Goal: Task Accomplishment & Management: Complete application form

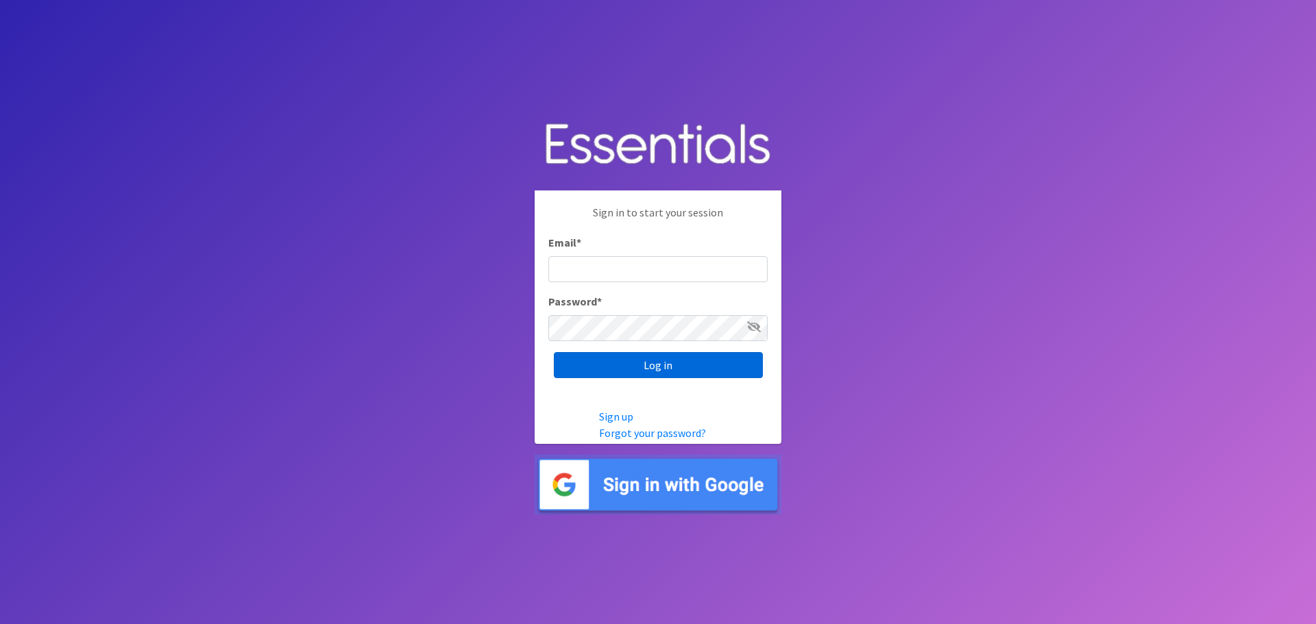
type input "heatherl@sylviassisters.org"
click at [642, 365] on input "Log in" at bounding box center [658, 365] width 209 height 26
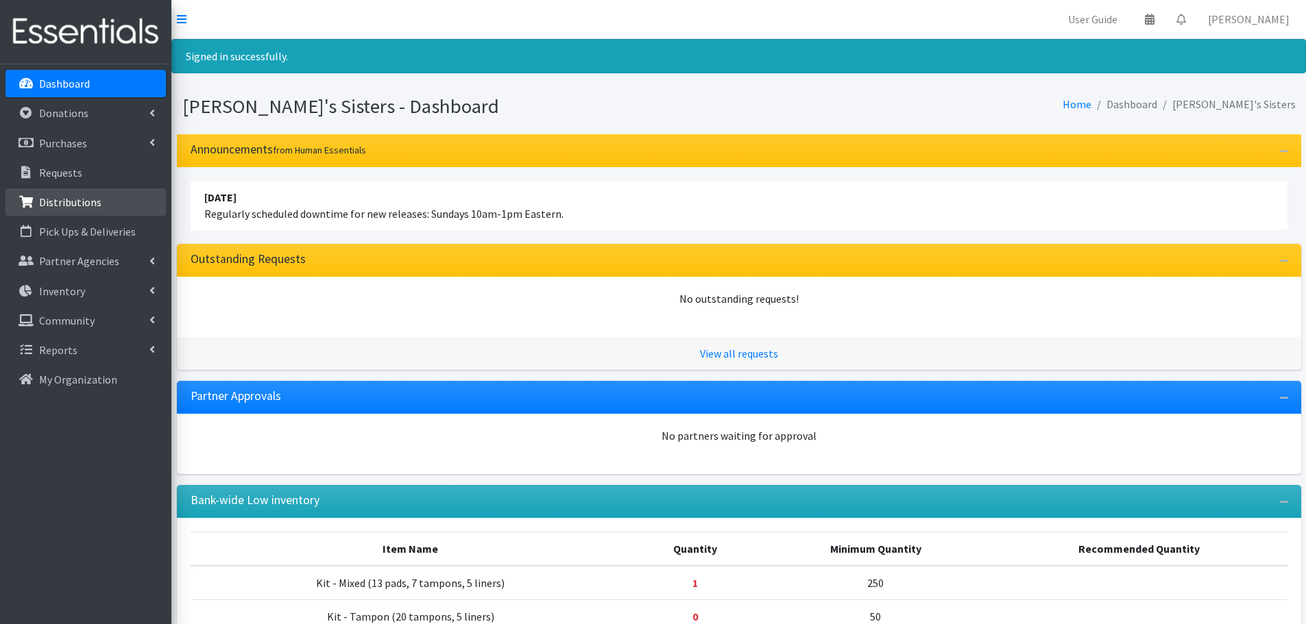
click at [59, 200] on p "Distributions" at bounding box center [70, 202] width 62 height 14
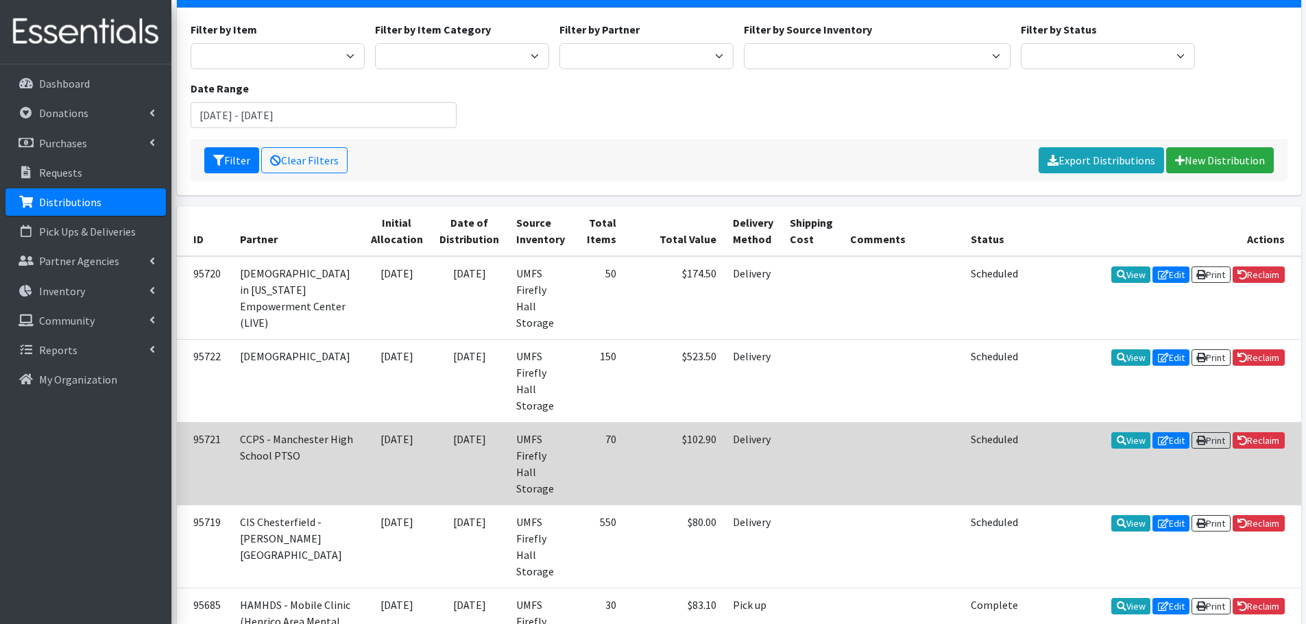
scroll to position [137, 0]
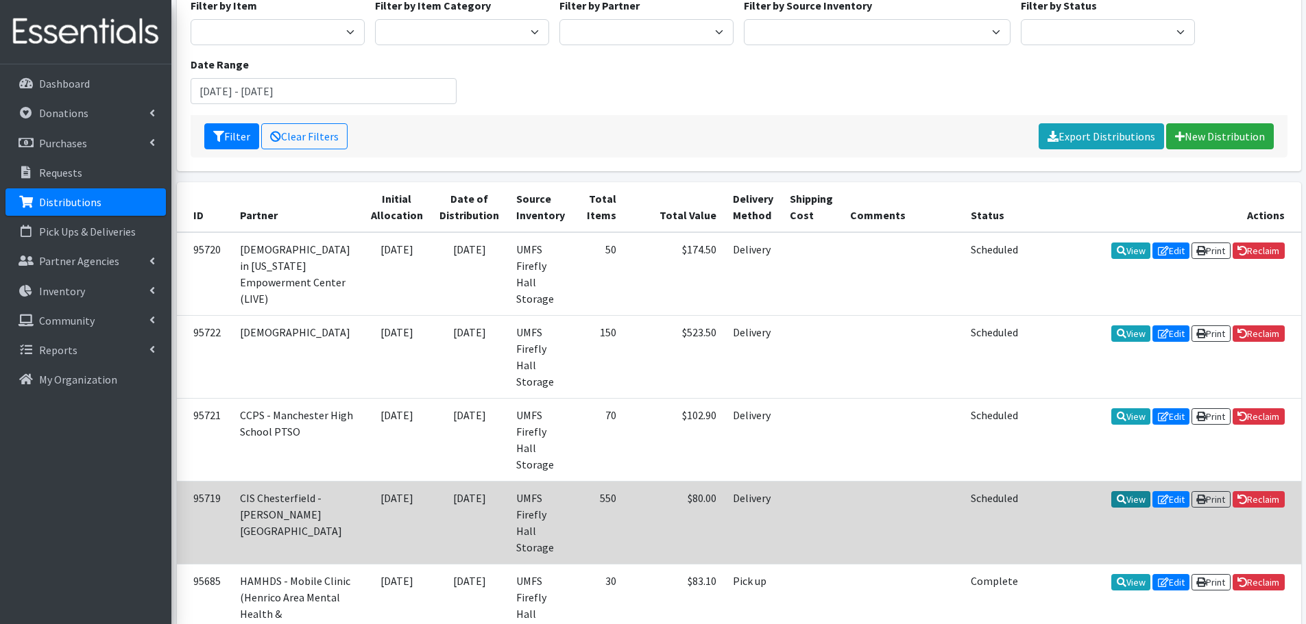
click at [1120, 491] on link "View" at bounding box center [1130, 499] width 39 height 16
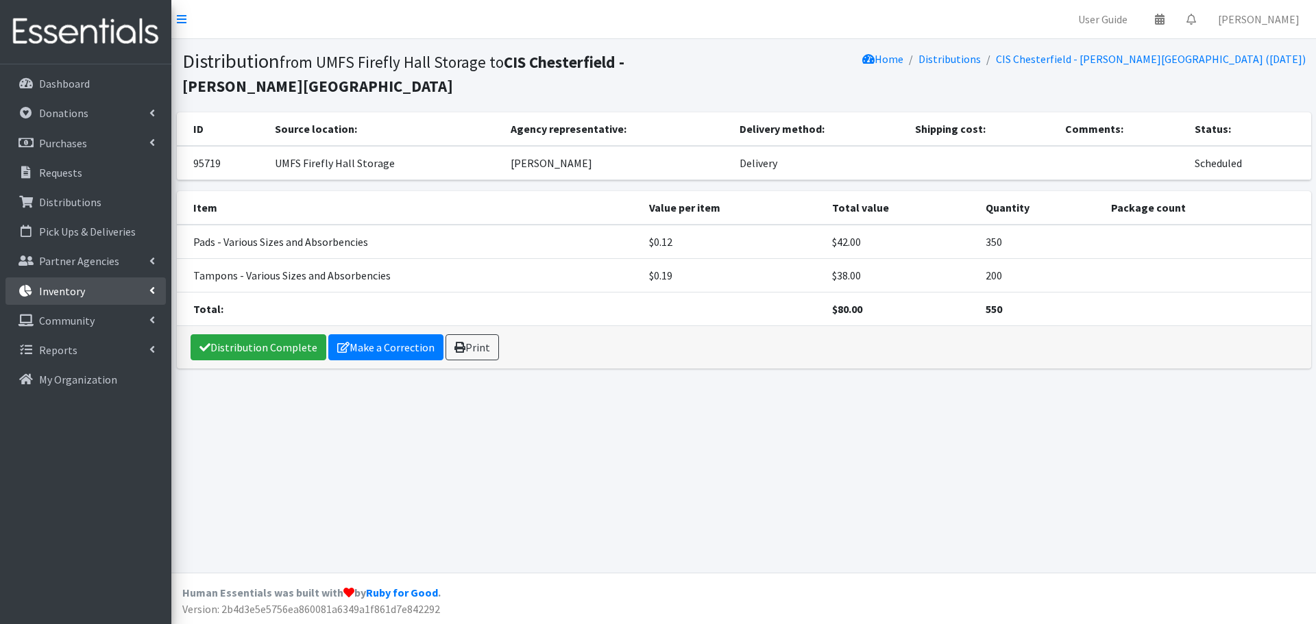
click at [93, 301] on link "Inventory" at bounding box center [85, 291] width 160 height 27
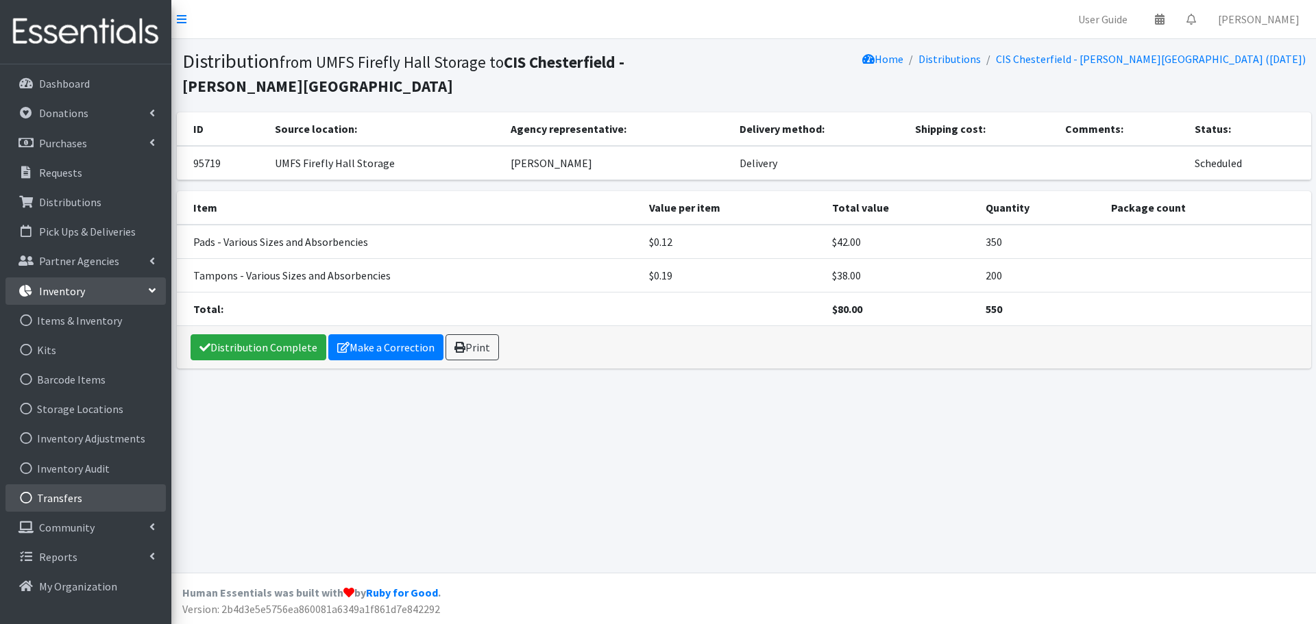
click at [75, 491] on link "Transfers" at bounding box center [85, 498] width 160 height 27
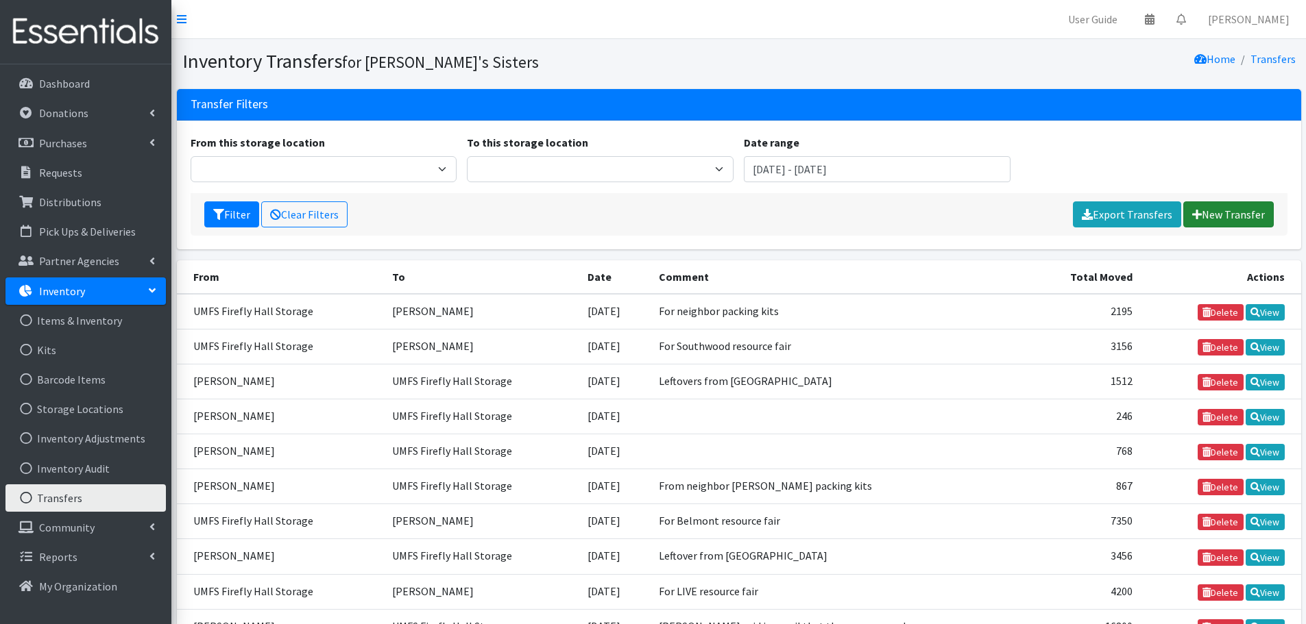
click at [1199, 217] on icon at bounding box center [1197, 214] width 10 height 11
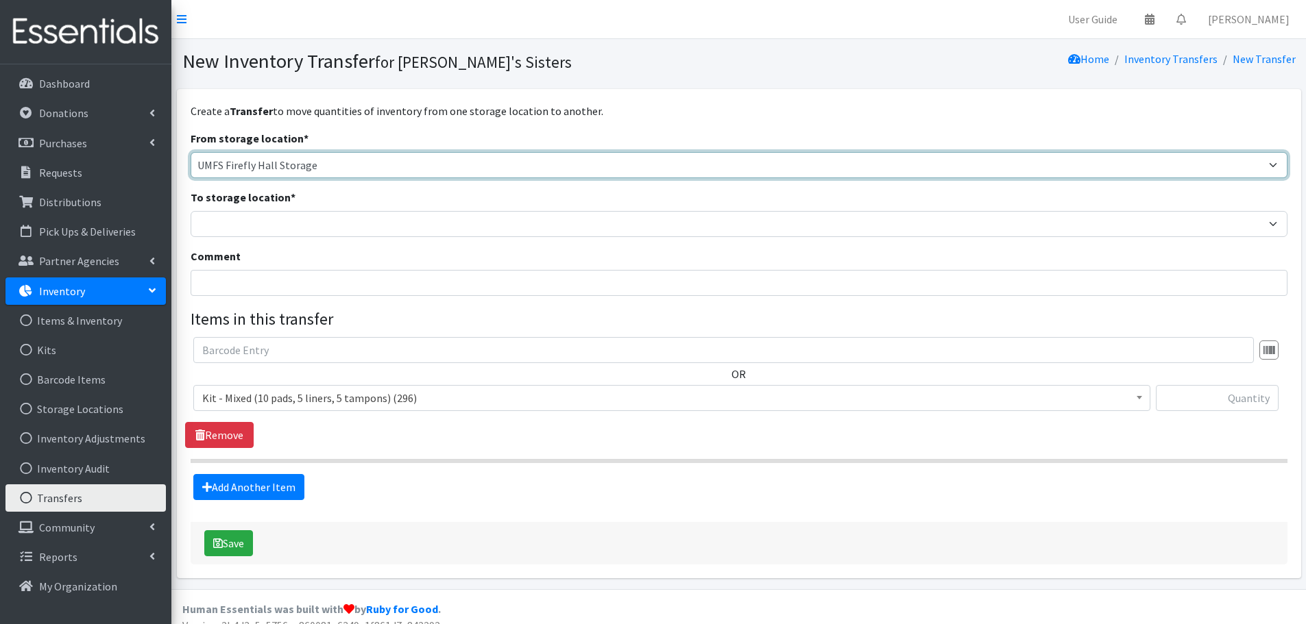
click at [297, 173] on select "Brittany Averette Erika Bedwell Heather Lennon Jennifer Taylor Laura Davidson L…" at bounding box center [739, 165] width 1097 height 26
select select "301"
click at [191, 152] on select "Brittany Averette Erika Bedwell Heather Lennon Jennifer Taylor Laura Davidson L…" at bounding box center [739, 165] width 1097 height 26
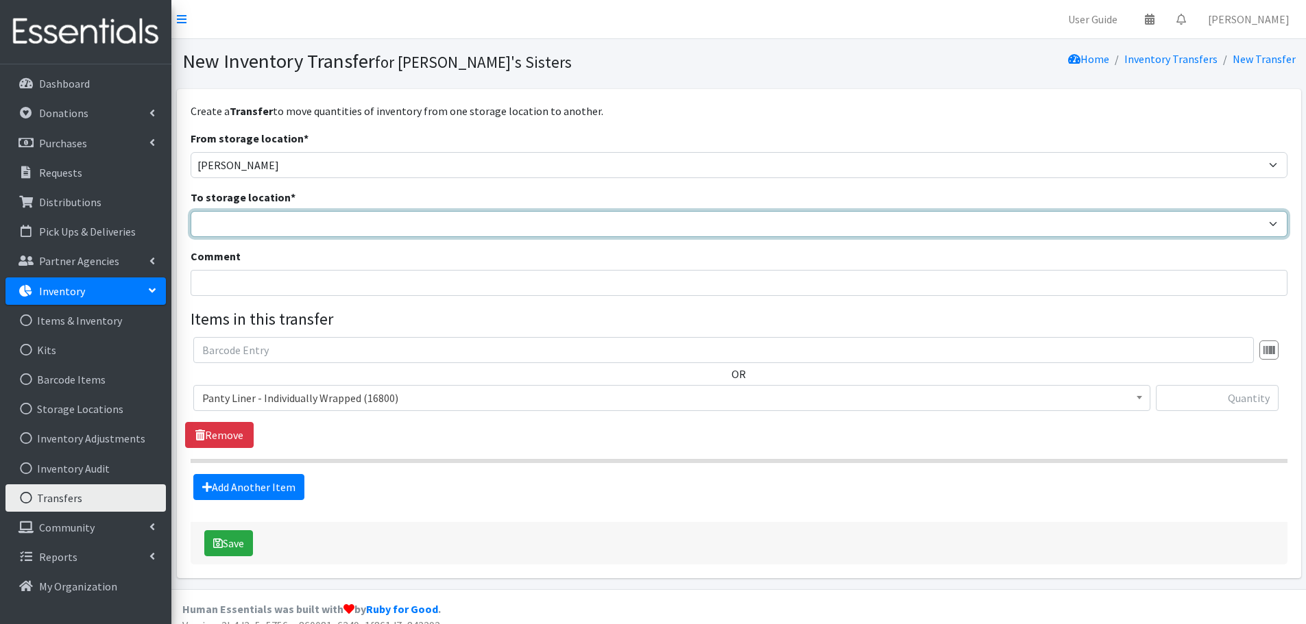
click at [286, 236] on select "Brittany Averette Erika Bedwell Heather Lennon Jennifer Taylor Laura Davidson L…" at bounding box center [739, 224] width 1097 height 26
select select "473"
click at [191, 211] on select "Brittany Averette Erika Bedwell Heather Lennon Jennifer Taylor Laura Davidson L…" at bounding box center [739, 224] width 1097 height 26
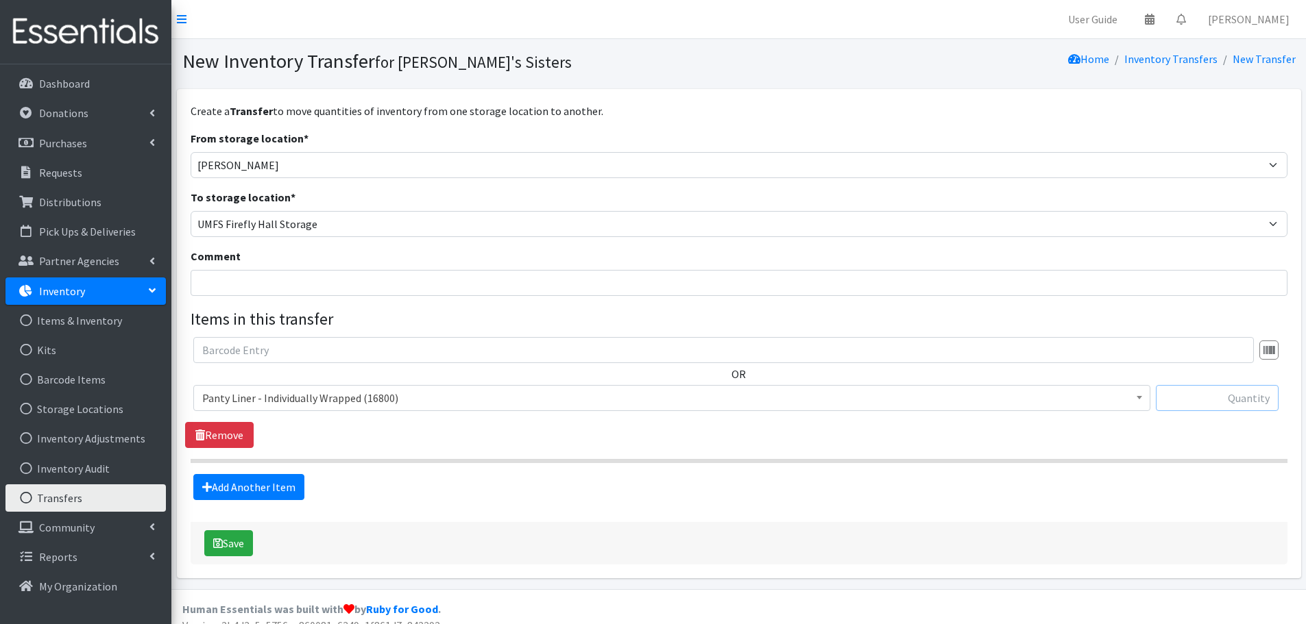
click at [1197, 405] on input "text" at bounding box center [1216, 398] width 123 height 26
type input "16800"
click at [278, 489] on link "Add Another Item" at bounding box center [248, 487] width 111 height 26
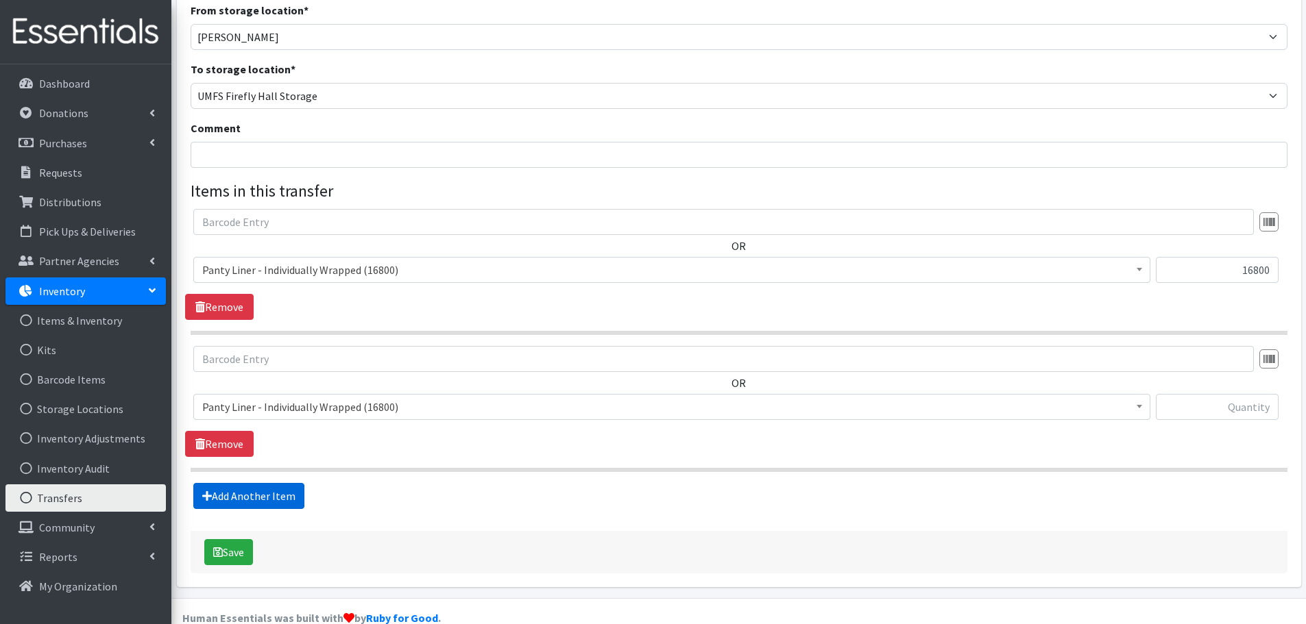
scroll to position [154, 0]
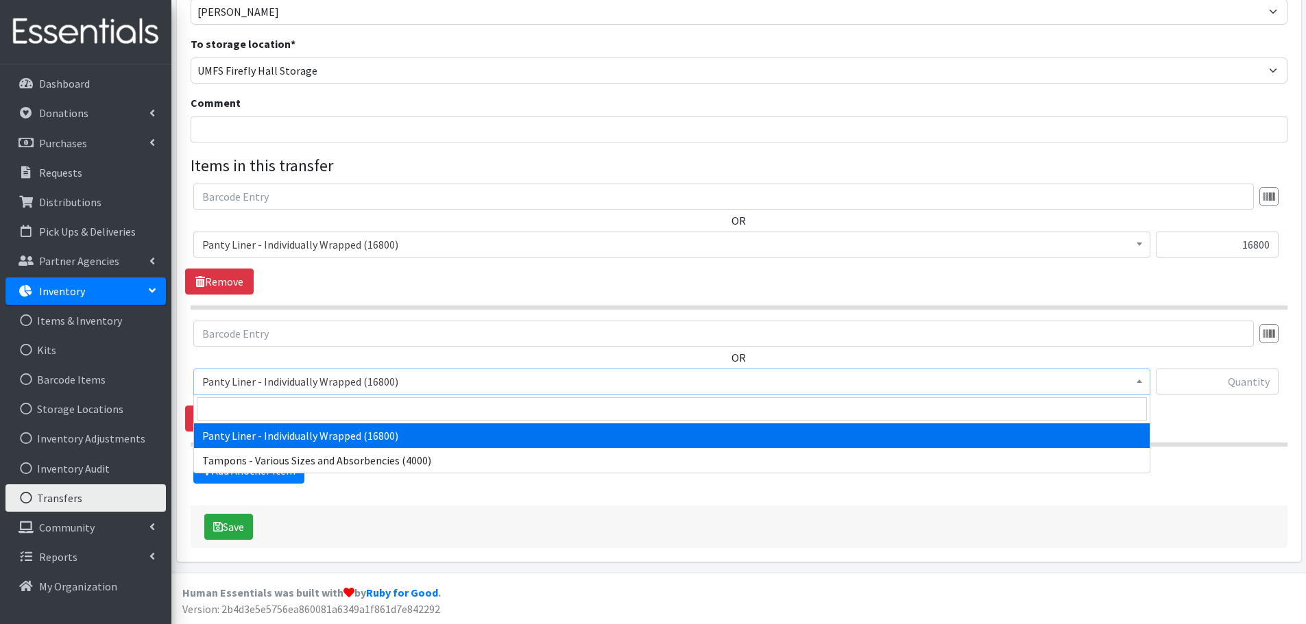
click at [274, 381] on span "Panty Liner - Individually Wrapped (16800)" at bounding box center [671, 381] width 939 height 19
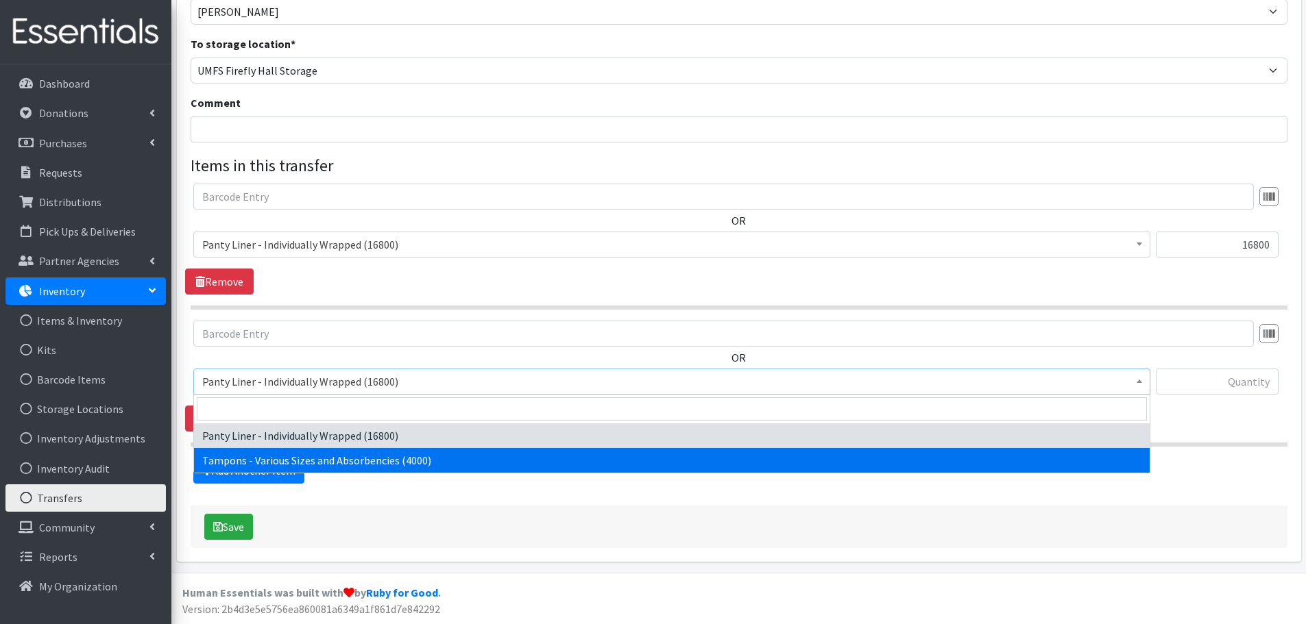
select select "10562"
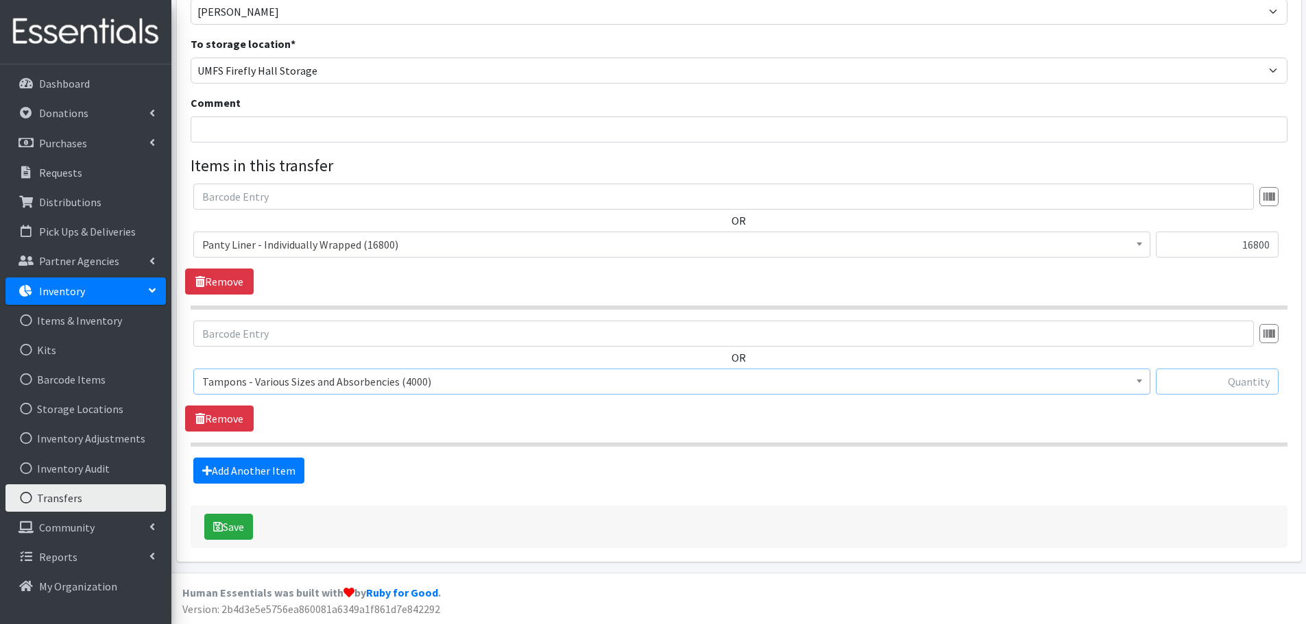
click at [1232, 381] on input "text" at bounding box center [1216, 382] width 123 height 26
type input "4000"
click at [1193, 402] on div "4000" at bounding box center [1216, 387] width 123 height 37
click at [239, 522] on button "Save" at bounding box center [228, 527] width 49 height 26
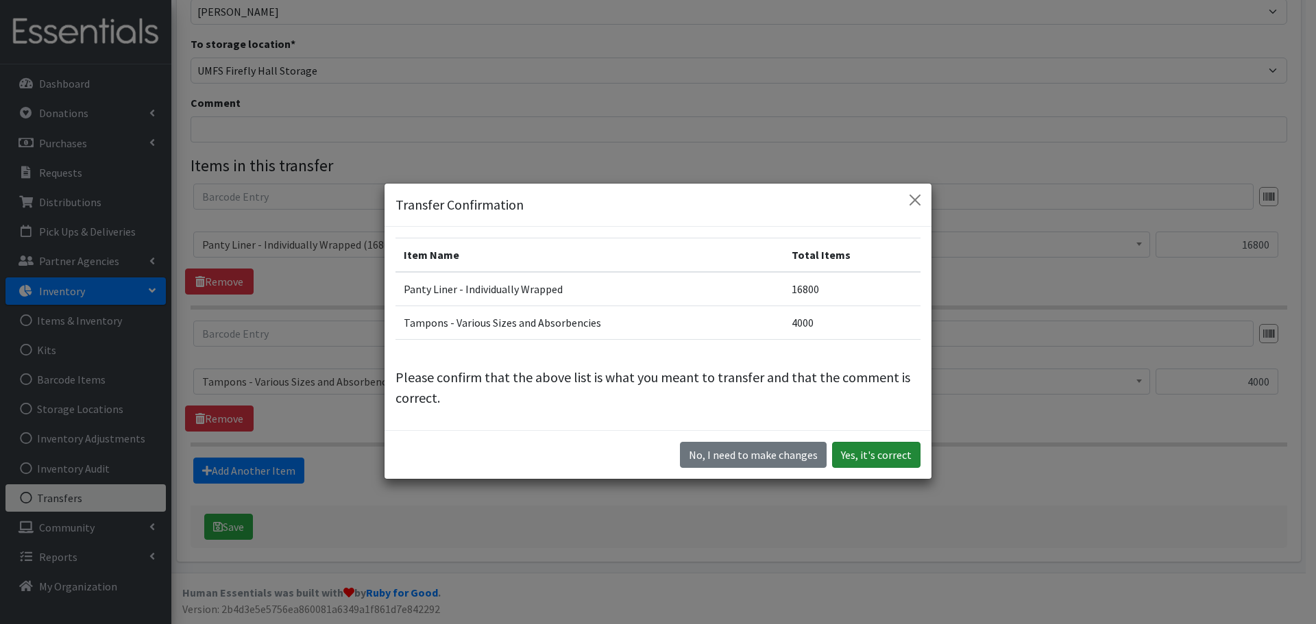
click at [851, 454] on button "Yes, it's correct" at bounding box center [876, 455] width 88 height 26
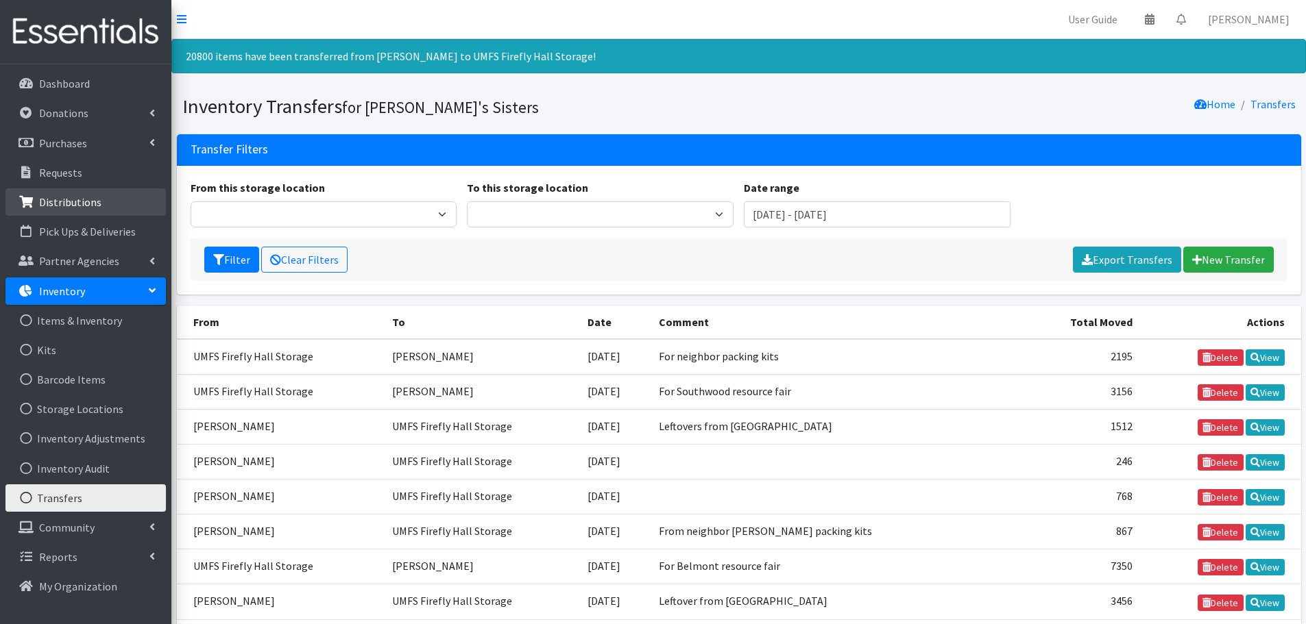
click at [70, 213] on link "Distributions" at bounding box center [85, 201] width 160 height 27
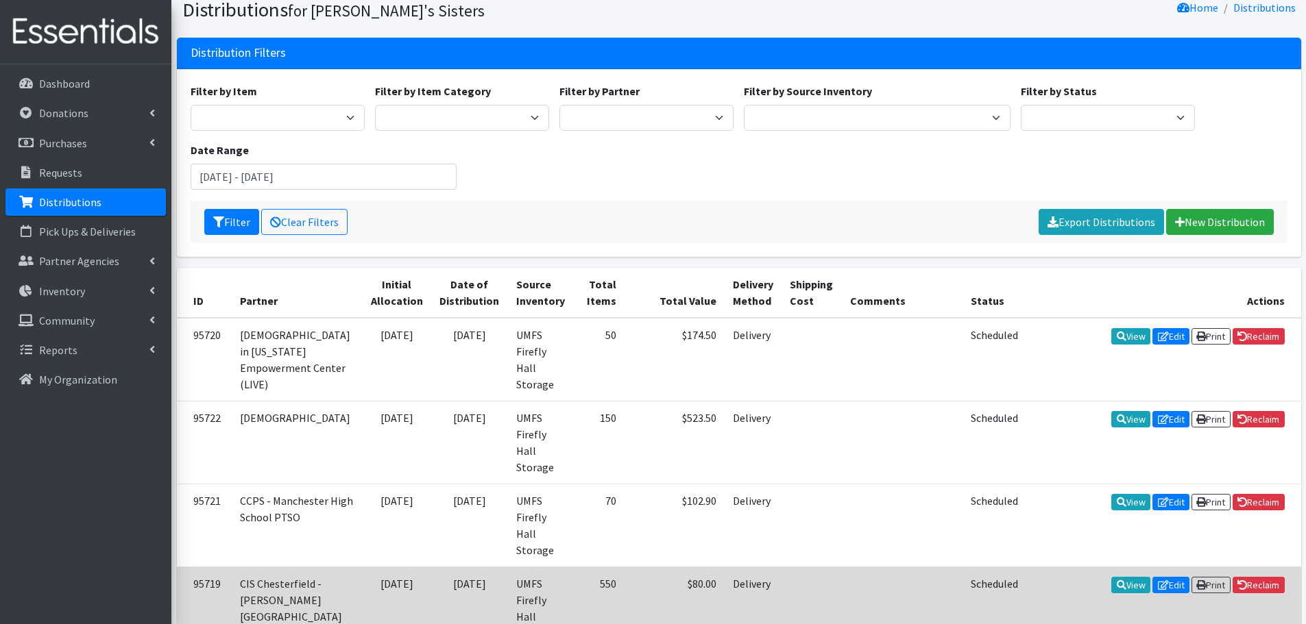
scroll to position [137, 0]
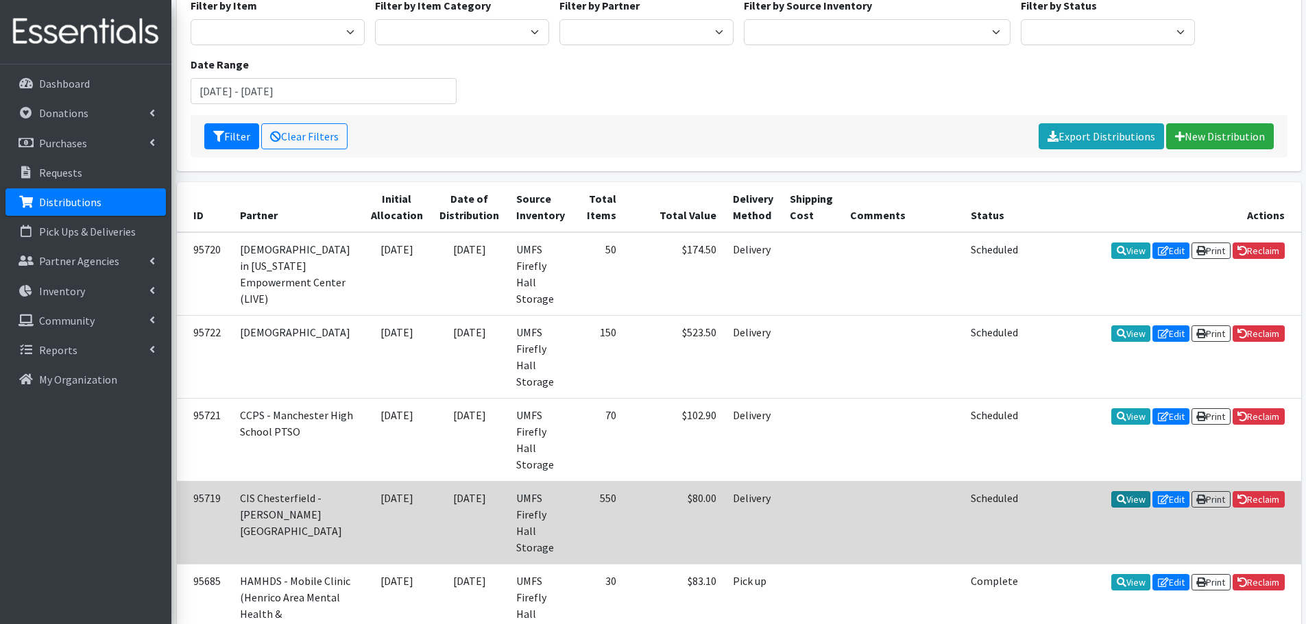
click at [1127, 491] on link "View" at bounding box center [1130, 499] width 39 height 16
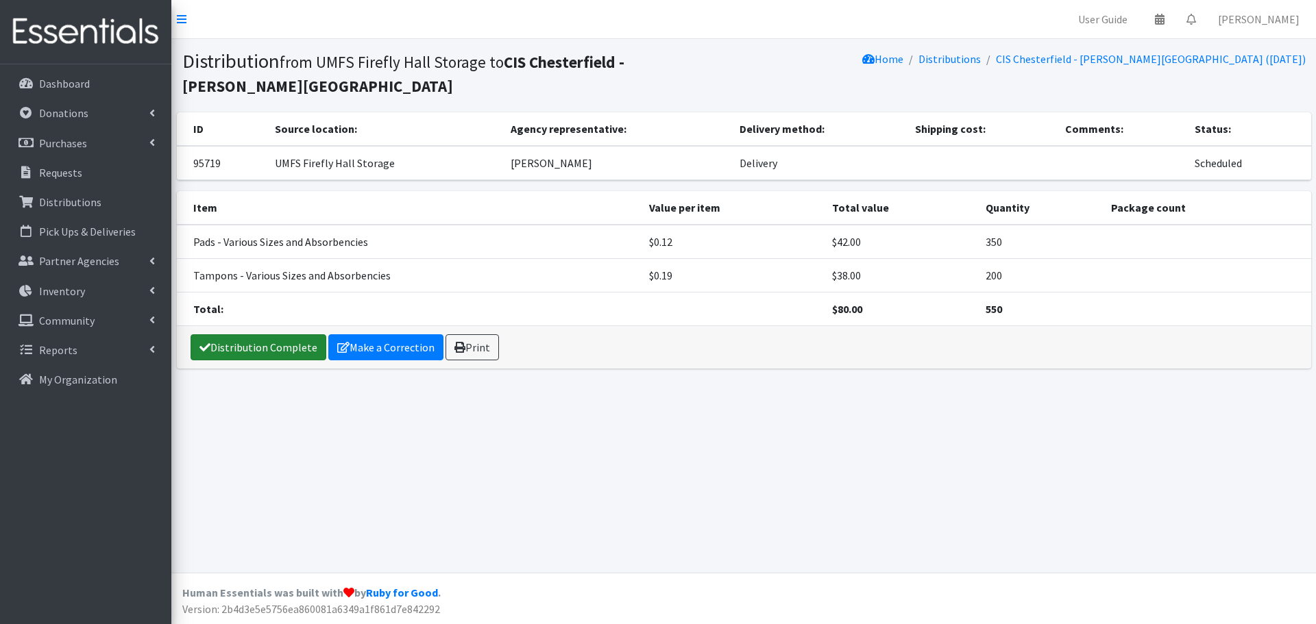
click at [276, 343] on link "Distribution Complete" at bounding box center [259, 347] width 136 height 26
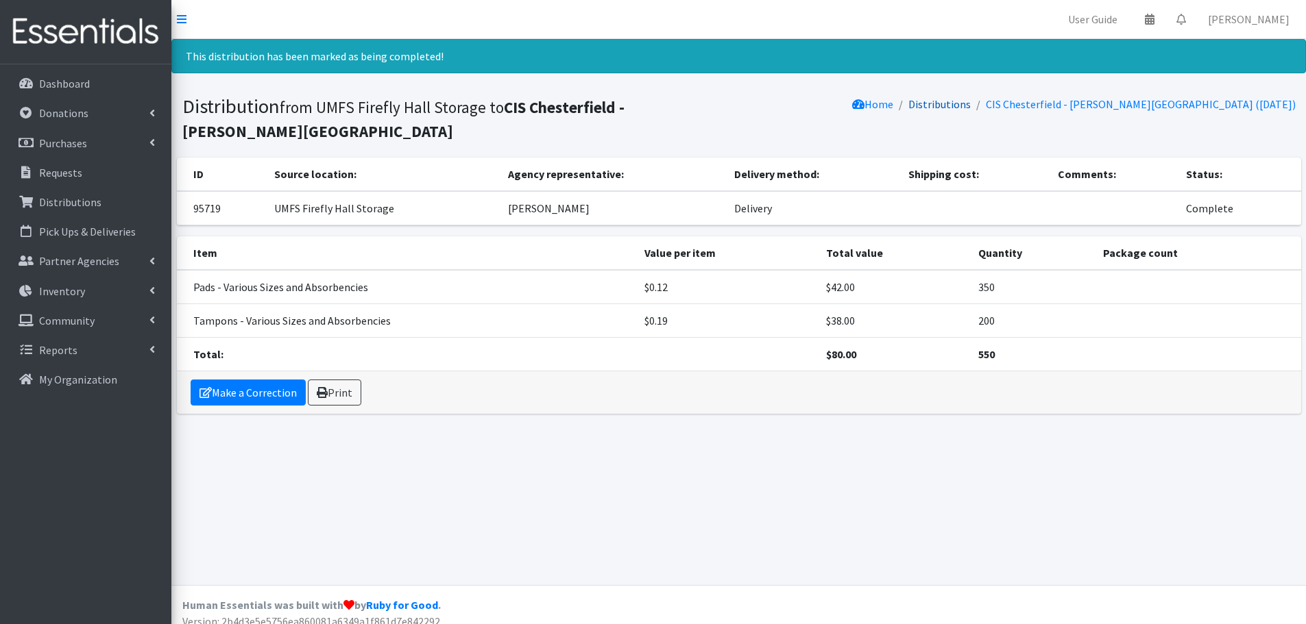
click at [970, 99] on link "Distributions" at bounding box center [939, 104] width 62 height 14
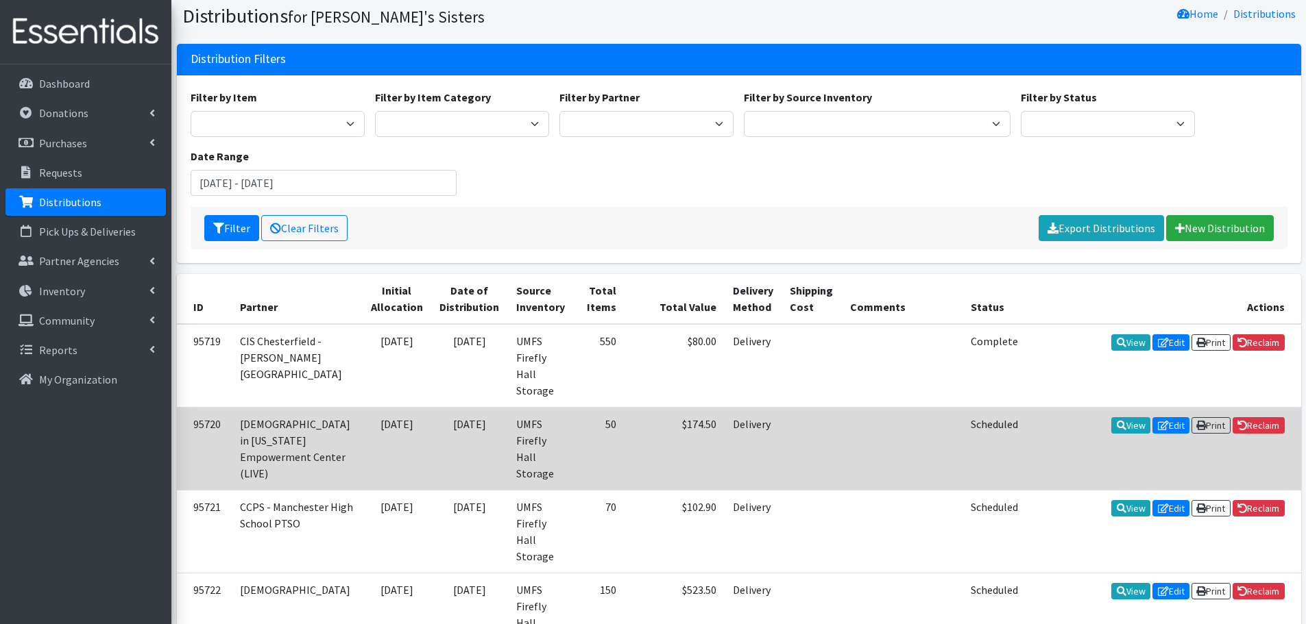
scroll to position [69, 0]
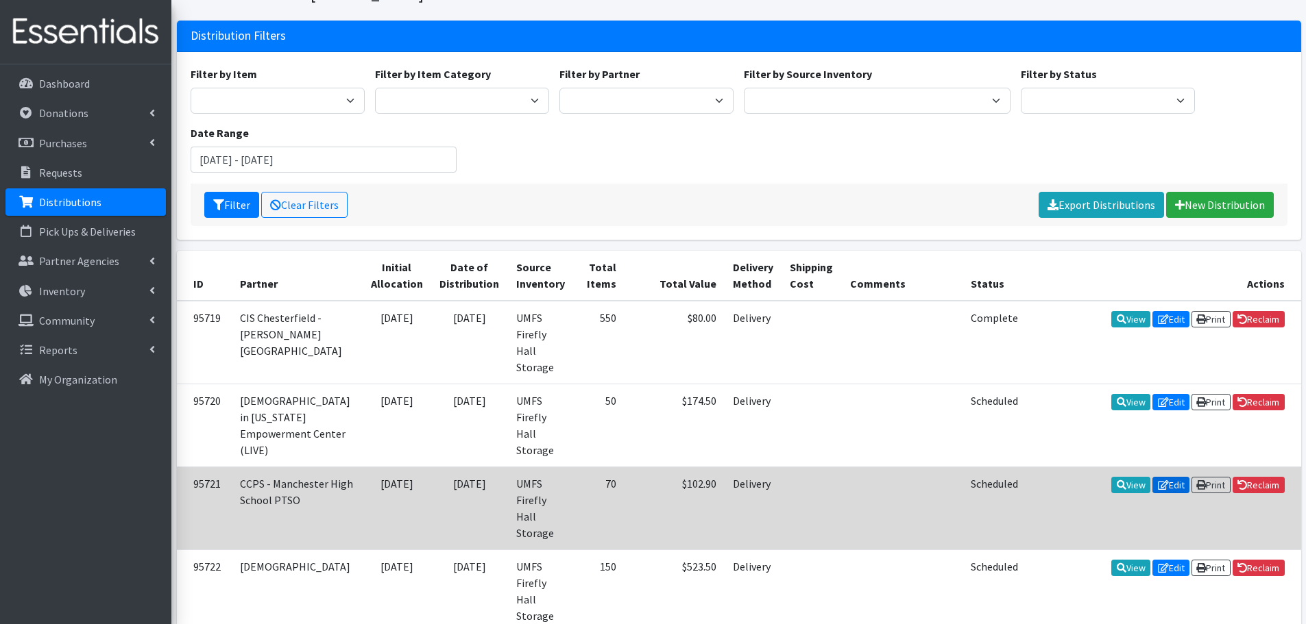
click at [1172, 477] on link "Edit" at bounding box center [1170, 485] width 37 height 16
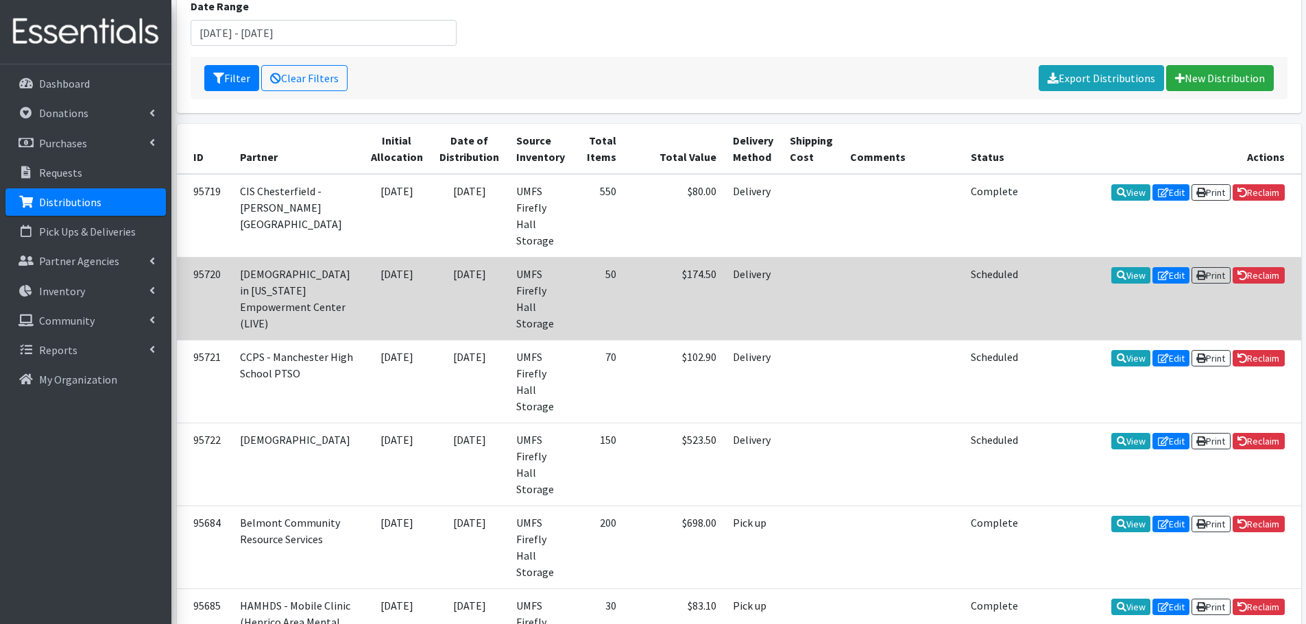
scroll to position [206, 0]
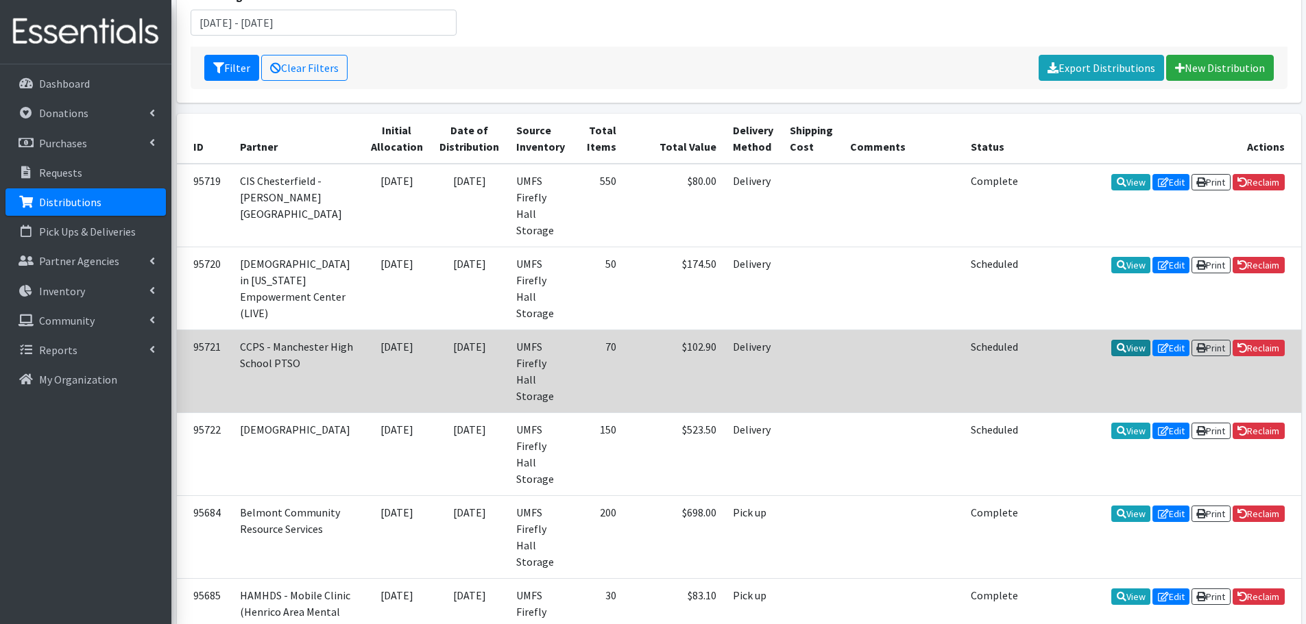
click at [1126, 340] on link "View" at bounding box center [1130, 348] width 39 height 16
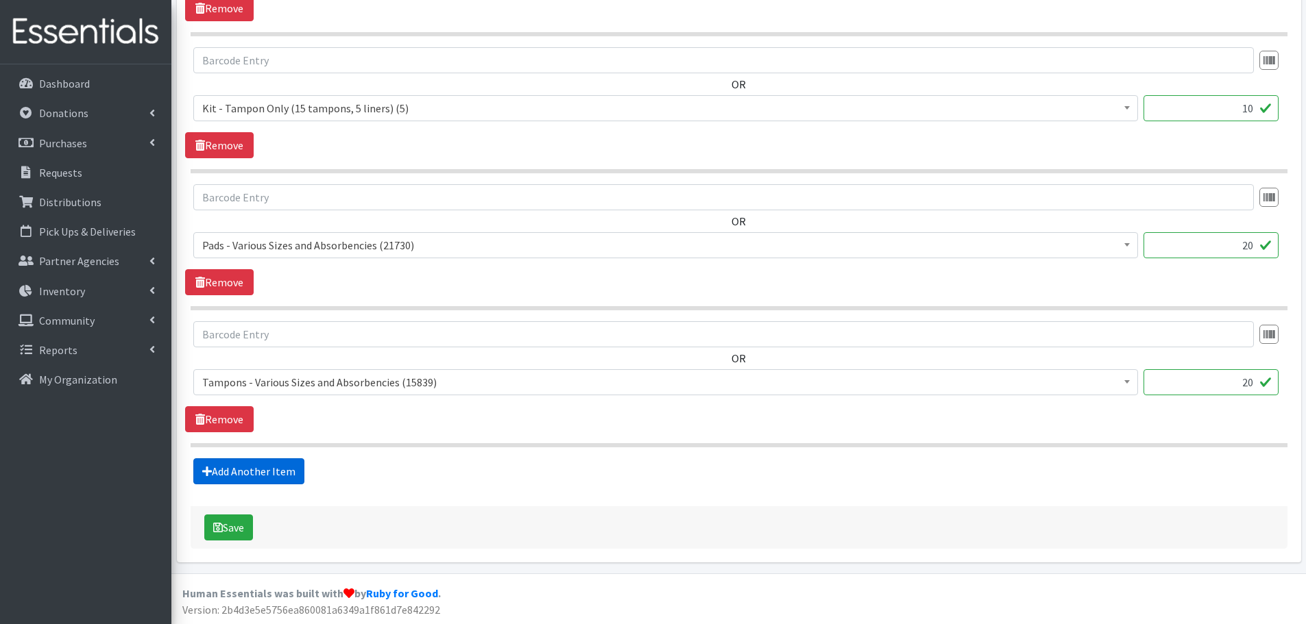
scroll to position [837, 0]
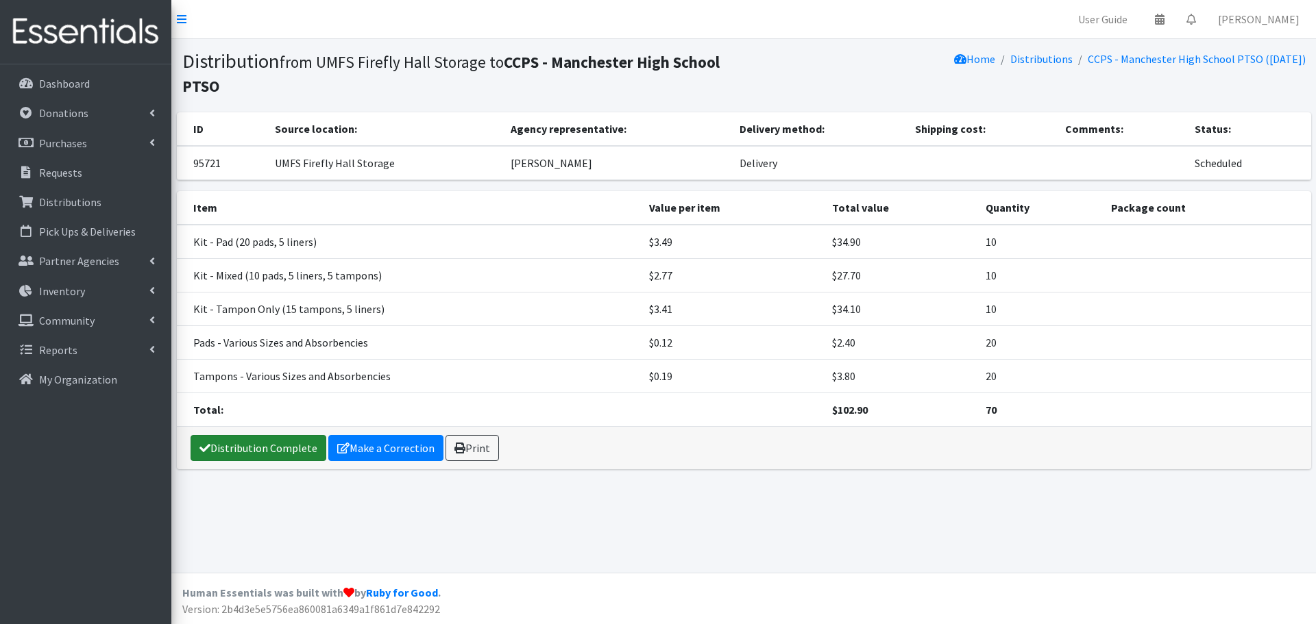
click at [264, 453] on link "Distribution Complete" at bounding box center [259, 448] width 136 height 26
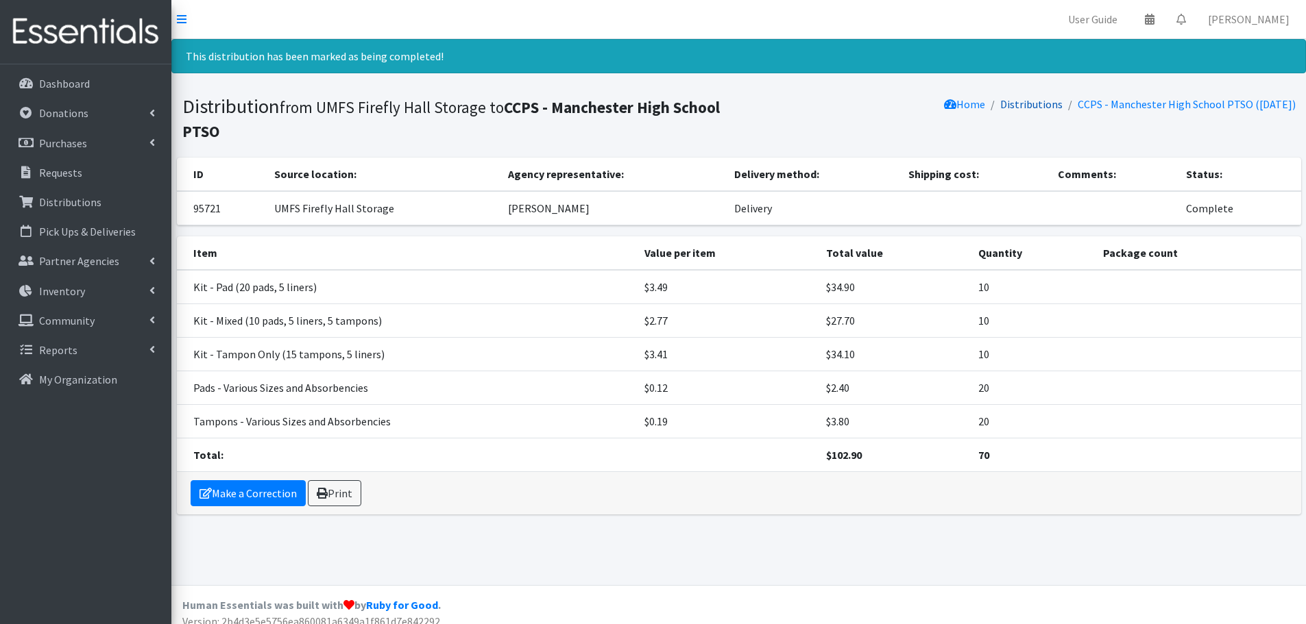
click at [1005, 101] on link "Distributions" at bounding box center [1031, 104] width 62 height 14
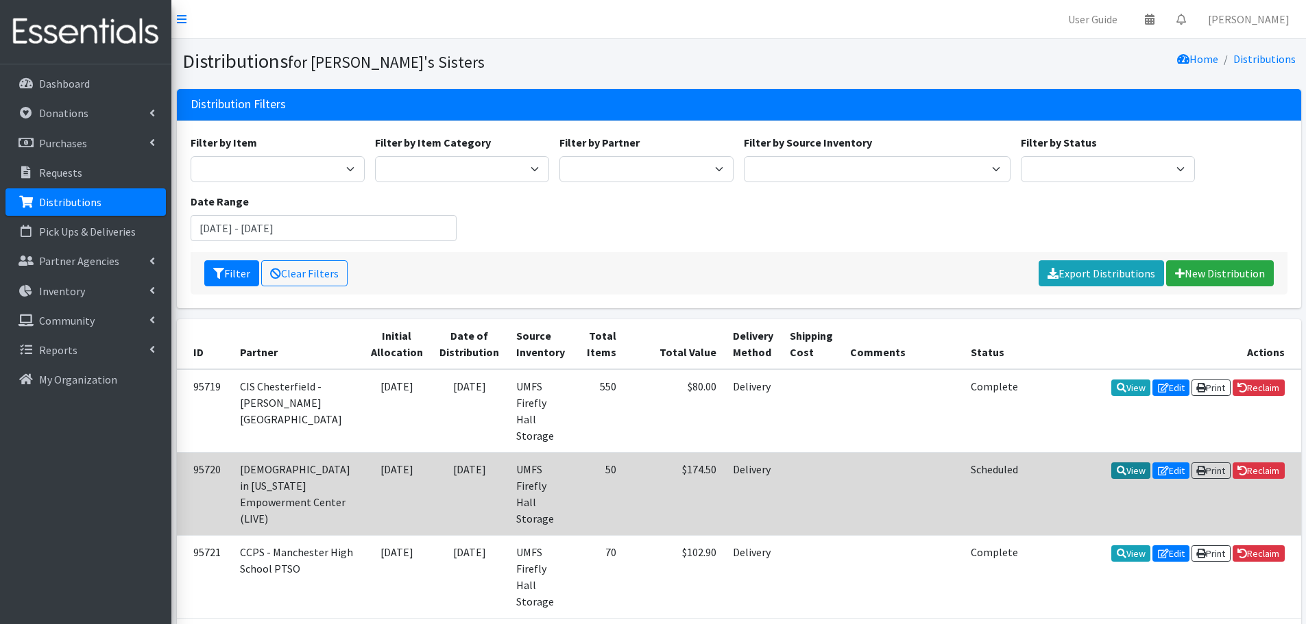
click at [1129, 463] on link "View" at bounding box center [1130, 471] width 39 height 16
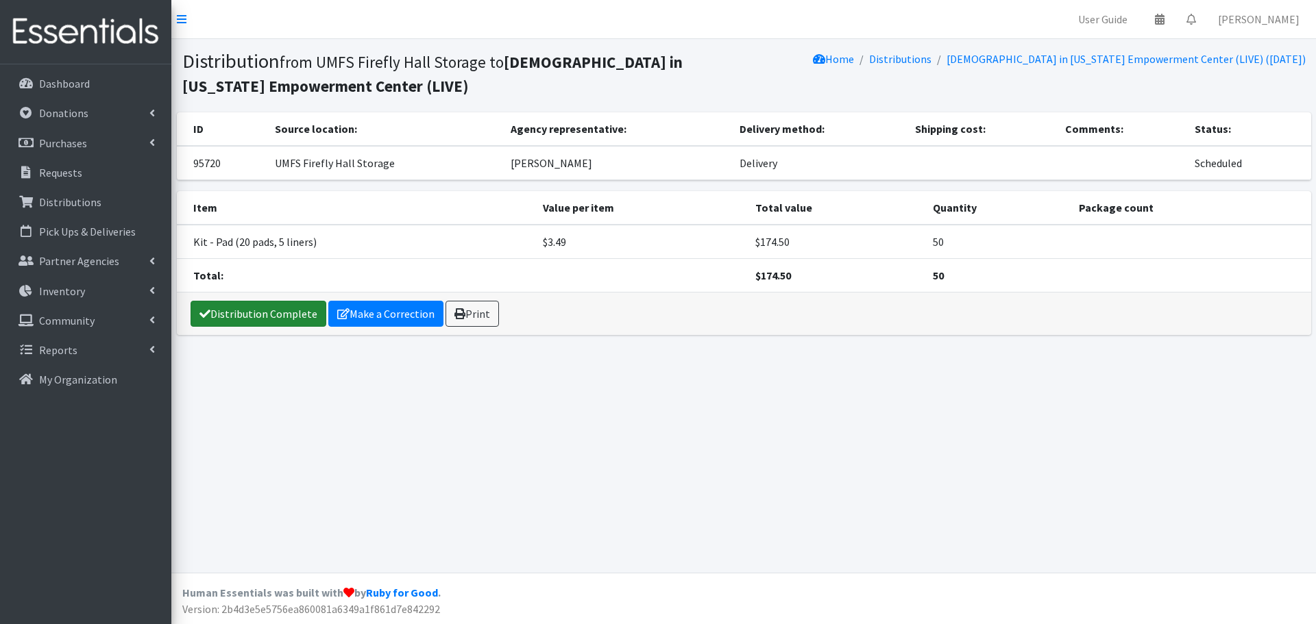
click at [261, 321] on link "Distribution Complete" at bounding box center [259, 314] width 136 height 26
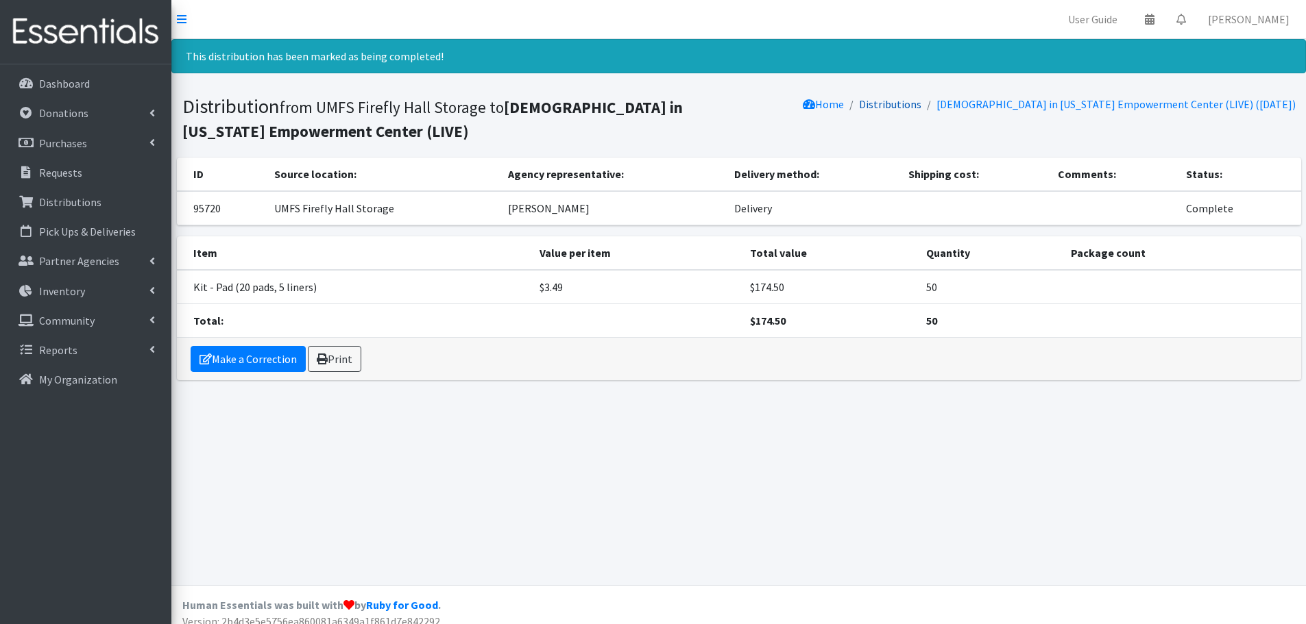
click at [921, 109] on link "Distributions" at bounding box center [890, 104] width 62 height 14
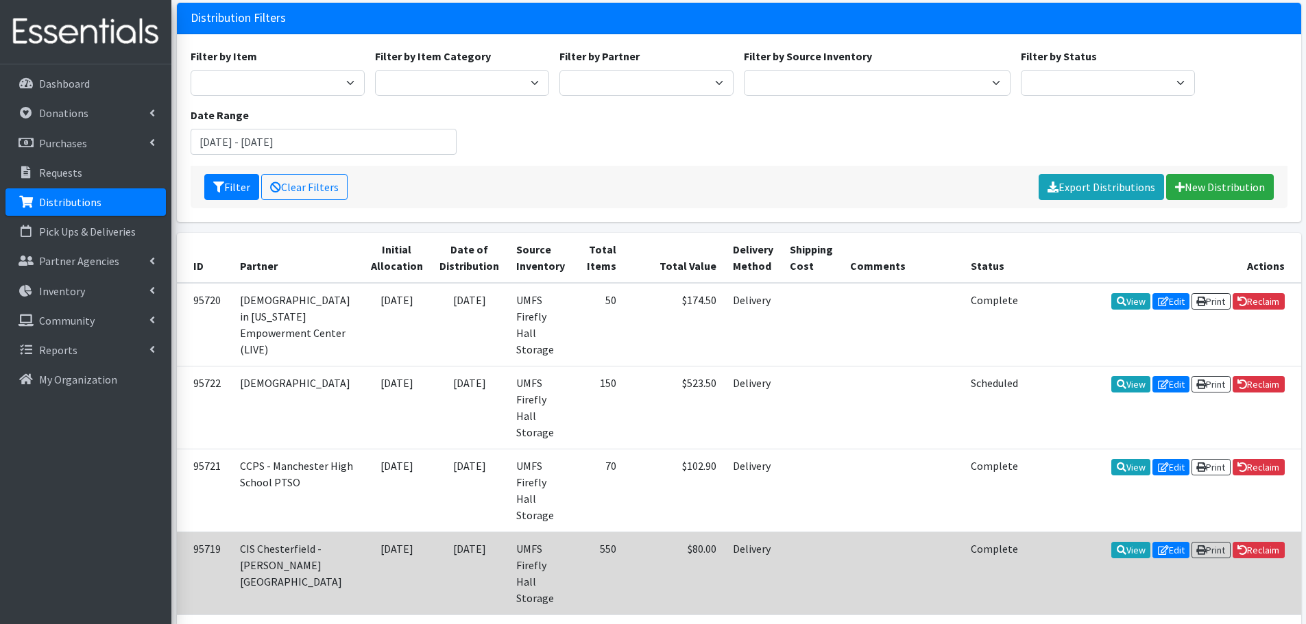
scroll to position [137, 0]
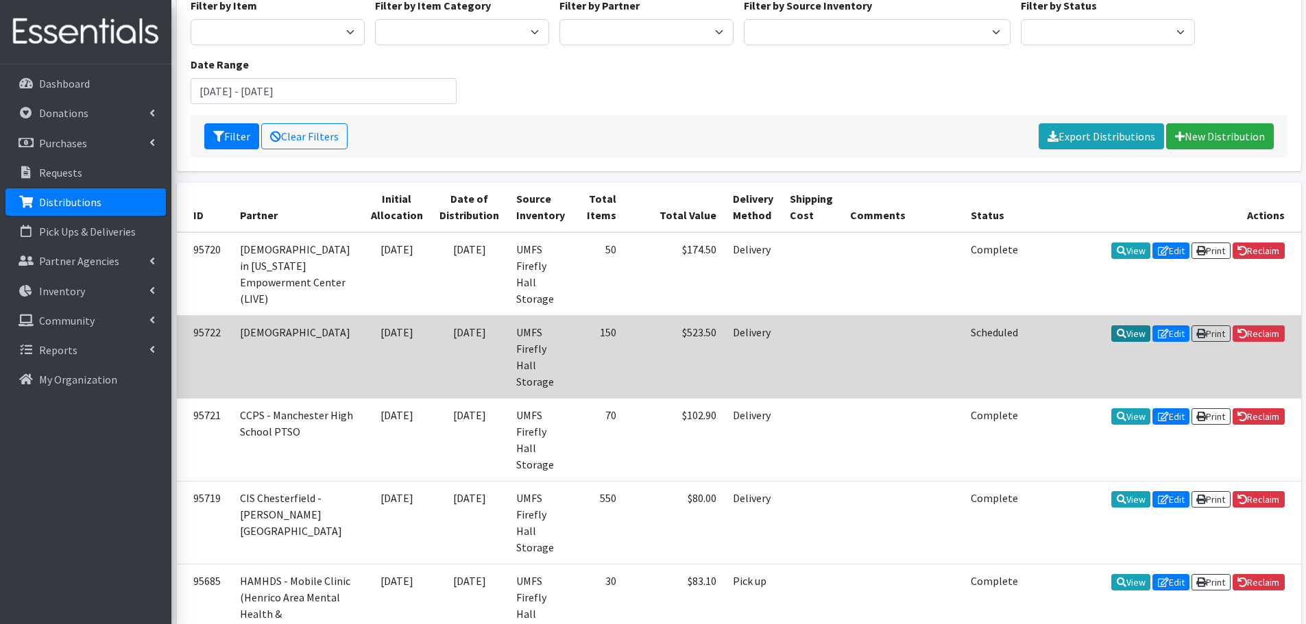
click at [1118, 326] on link "View" at bounding box center [1130, 334] width 39 height 16
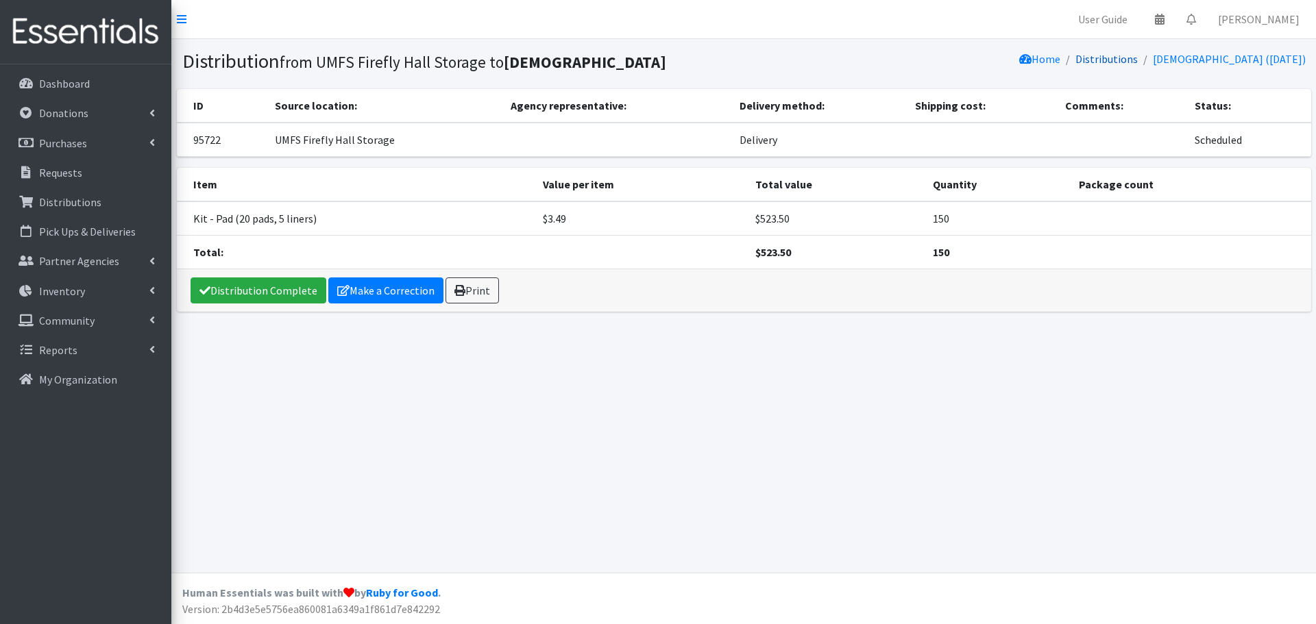
click at [1125, 58] on link "Distributions" at bounding box center [1106, 59] width 62 height 14
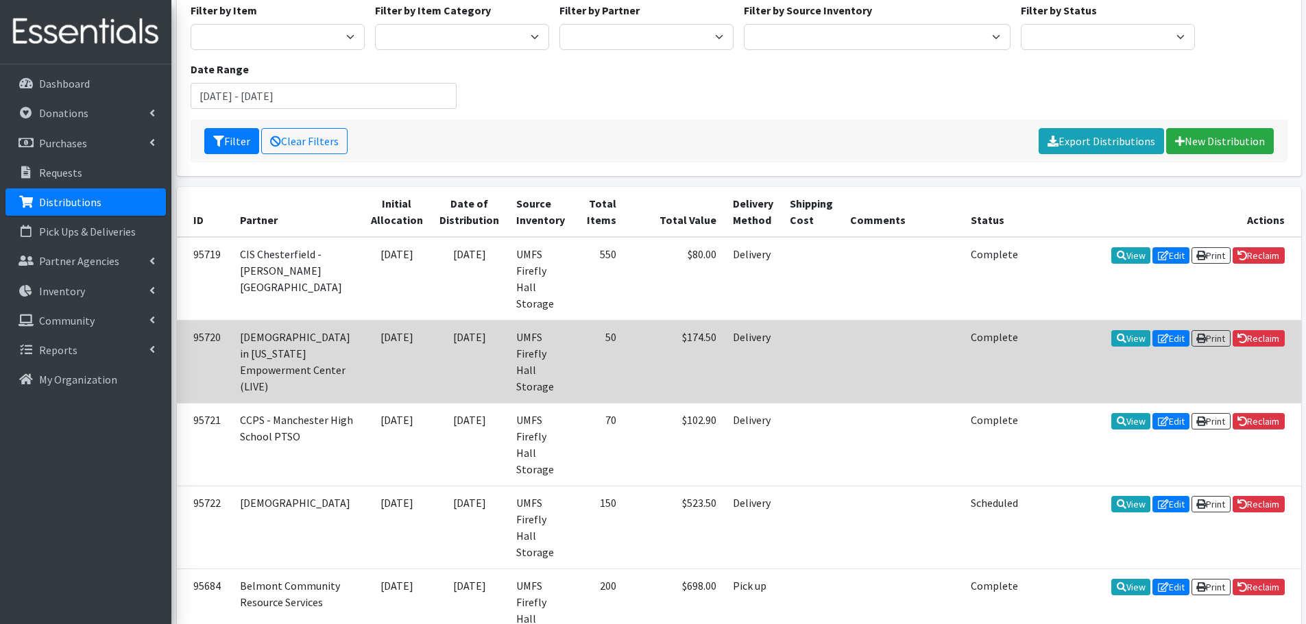
scroll to position [137, 0]
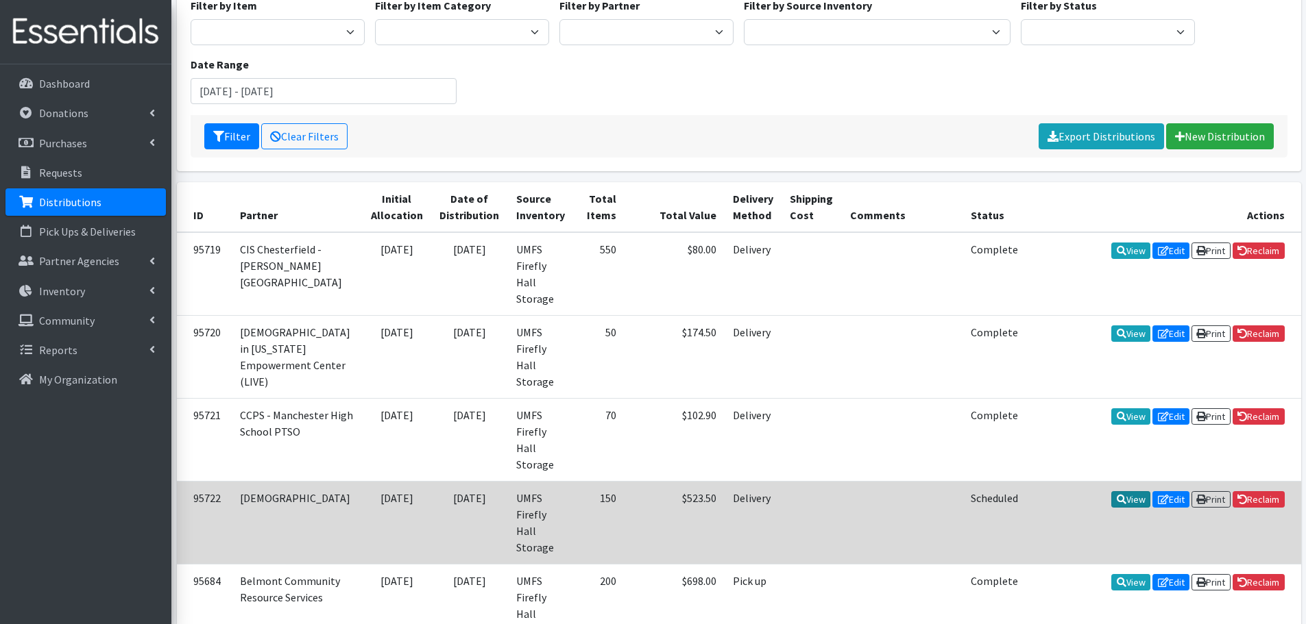
click at [1116, 495] on icon at bounding box center [1121, 500] width 10 height 10
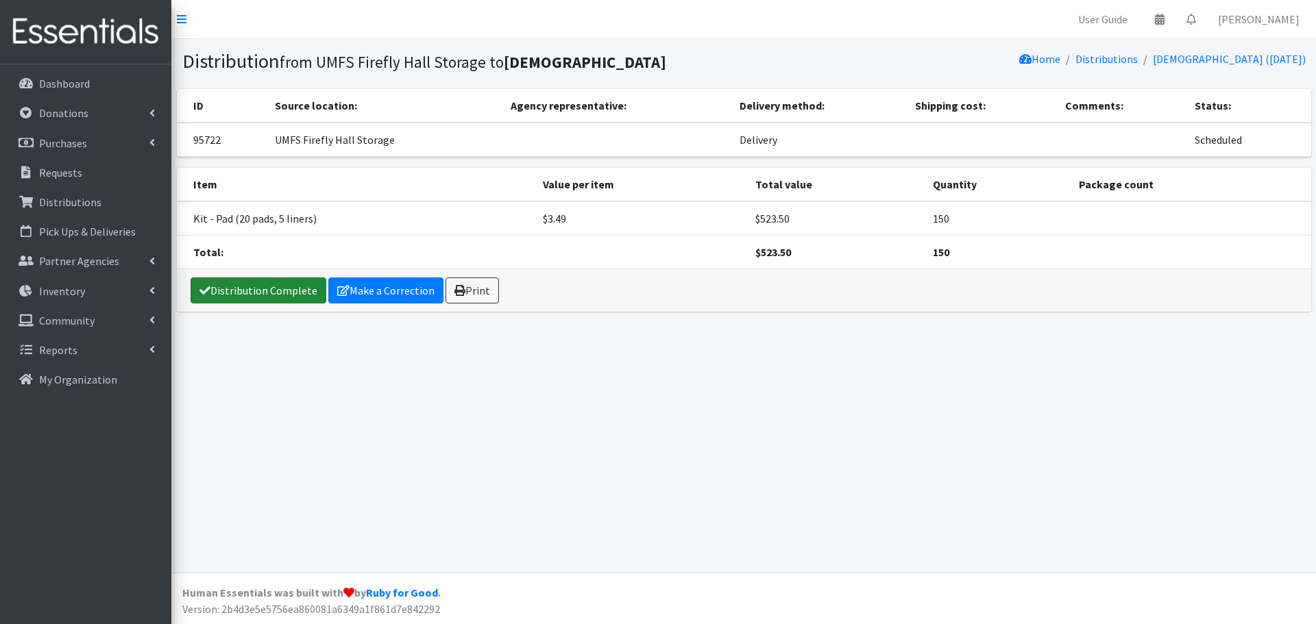
click at [278, 293] on link "Distribution Complete" at bounding box center [259, 291] width 136 height 26
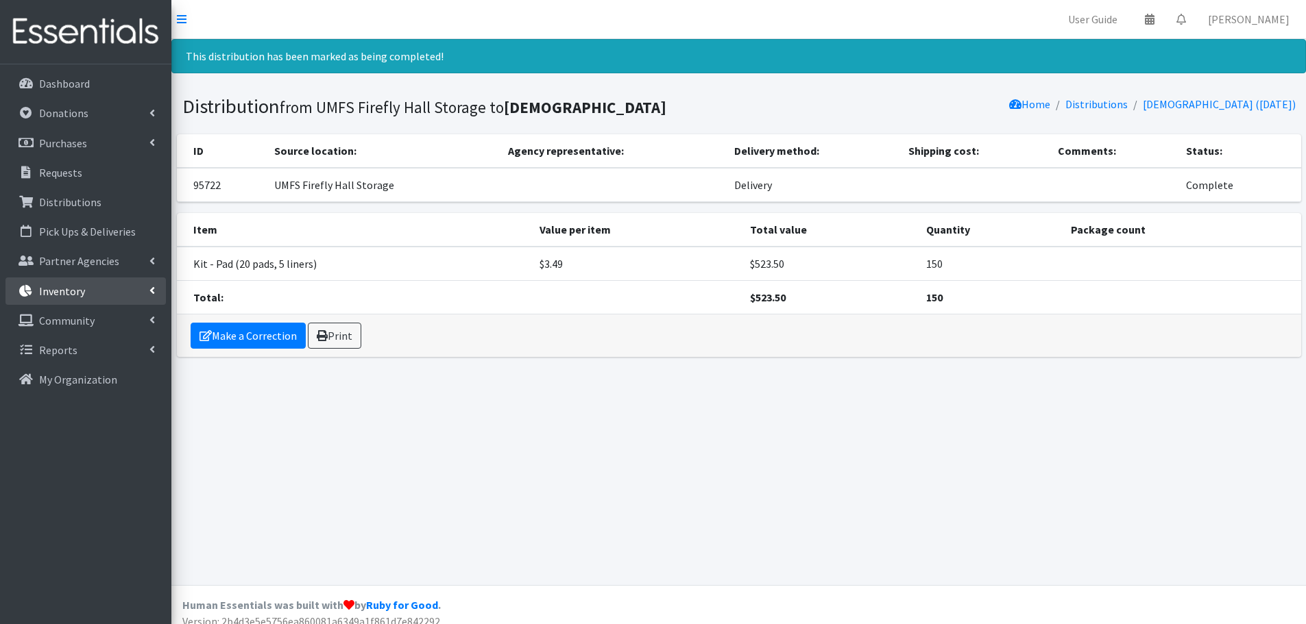
click at [109, 300] on link "Inventory" at bounding box center [85, 291] width 160 height 27
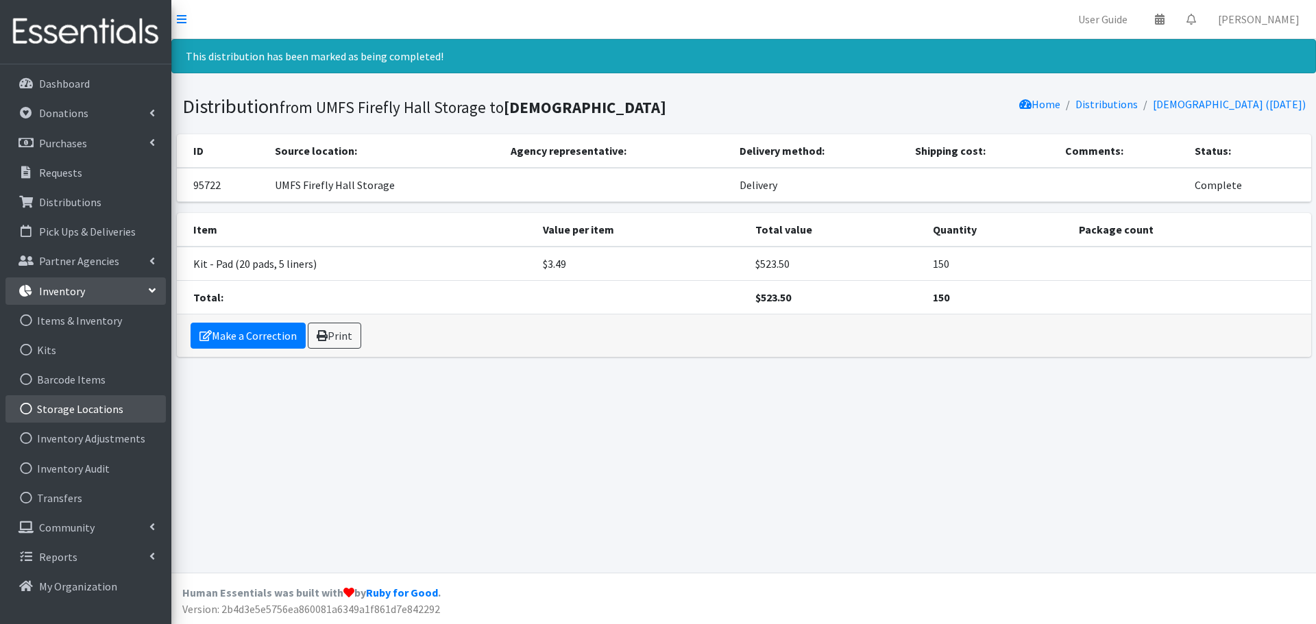
click at [97, 411] on link "Storage Locations" at bounding box center [85, 408] width 160 height 27
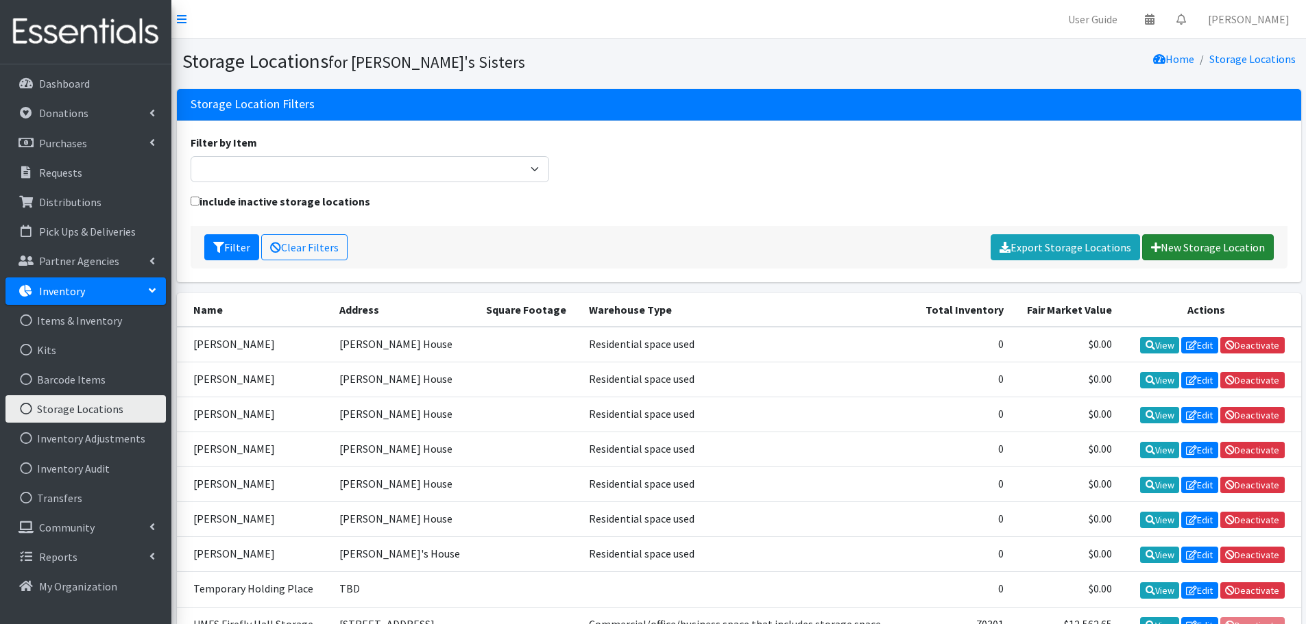
click at [1215, 238] on link "New Storage Location" at bounding box center [1208, 247] width 132 height 26
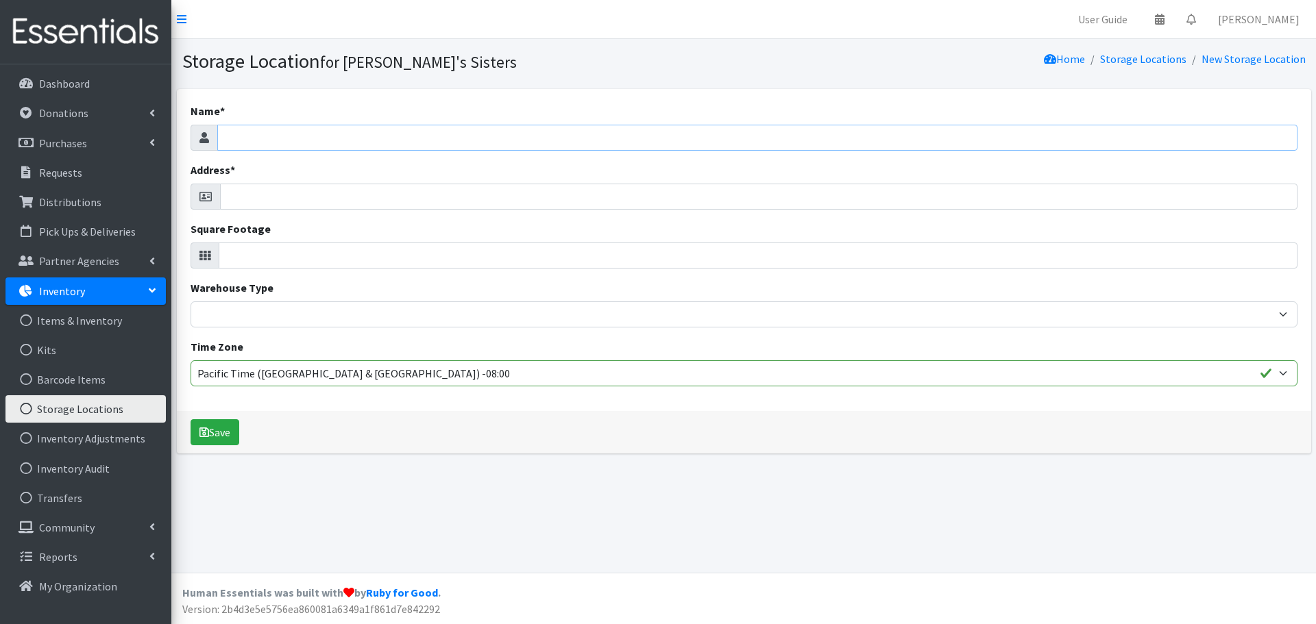
click at [292, 145] on input "Name *" at bounding box center [757, 138] width 1080 height 26
type input "Caring Closet Building"
click at [252, 197] on input "Address *" at bounding box center [758, 197] width 1077 height 26
drag, startPoint x: 345, startPoint y: 142, endPoint x: 82, endPoint y: 132, distance: 262.7
click at [82, 132] on div "User Guide 0 Pick-ups remaining this week View Calendar 0 Requests 0 Partner Ag…" at bounding box center [658, 312] width 1316 height 624
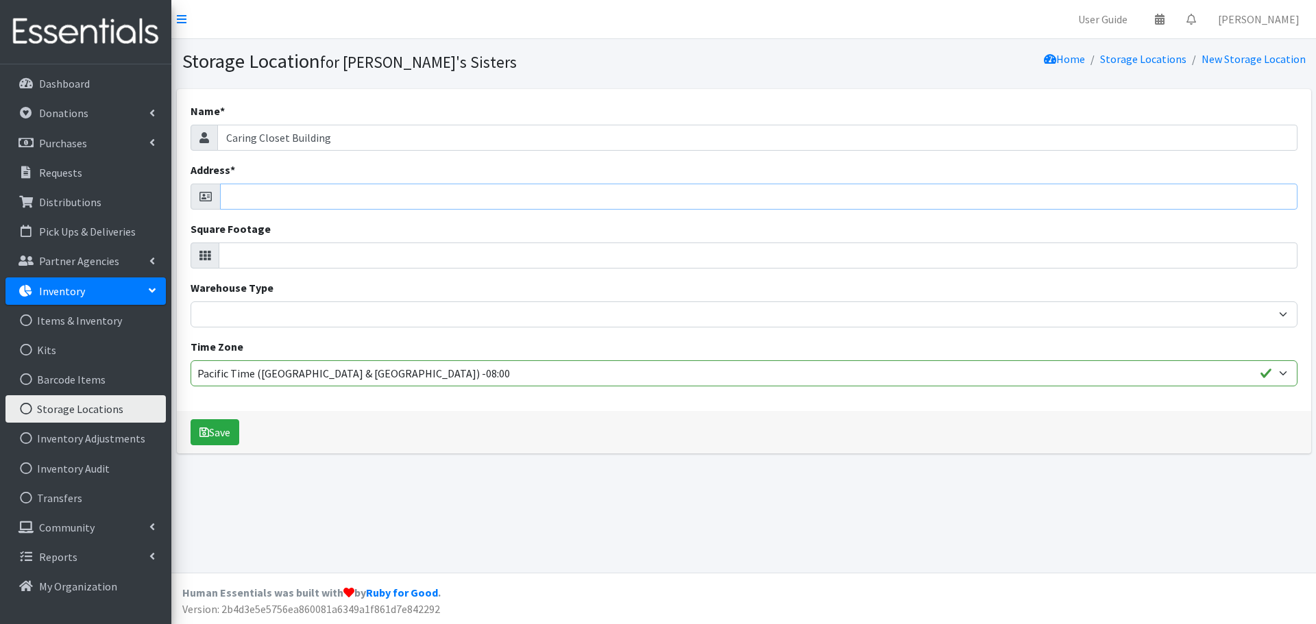
click at [288, 201] on input "Address *" at bounding box center [758, 197] width 1077 height 26
paste input "Caring Closet Building"
type input "Caring Closet Building"
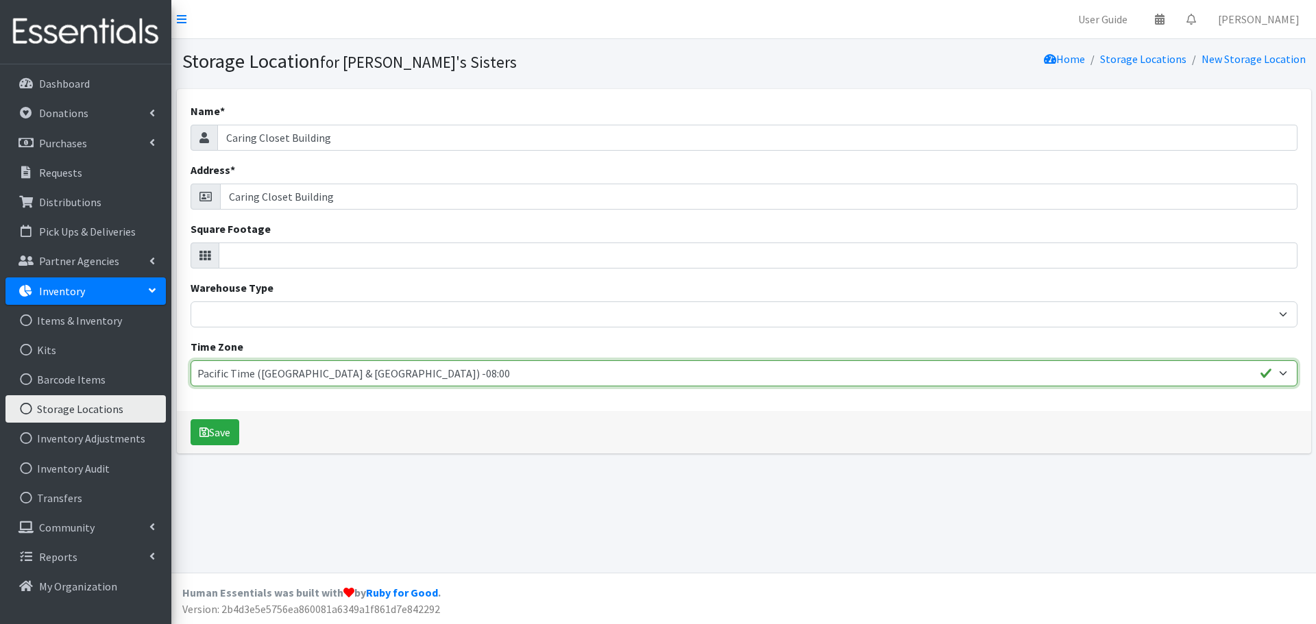
click at [259, 380] on select "Hawaii -10:00 Alaska -09:00 Pacific Time (US & Canada) -08:00 Arizona -07:00 Mo…" at bounding box center [744, 373] width 1107 height 26
select select "America/New_York"
click at [191, 360] on select "Hawaii -10:00 Alaska -09:00 Pacific Time (US & Canada) -08:00 Arizona -07:00 Mo…" at bounding box center [744, 373] width 1107 height 26
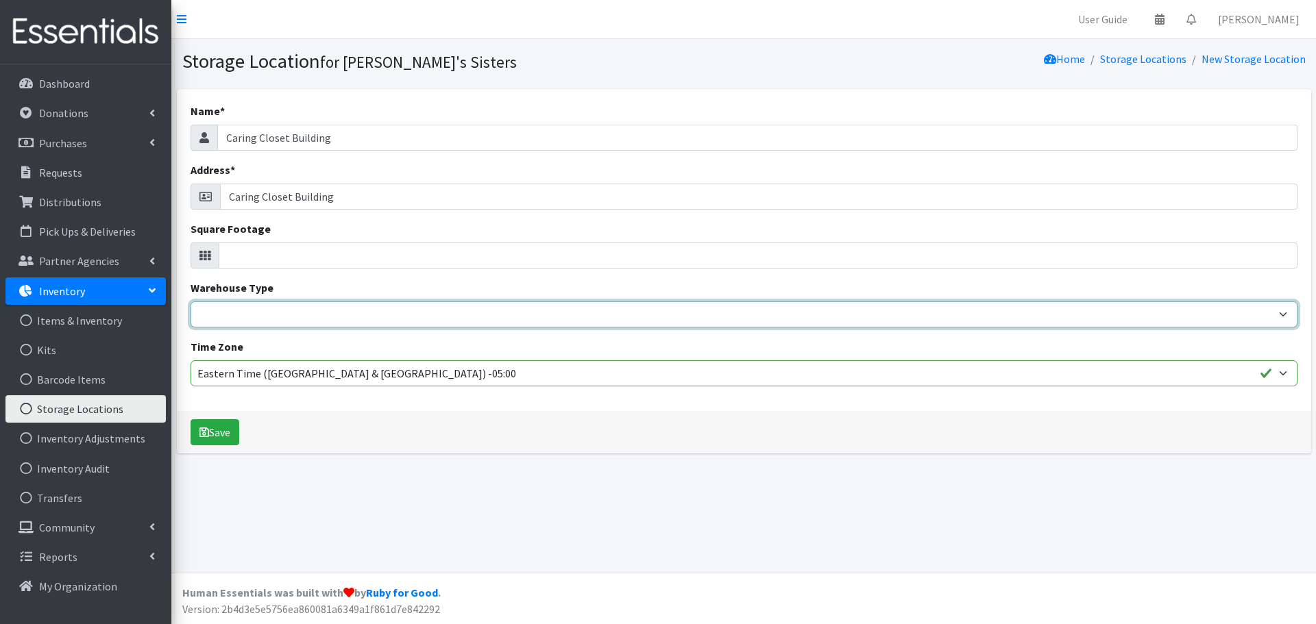
click at [265, 321] on select "Residential space used Consumer, self-storage or container space Commercial/off…" at bounding box center [744, 315] width 1107 height 26
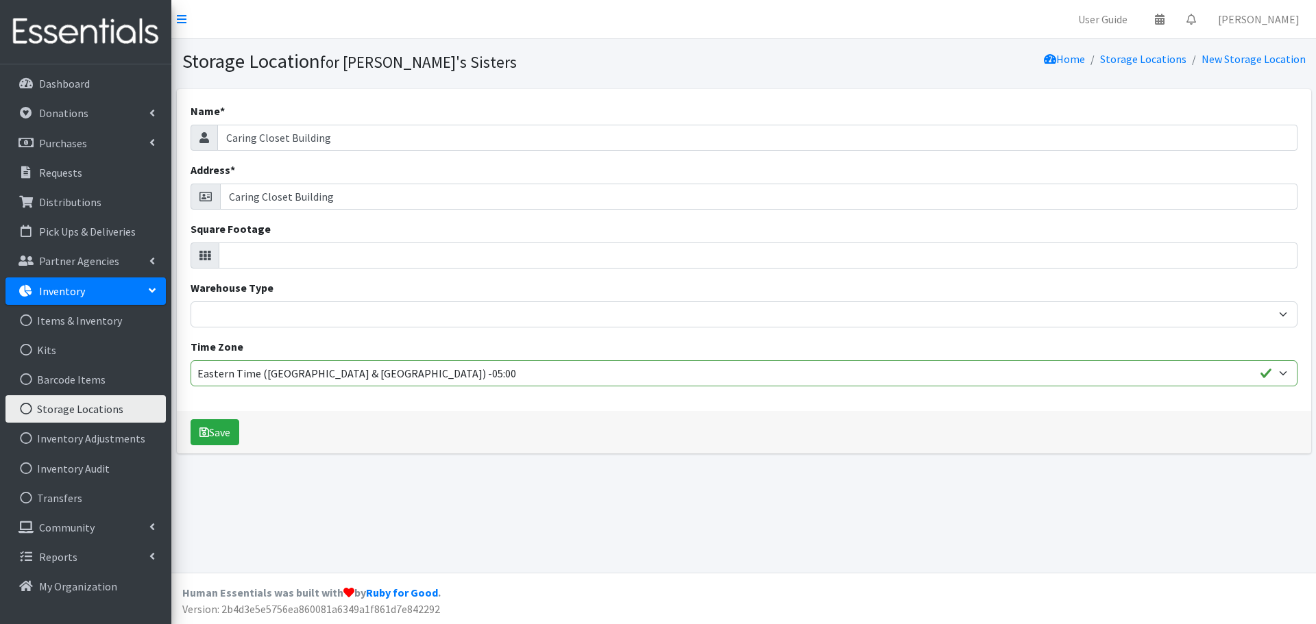
click at [569, 502] on div "Storage Location for Sylvia's Sisters Home Storage Locations New Storage Locati…" at bounding box center [743, 306] width 1145 height 534
click at [203, 437] on icon "submit" at bounding box center [204, 432] width 10 height 11
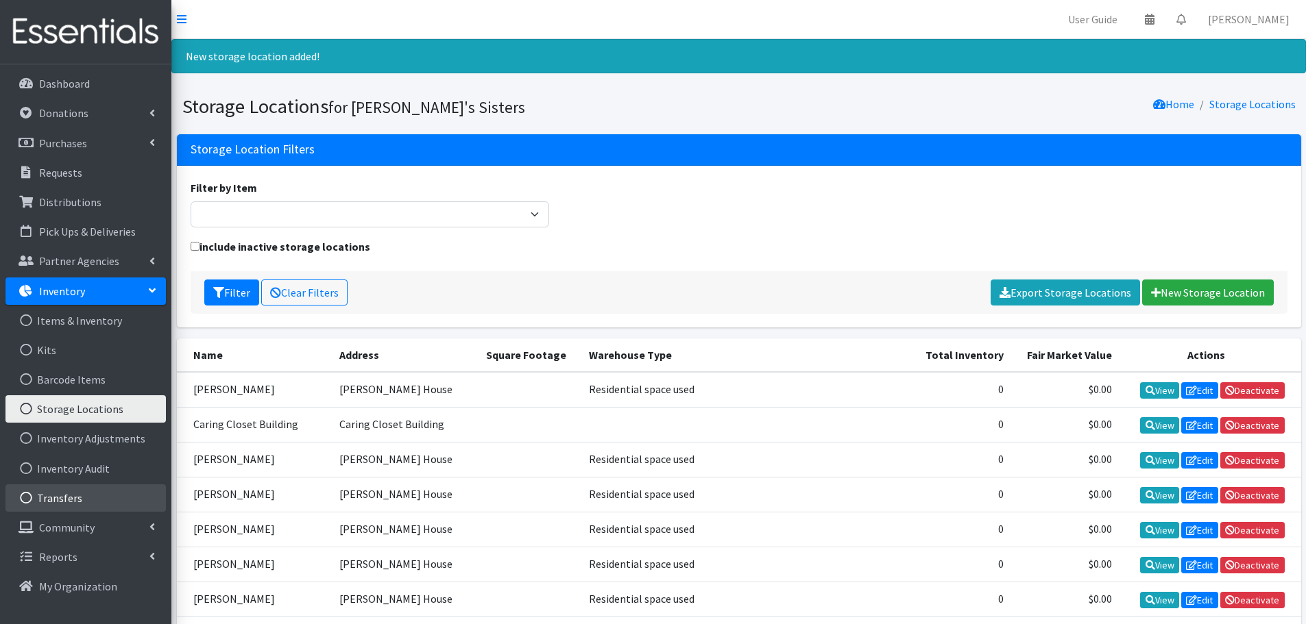
click at [85, 502] on link "Transfers" at bounding box center [85, 498] width 160 height 27
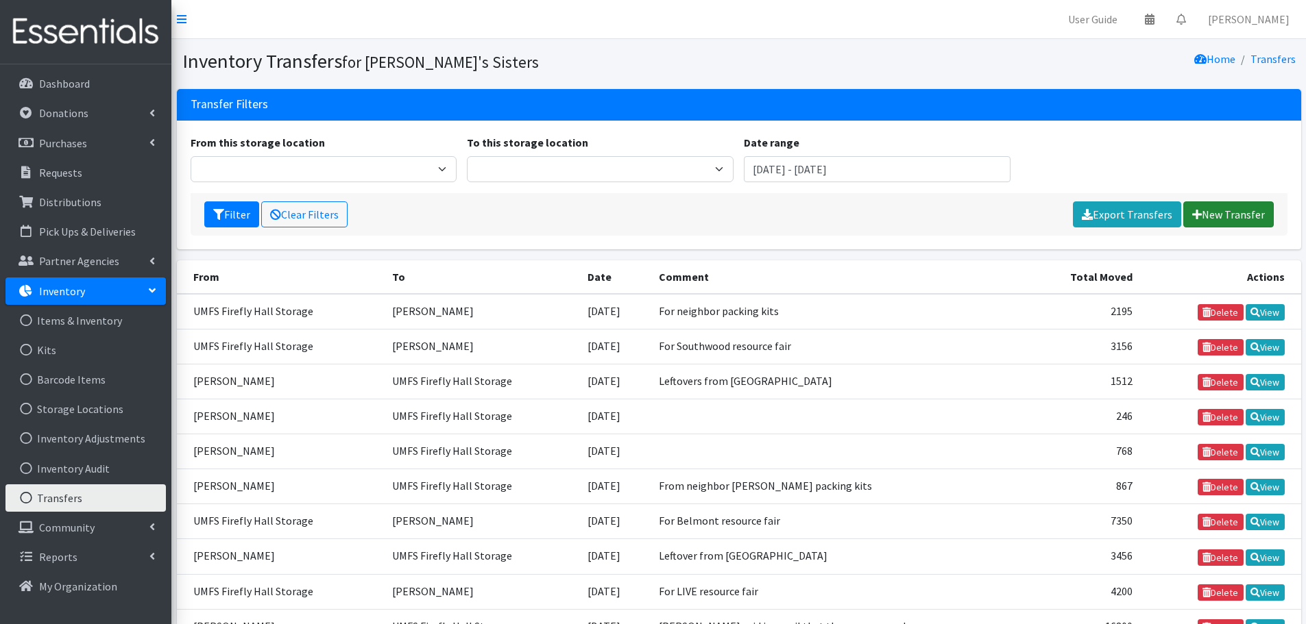
click at [1251, 221] on link "New Transfer" at bounding box center [1228, 214] width 90 height 26
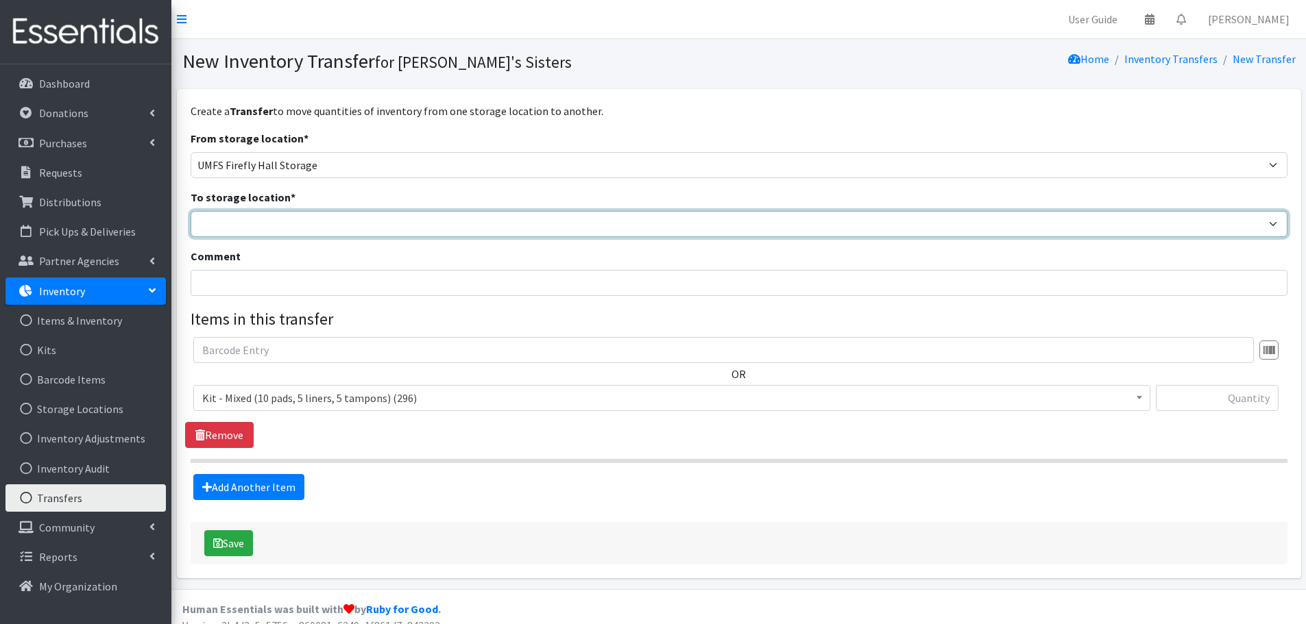
click at [261, 236] on select "[PERSON_NAME] Caring Closet Building [PERSON_NAME] [PERSON_NAME] [PERSON_NAME] …" at bounding box center [739, 224] width 1097 height 26
select select "497"
click at [191, 211] on select "[PERSON_NAME] Caring Closet Building [PERSON_NAME] [PERSON_NAME] [PERSON_NAME] …" at bounding box center [739, 224] width 1097 height 26
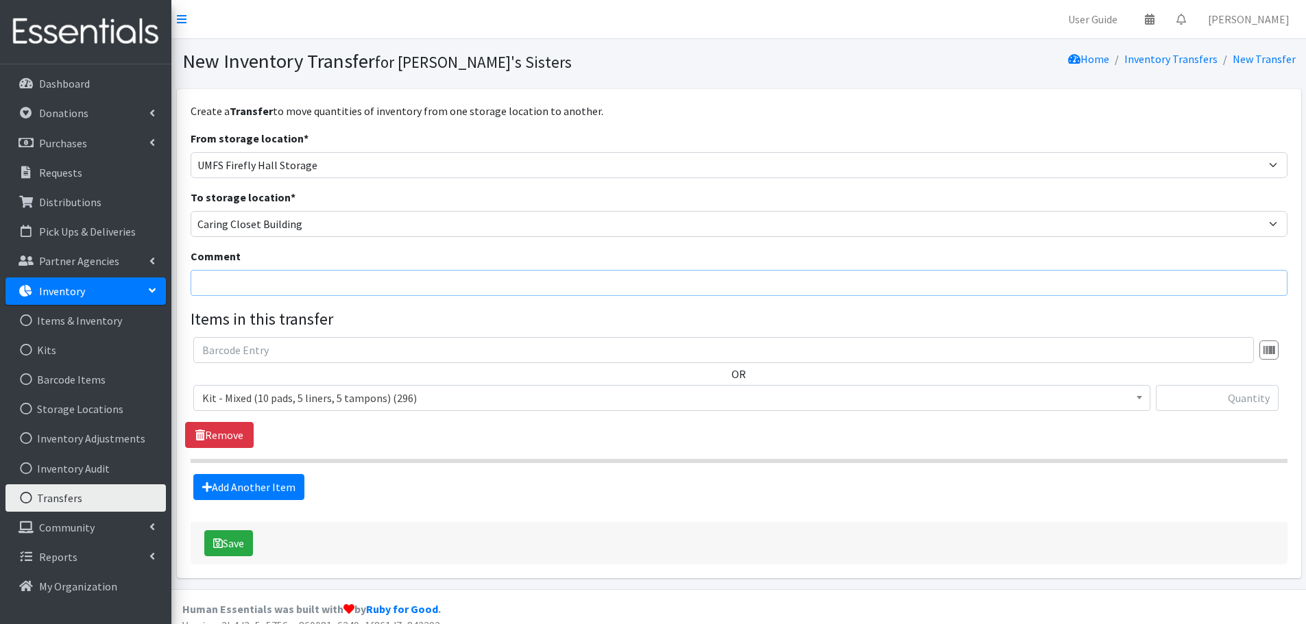
click at [240, 283] on input "Comment" at bounding box center [739, 283] width 1097 height 26
type input "for kit packing"
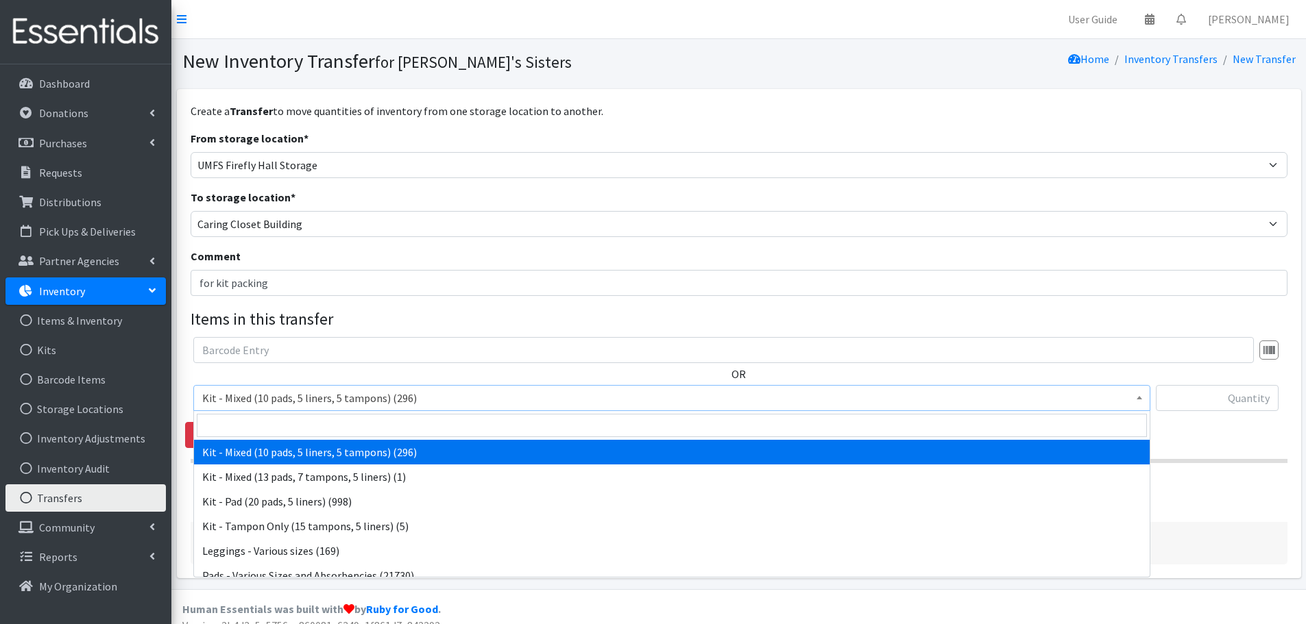
click at [381, 406] on span "Kit - Mixed (10 pads, 5 liners, 5 tampons) (296)" at bounding box center [671, 398] width 939 height 19
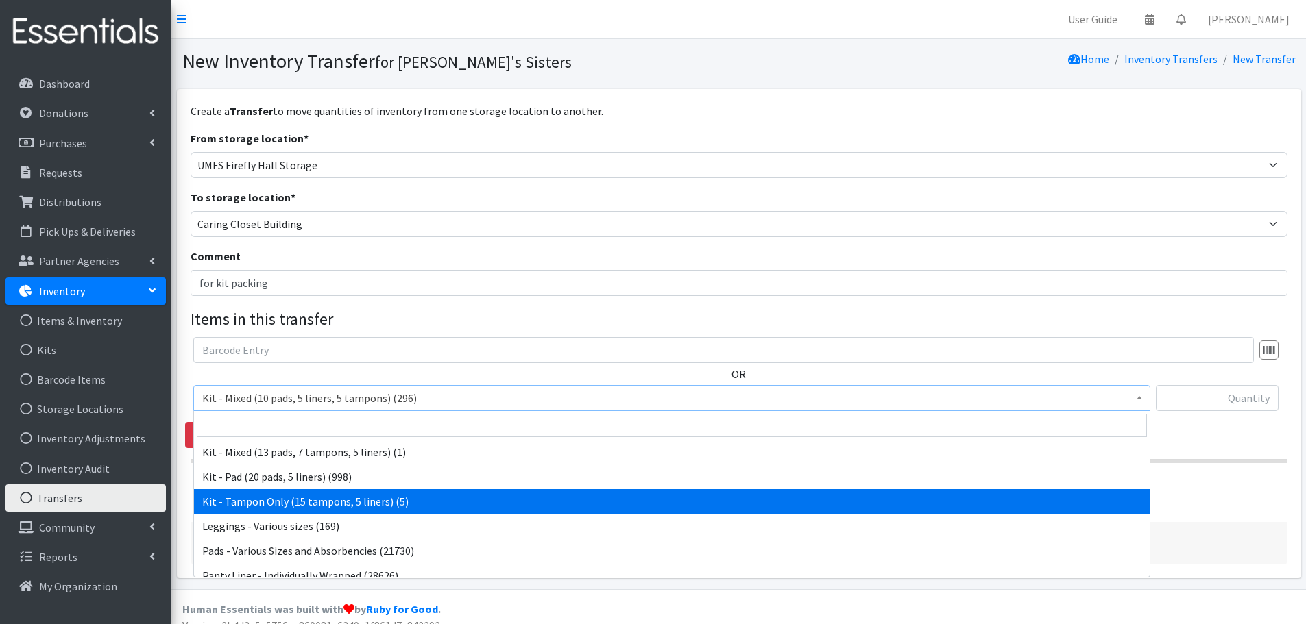
scroll to position [69, 0]
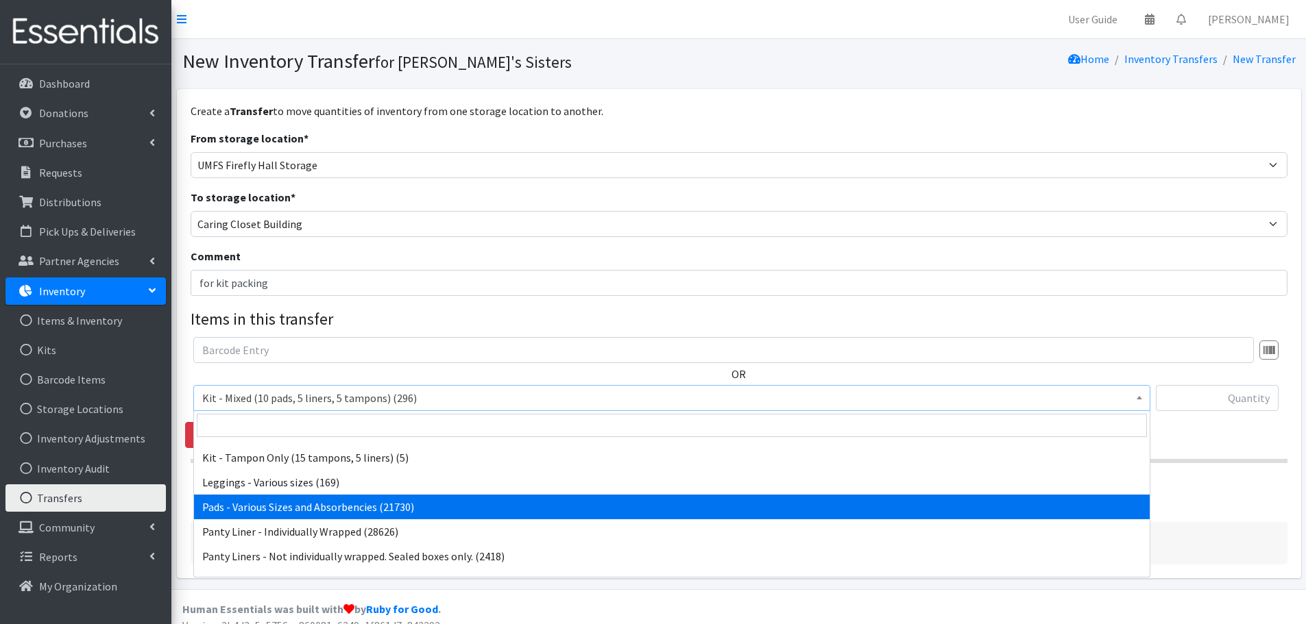
select select "10467"
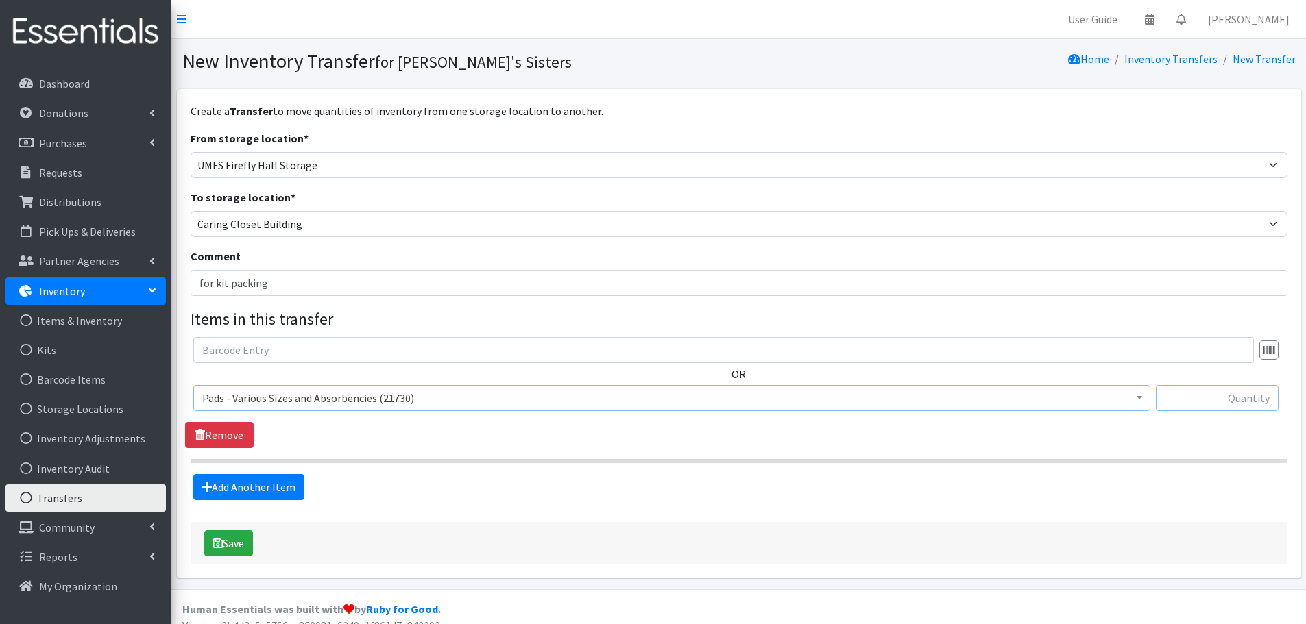
click at [1188, 402] on input "text" at bounding box center [1216, 398] width 123 height 26
paste input "2696"
type input "2696"
click at [251, 487] on link "Add Another Item" at bounding box center [248, 487] width 111 height 26
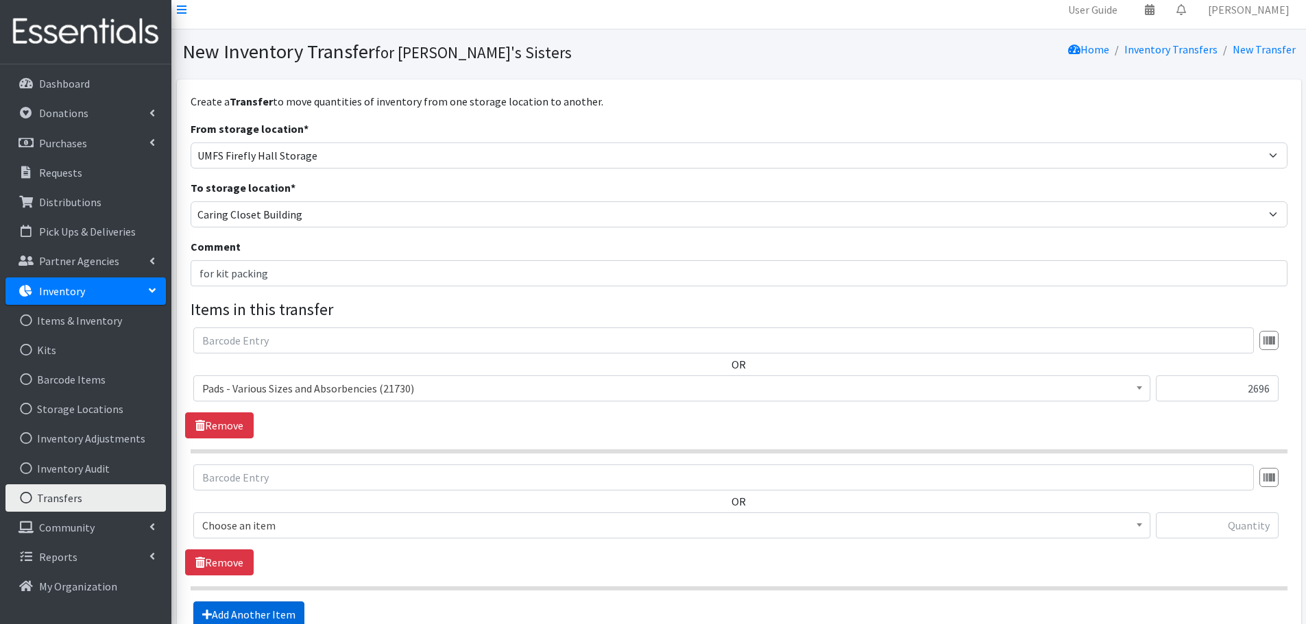
scroll to position [154, 0]
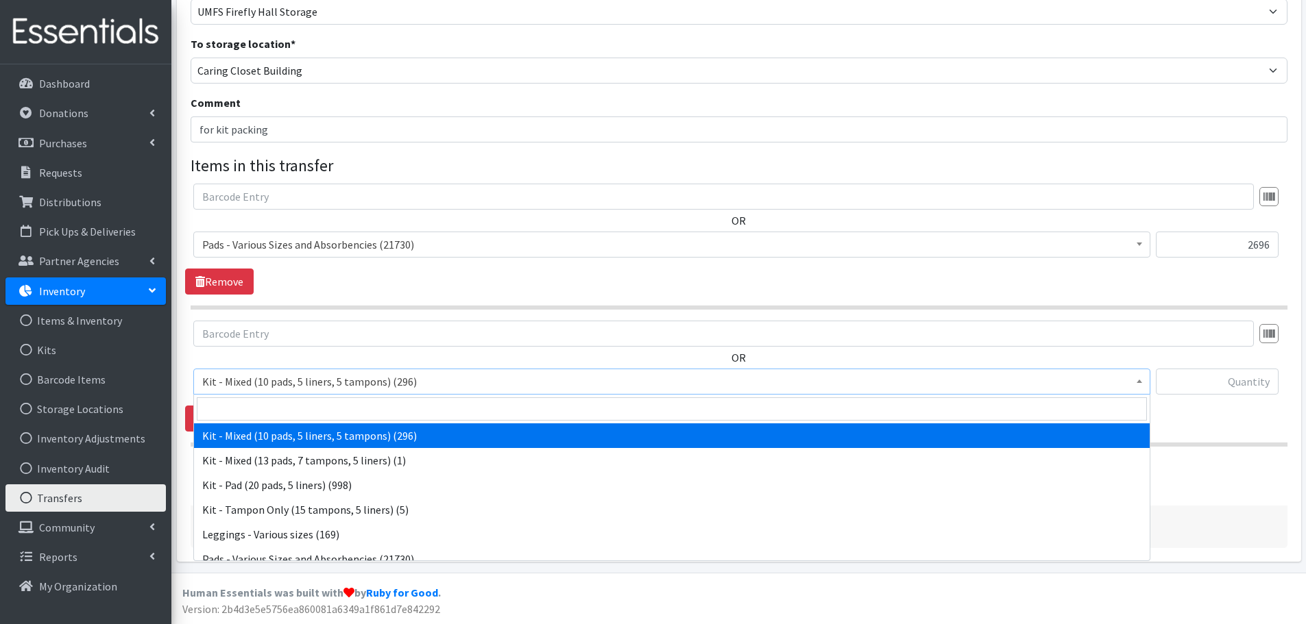
click at [302, 388] on span "Kit - Mixed (10 pads, 5 liners, 5 tampons) (296)" at bounding box center [671, 381] width 939 height 19
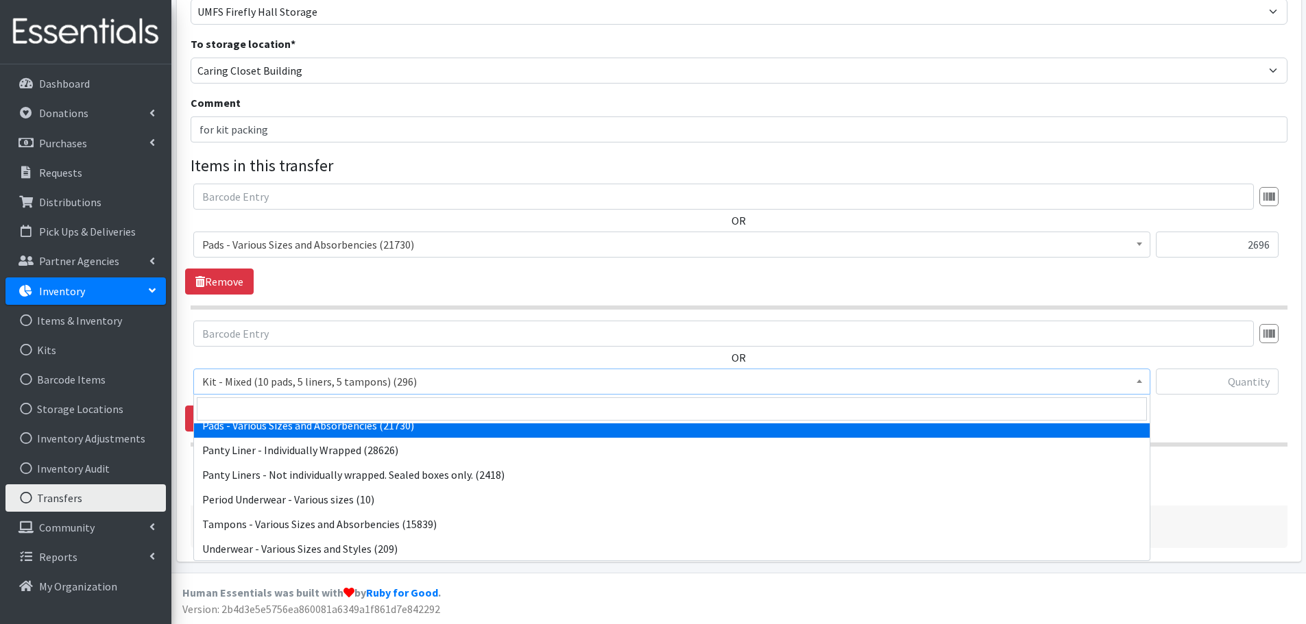
scroll to position [134, 0]
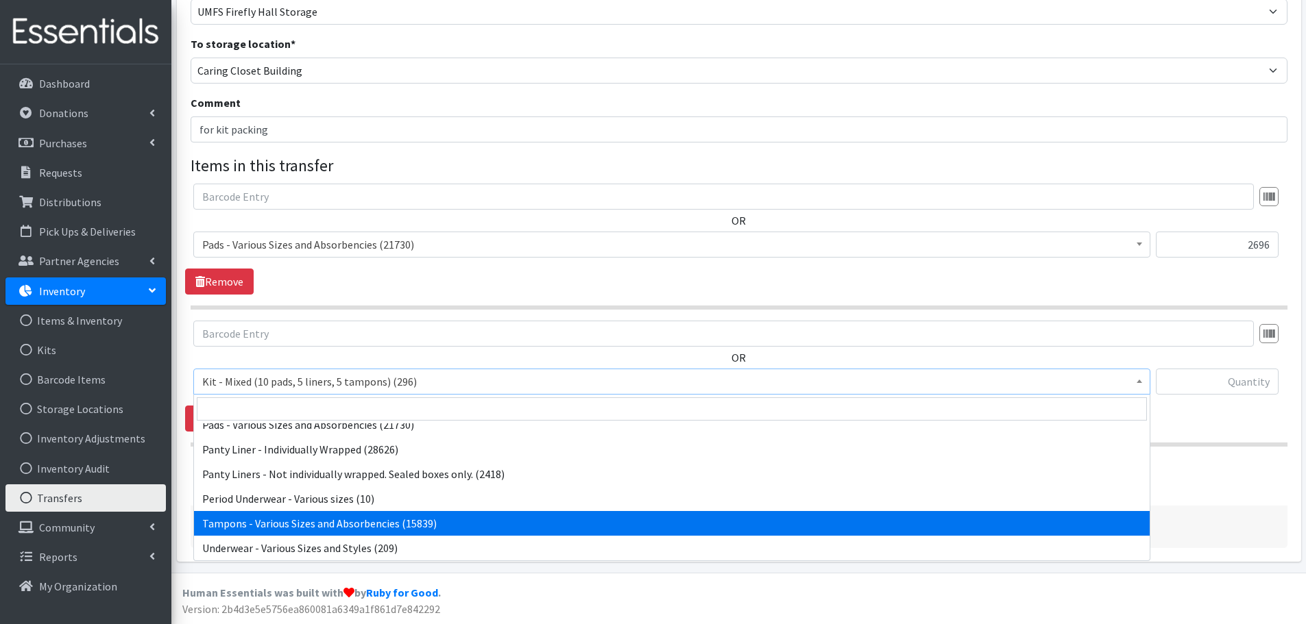
select select "10562"
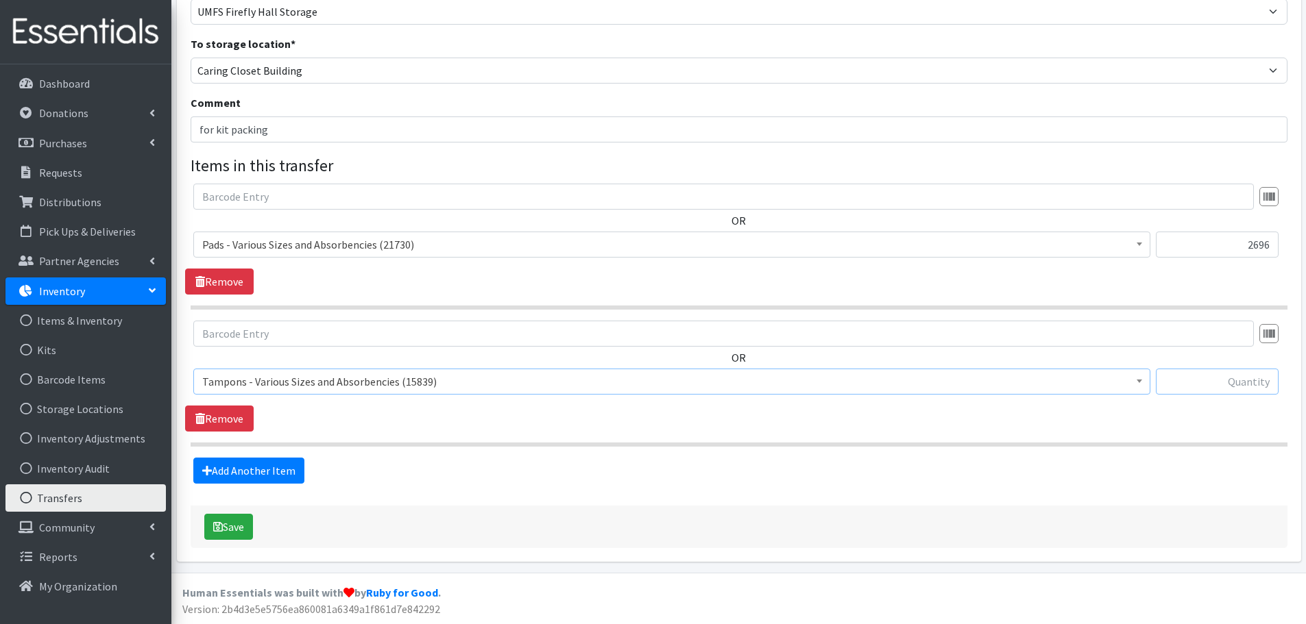
click at [1197, 386] on input "text" at bounding box center [1216, 382] width 123 height 26
paste input "4000"
type input "4000"
click at [225, 479] on link "Add Another Item" at bounding box center [248, 471] width 111 height 26
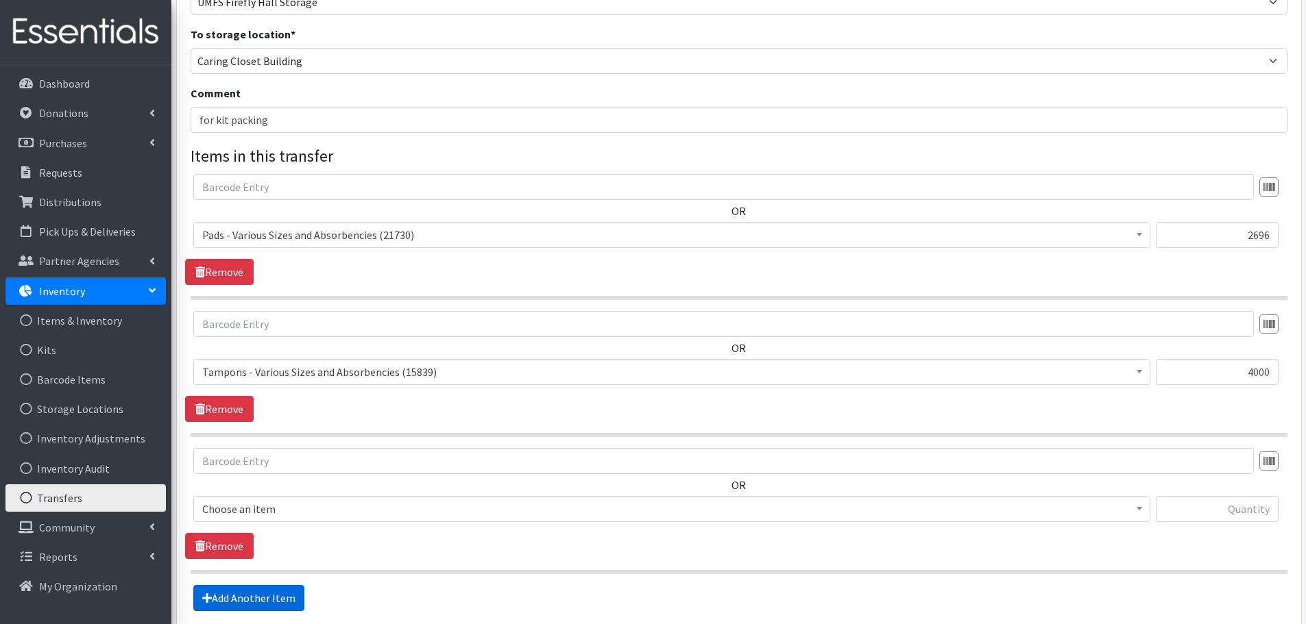
scroll to position [291, 0]
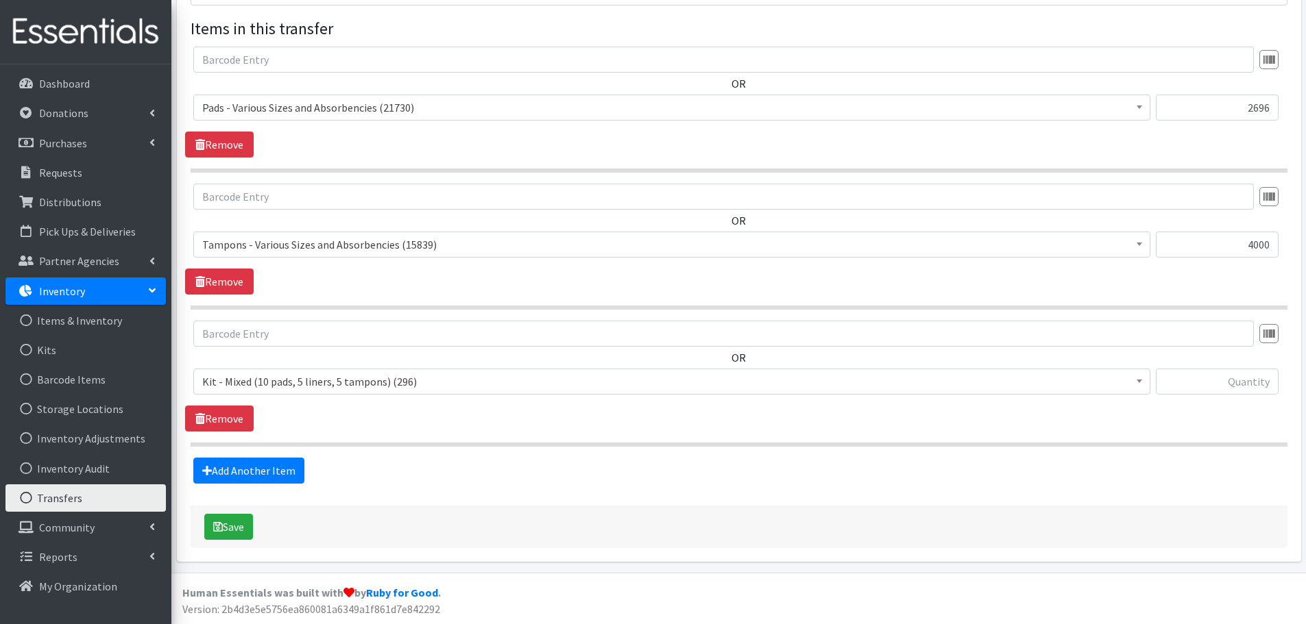
click at [289, 380] on span "Kit - Mixed (10 pads, 5 liners, 5 tampons) (296)" at bounding box center [671, 381] width 939 height 19
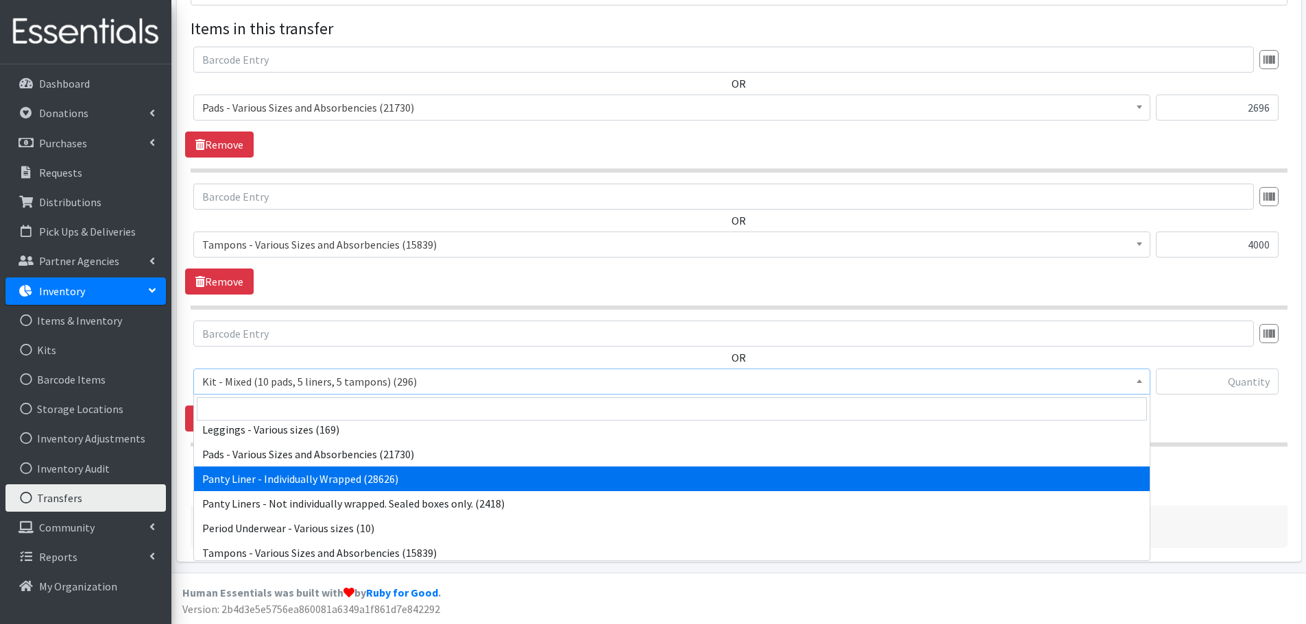
scroll to position [134, 0]
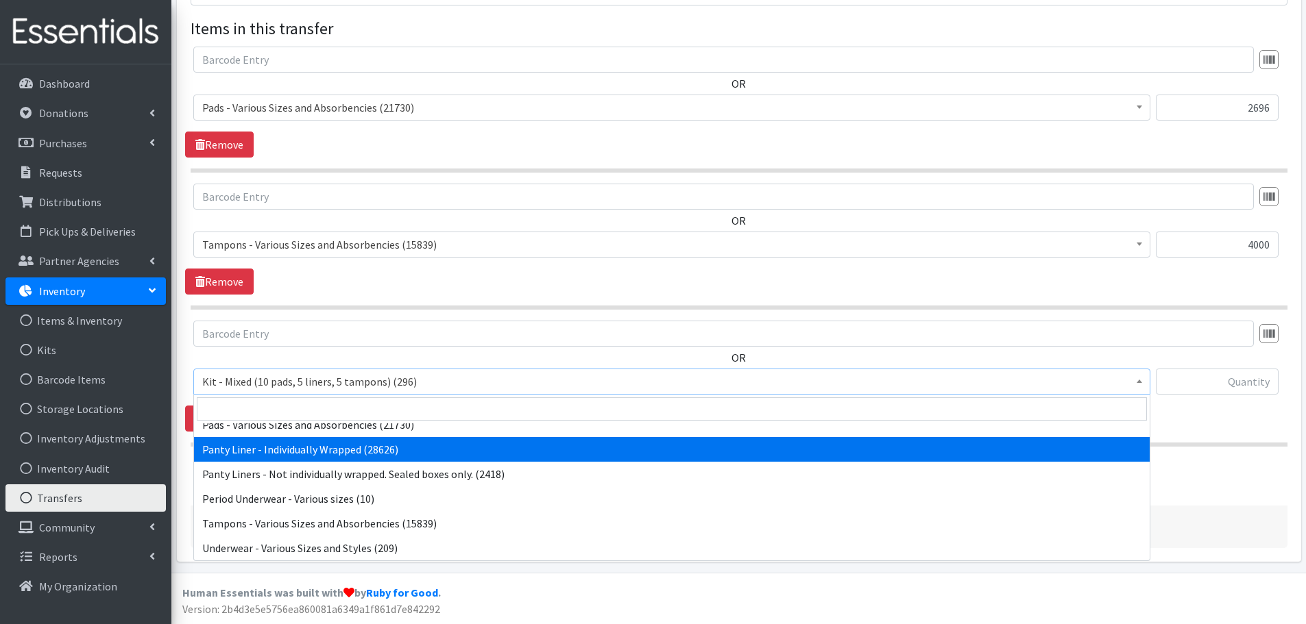
select select "10466"
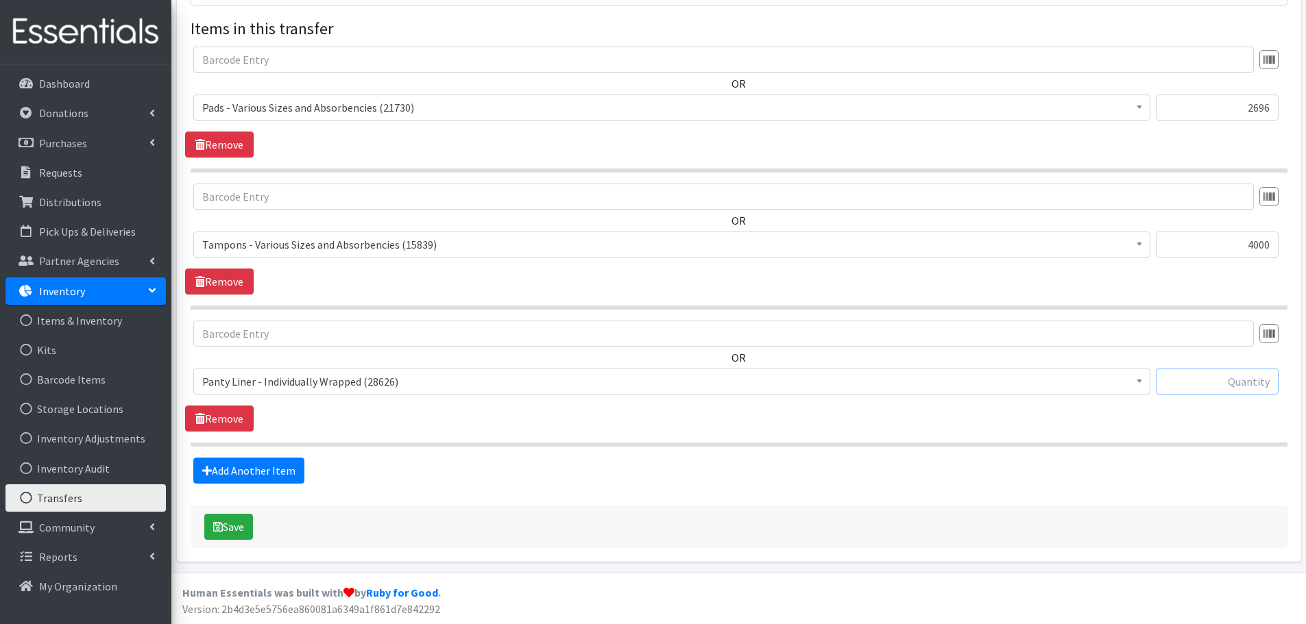
click at [1177, 381] on input "text" at bounding box center [1216, 382] width 123 height 26
paste input "1040"
type input "1040"
click at [276, 464] on link "Add Another Item" at bounding box center [248, 471] width 111 height 26
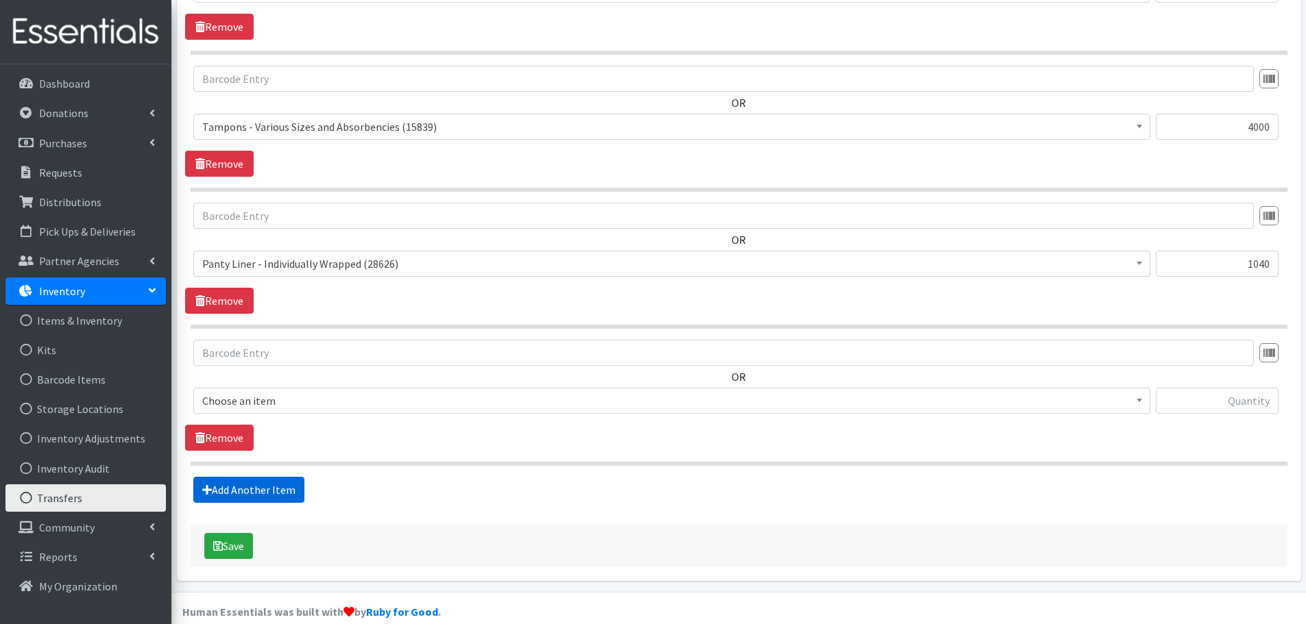
scroll to position [428, 0]
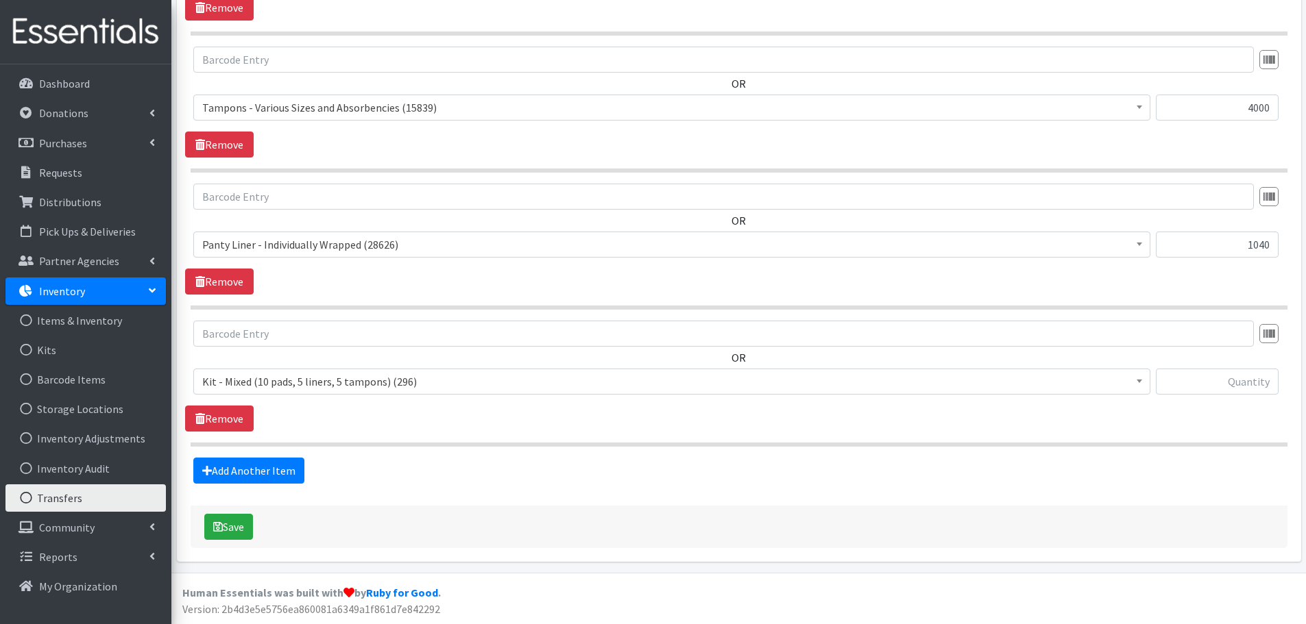
click at [283, 391] on span "Kit - Mixed (10 pads, 5 liners, 5 tampons) (296)" at bounding box center [671, 381] width 939 height 19
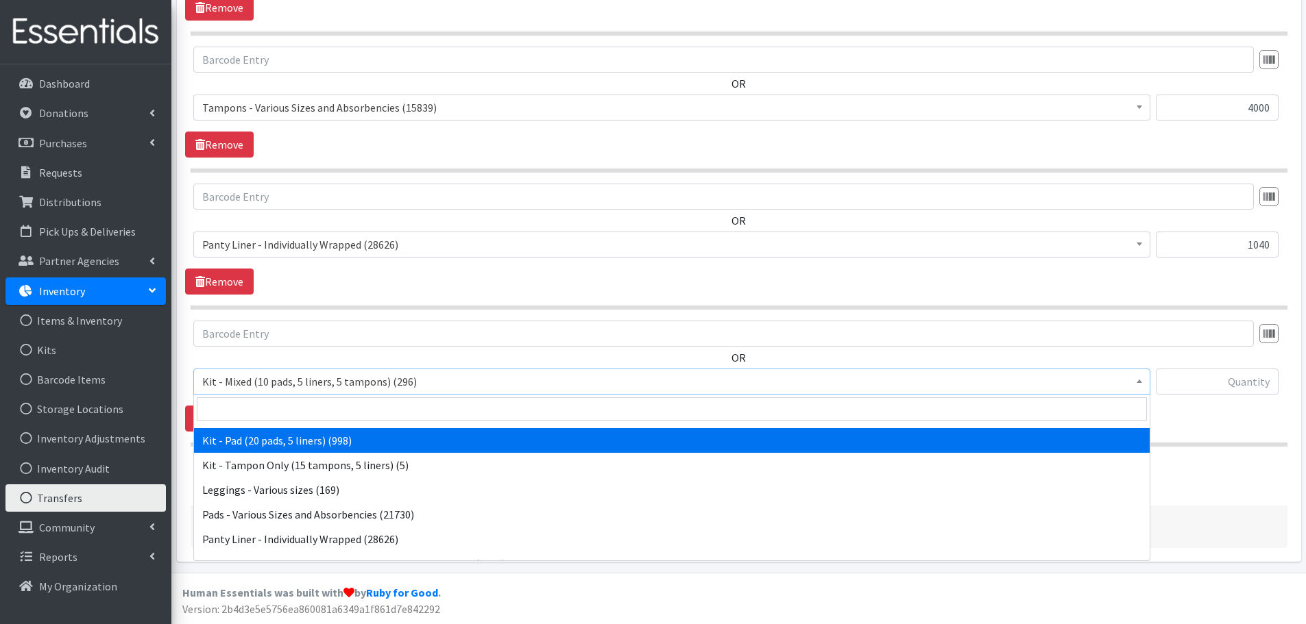
scroll to position [69, 0]
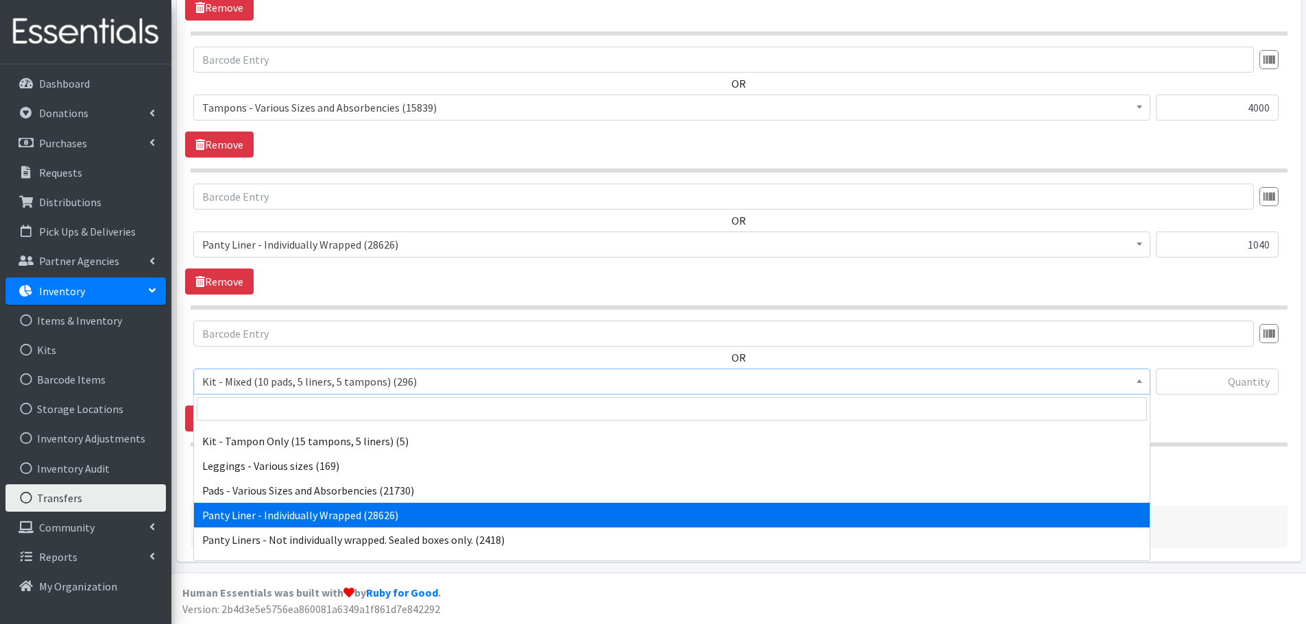
select select "10466"
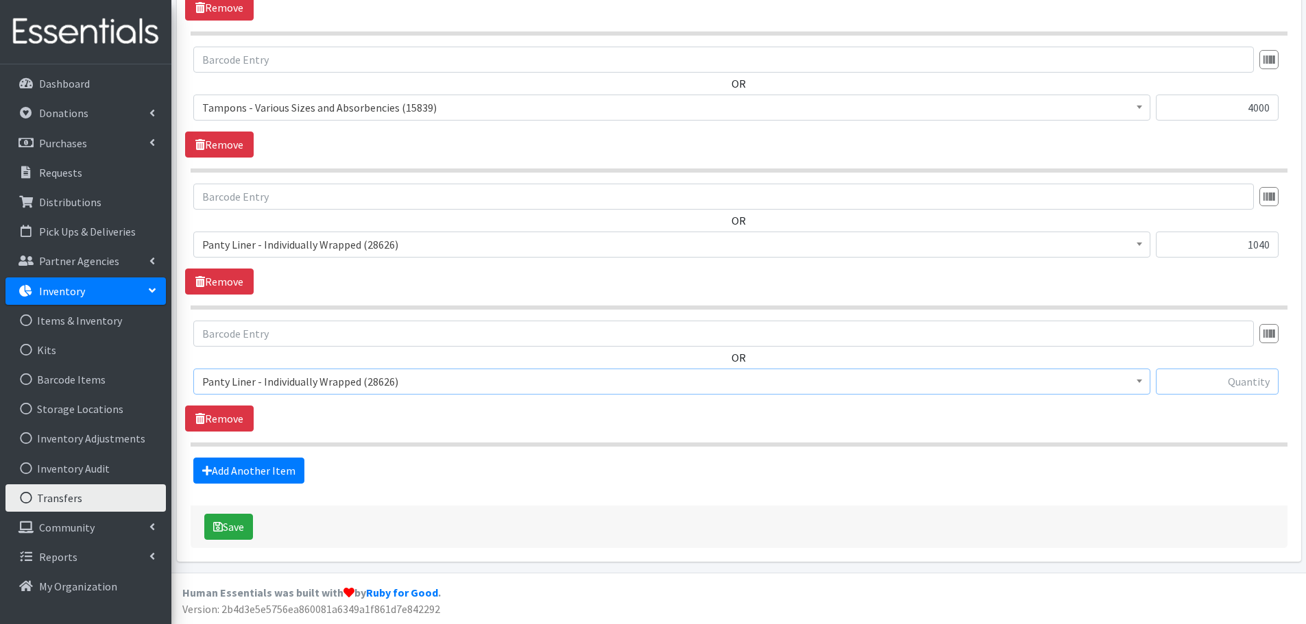
click at [1197, 393] on input "text" at bounding box center [1216, 382] width 123 height 26
paste input "480"
type input "480"
click at [212, 524] on button "Save" at bounding box center [228, 527] width 49 height 26
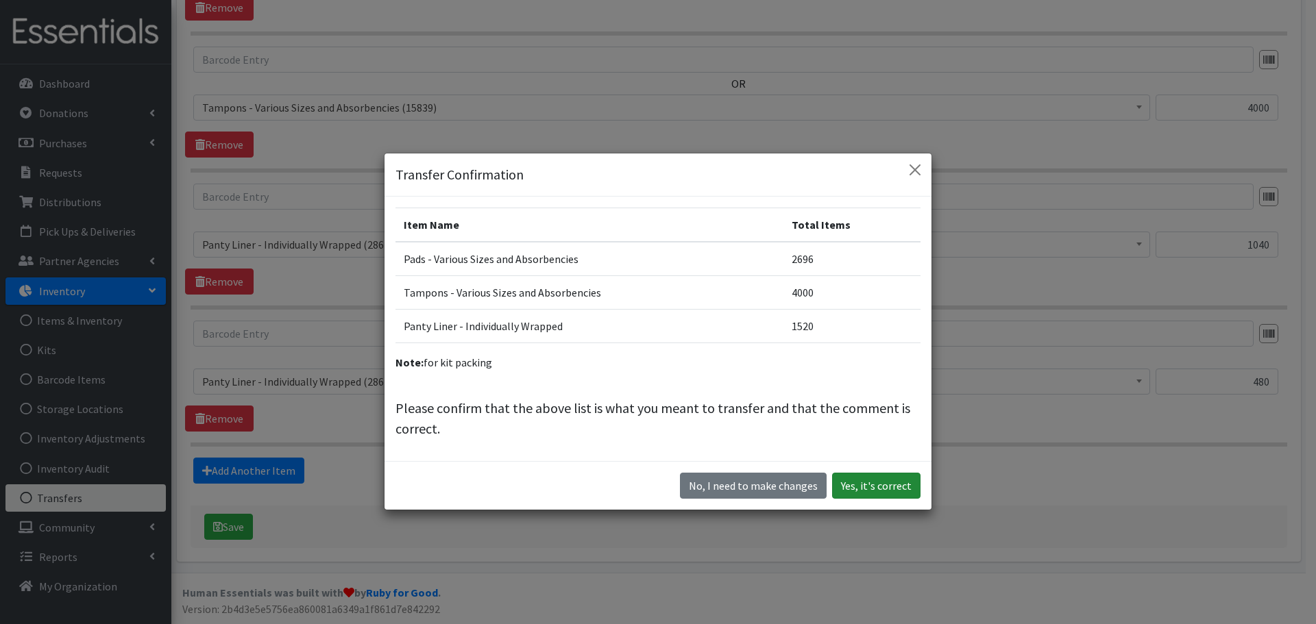
click at [875, 482] on button "Yes, it's correct" at bounding box center [876, 486] width 88 height 26
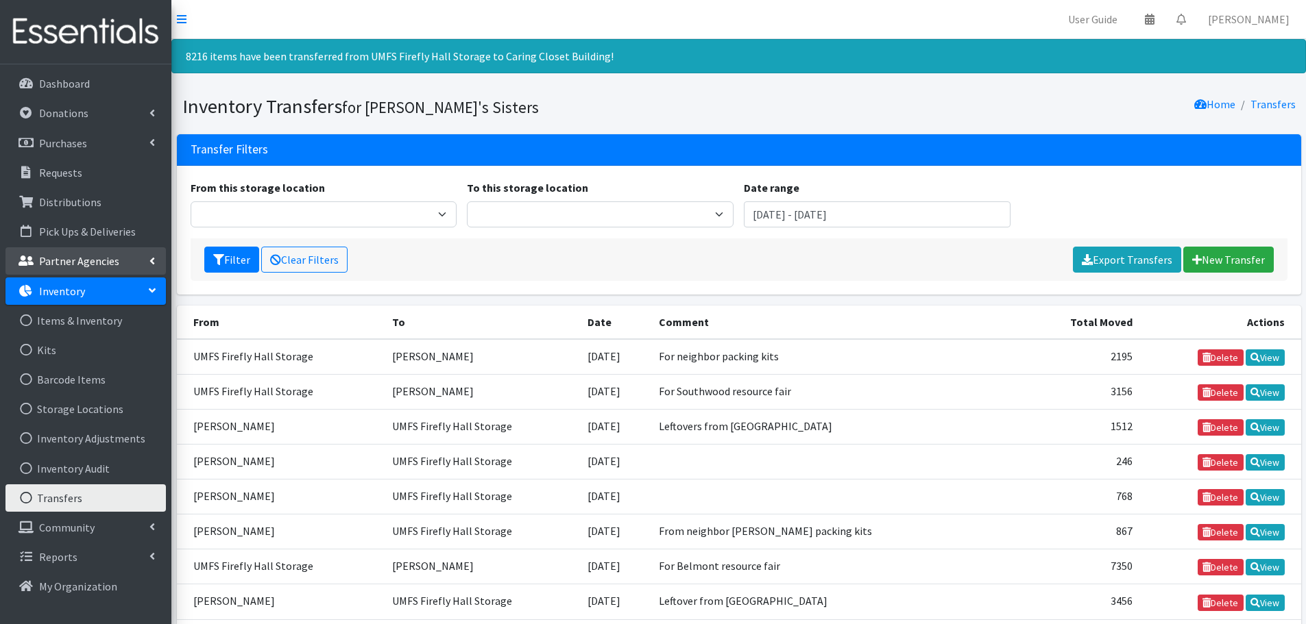
click at [71, 260] on p "Partner Agencies" at bounding box center [79, 261] width 80 height 14
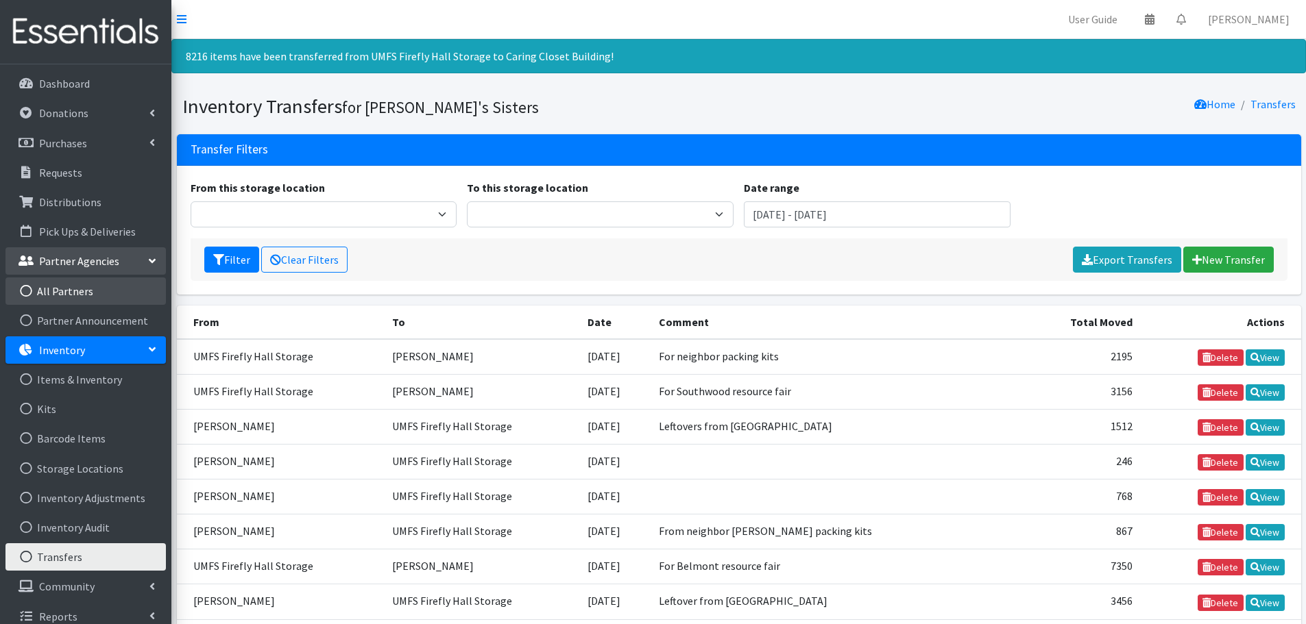
click at [62, 299] on link "All Partners" at bounding box center [85, 291] width 160 height 27
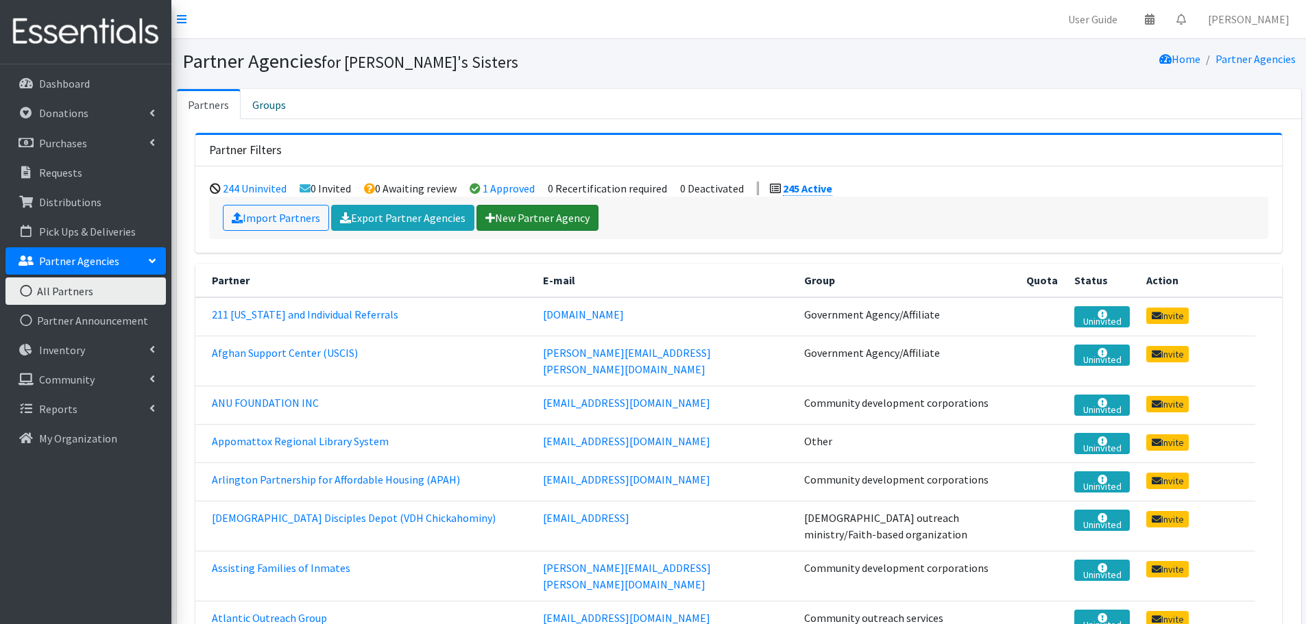
click at [536, 216] on link "New Partner Agency" at bounding box center [537, 218] width 122 height 26
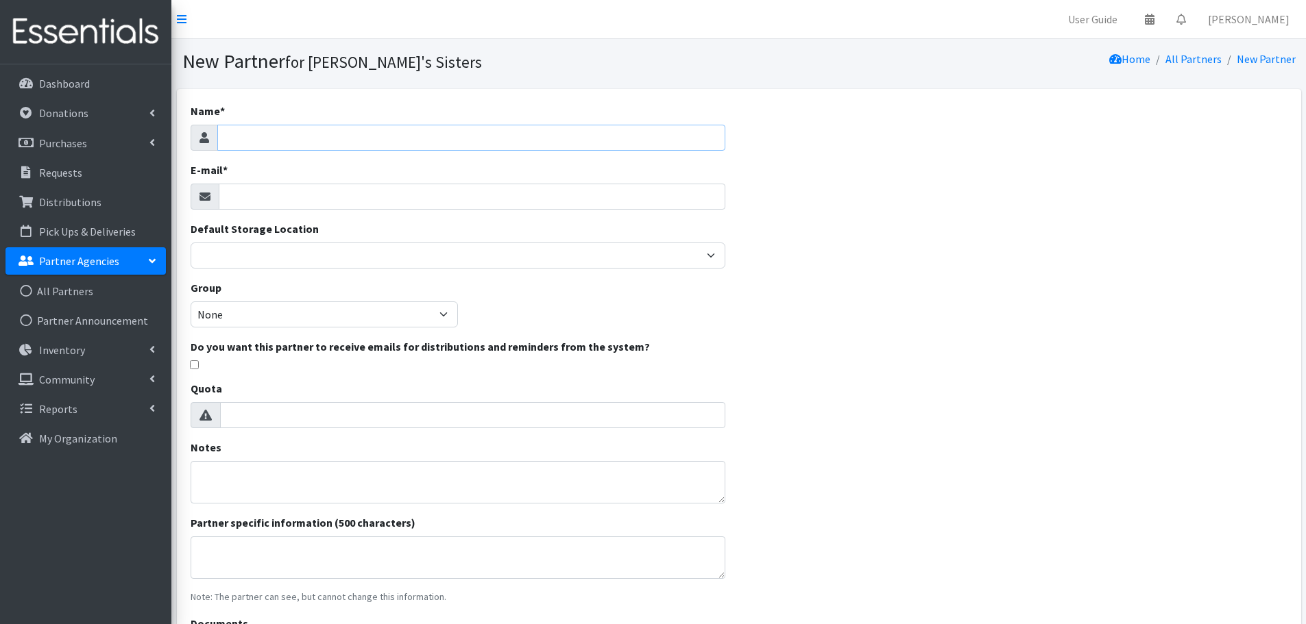
click at [288, 125] on input "Name *" at bounding box center [471, 138] width 508 height 26
drag, startPoint x: 260, startPoint y: 136, endPoint x: 450, endPoint y: 136, distance: 189.8
click at [450, 136] on input "CCPS - Manchester High School PTSO" at bounding box center [471, 138] width 508 height 26
paste input "[GEOGRAPHIC_DATA]"
type input "CCPS - [GEOGRAPHIC_DATA]"
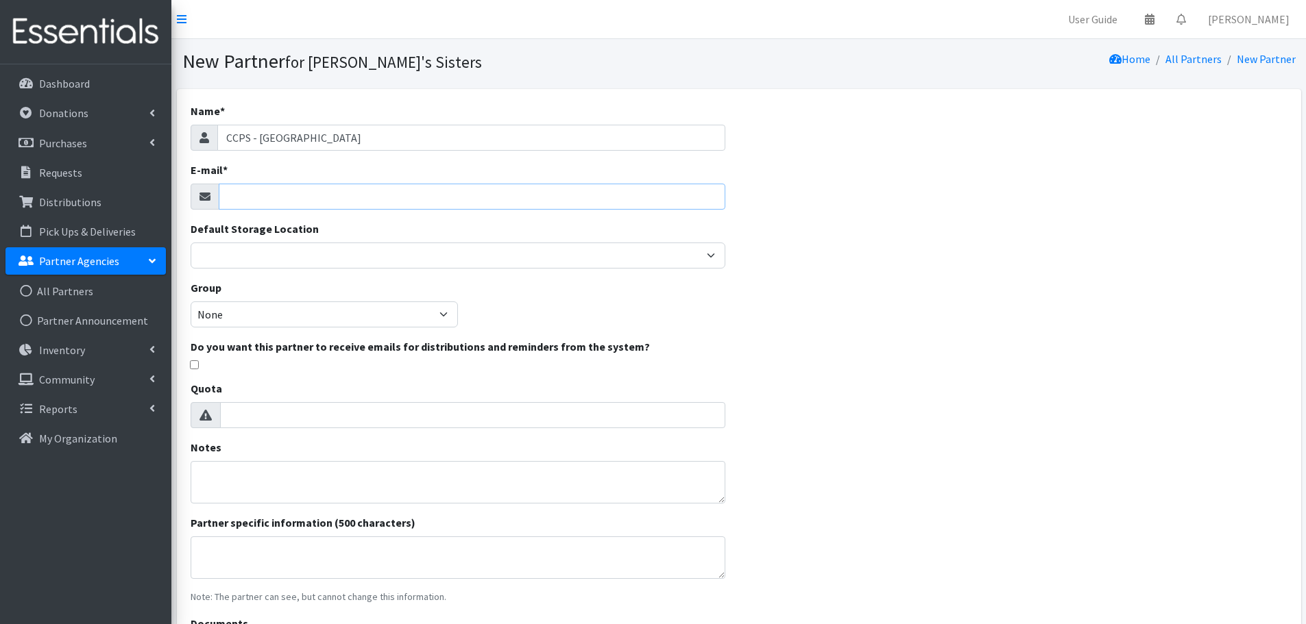
click at [260, 198] on input "E-mail *" at bounding box center [472, 197] width 506 height 26
paste input "[EMAIL_ADDRESS][DOMAIN_NAME]"
type input "[EMAIL_ADDRESS][DOMAIN_NAME]"
click at [253, 306] on select "None Community development corporations Treatment clinics Homeless resource cen…" at bounding box center [324, 315] width 267 height 26
select select "50"
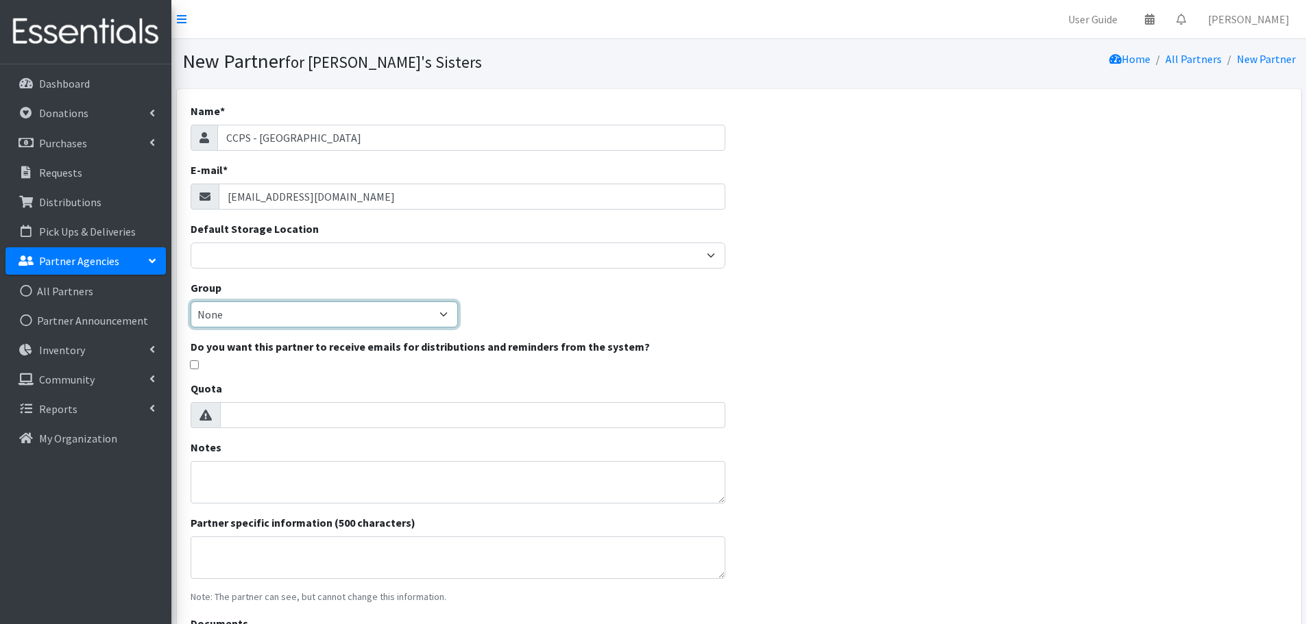
click at [191, 302] on select "None Community development corporations Treatment clinics Homeless resource cen…" at bounding box center [324, 315] width 267 height 26
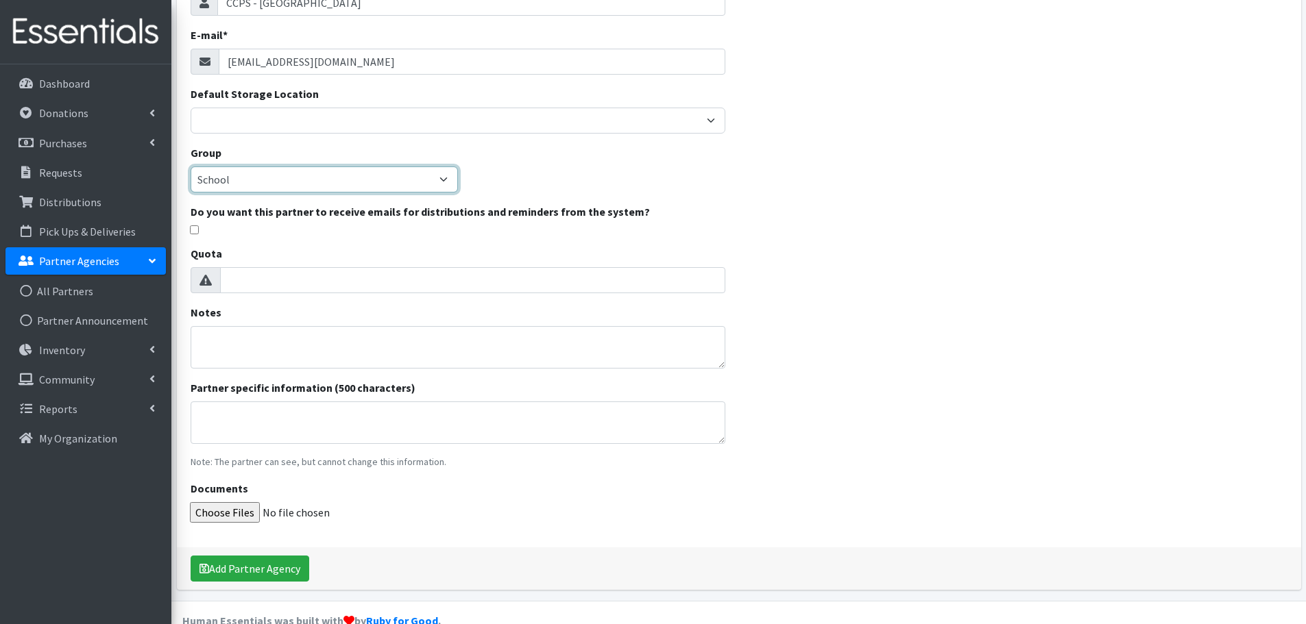
scroll to position [137, 0]
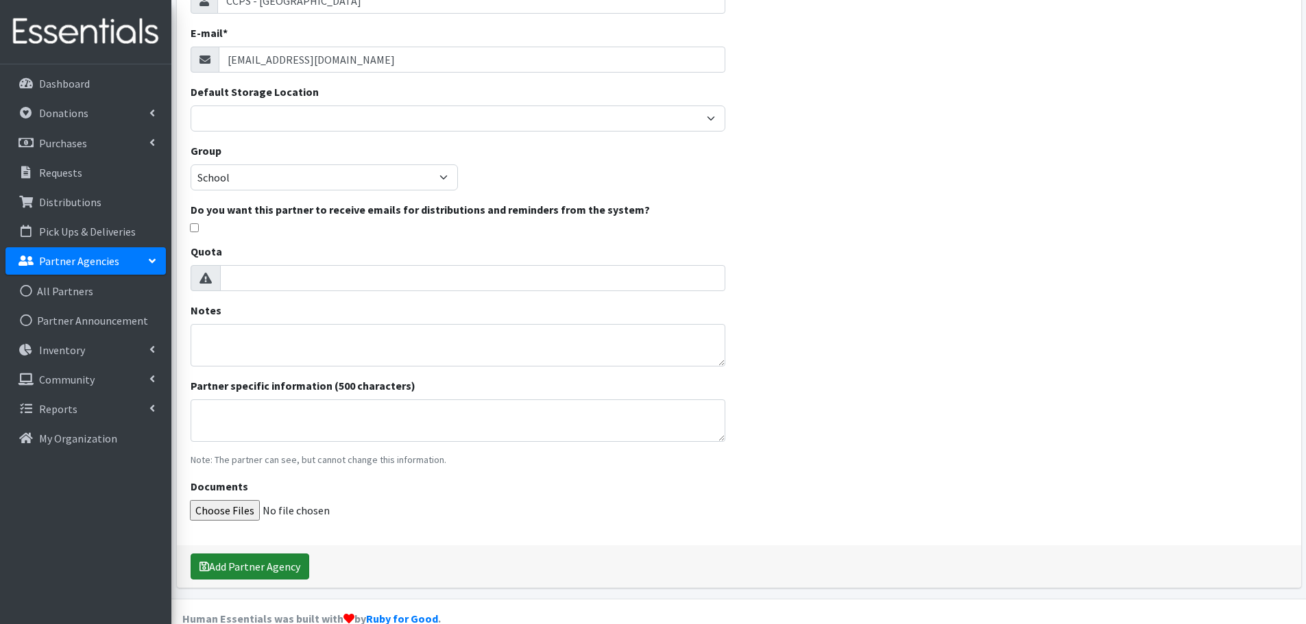
click at [247, 570] on button "Add Partner Agency" at bounding box center [250, 567] width 119 height 26
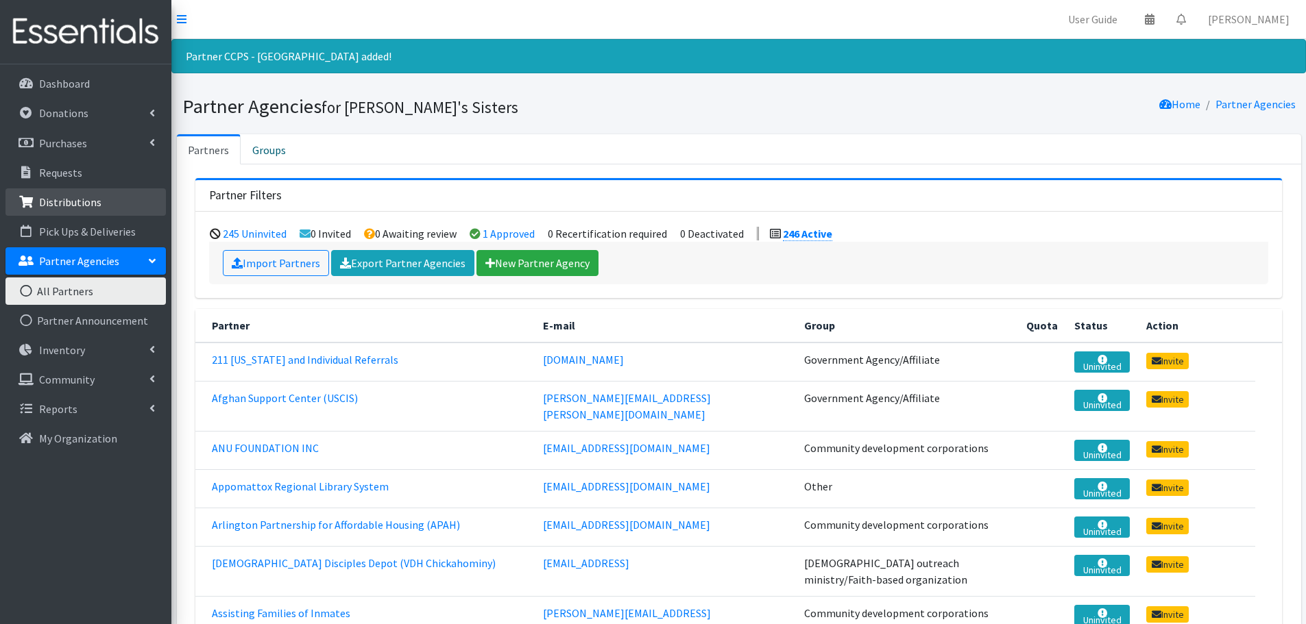
click at [60, 207] on p "Distributions" at bounding box center [70, 202] width 62 height 14
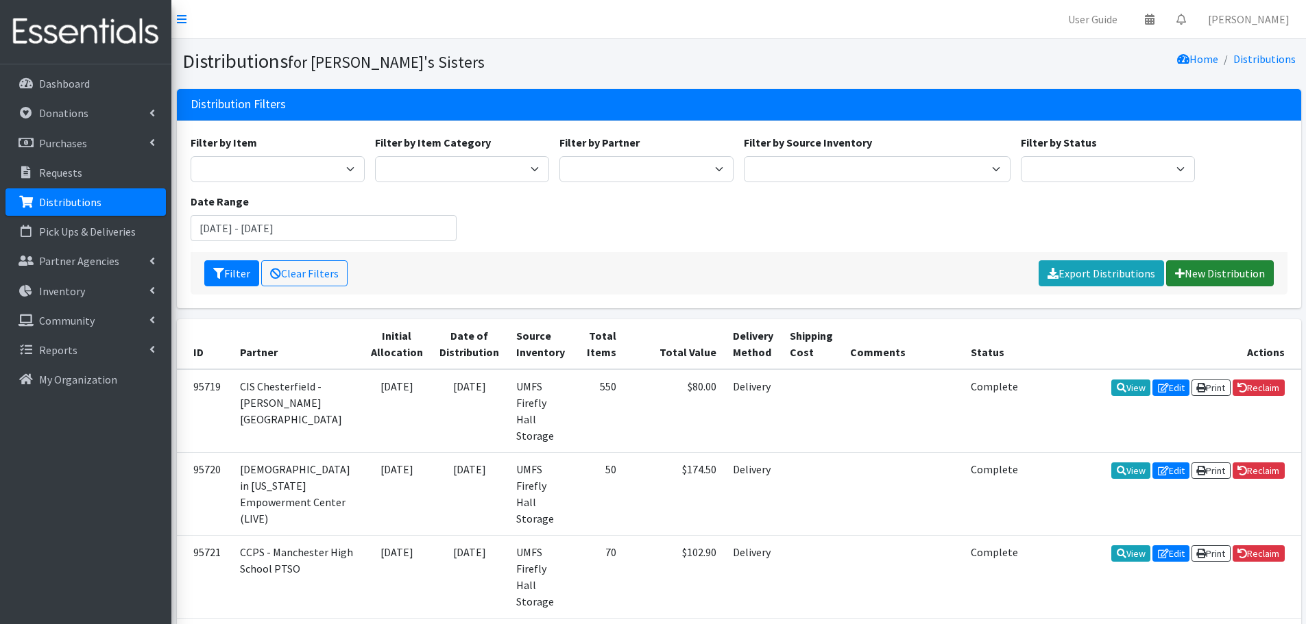
click at [1217, 266] on link "New Distribution" at bounding box center [1220, 273] width 108 height 26
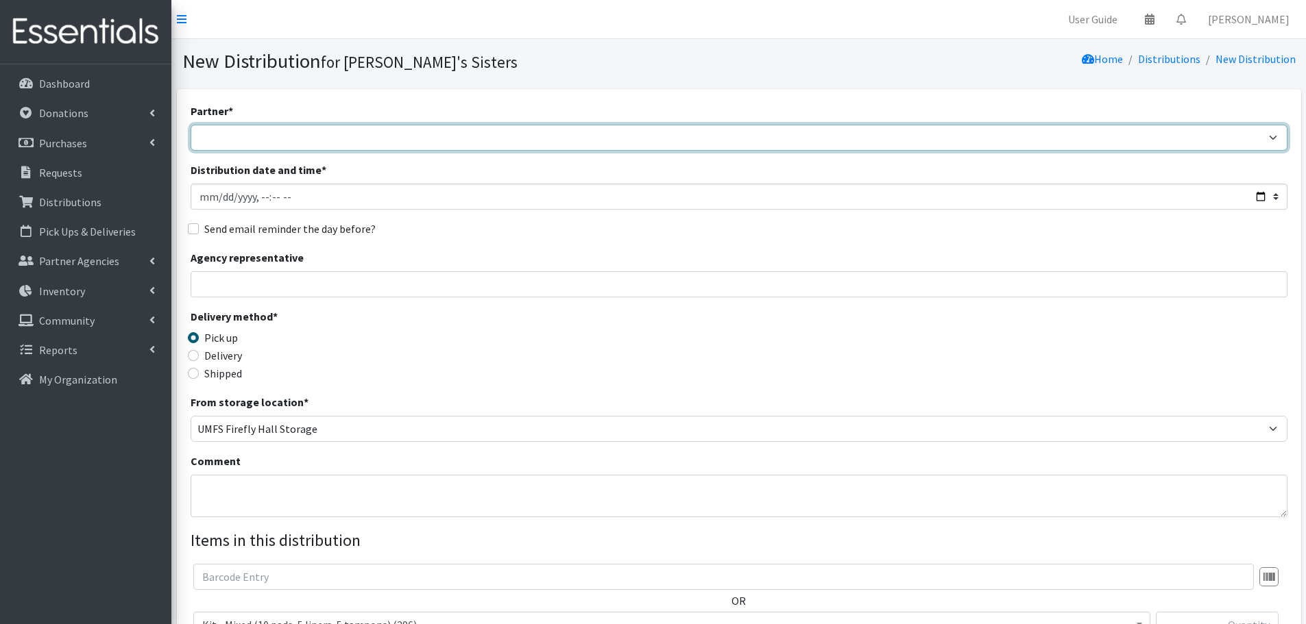
click at [234, 126] on select "211 [US_STATE] and Individual Referrals Afghan Support Center (USCIS) ANU FOUND…" at bounding box center [739, 138] width 1097 height 26
select select "8091"
click at [191, 125] on select "211 [US_STATE] and Individual Referrals Afghan Support Center (USCIS) ANU FOUND…" at bounding box center [739, 138] width 1097 height 26
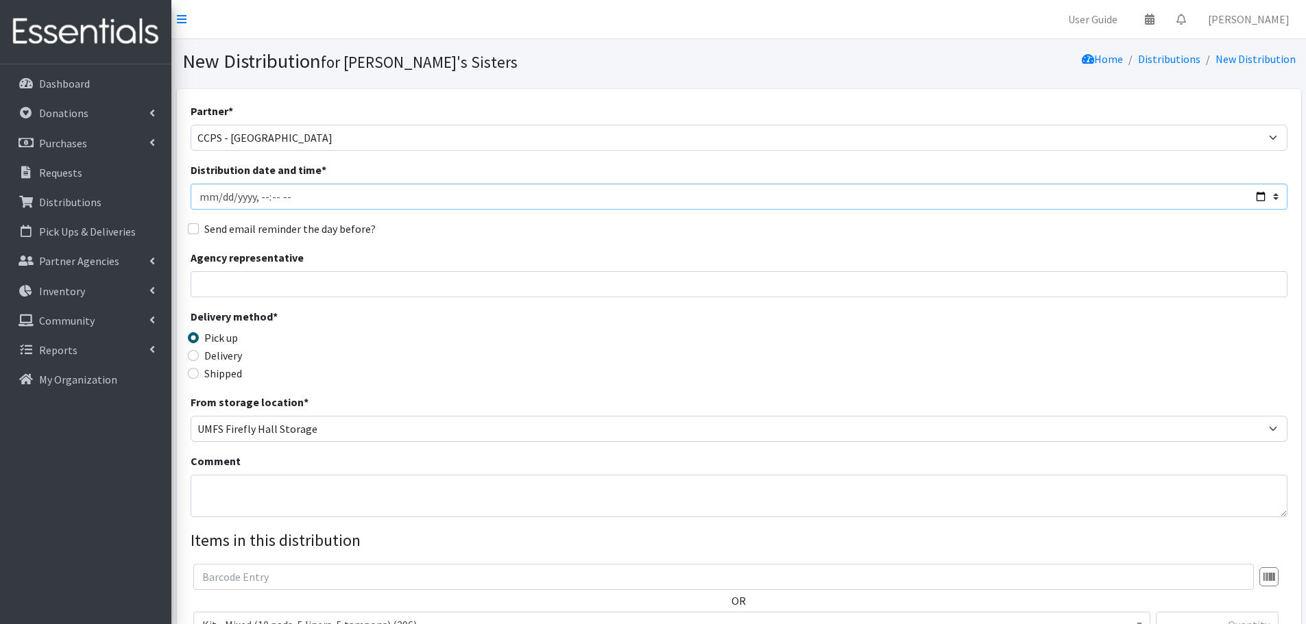
click at [1256, 197] on input "Distribution date and time *" at bounding box center [739, 197] width 1097 height 26
type input "[DATE]T23:59"
click at [619, 228] on div "Send email reminder the day before?" at bounding box center [739, 229] width 1097 height 16
click at [245, 291] on input "Agency representative" at bounding box center [739, 284] width 1097 height 26
type input "[PERSON_NAME]"
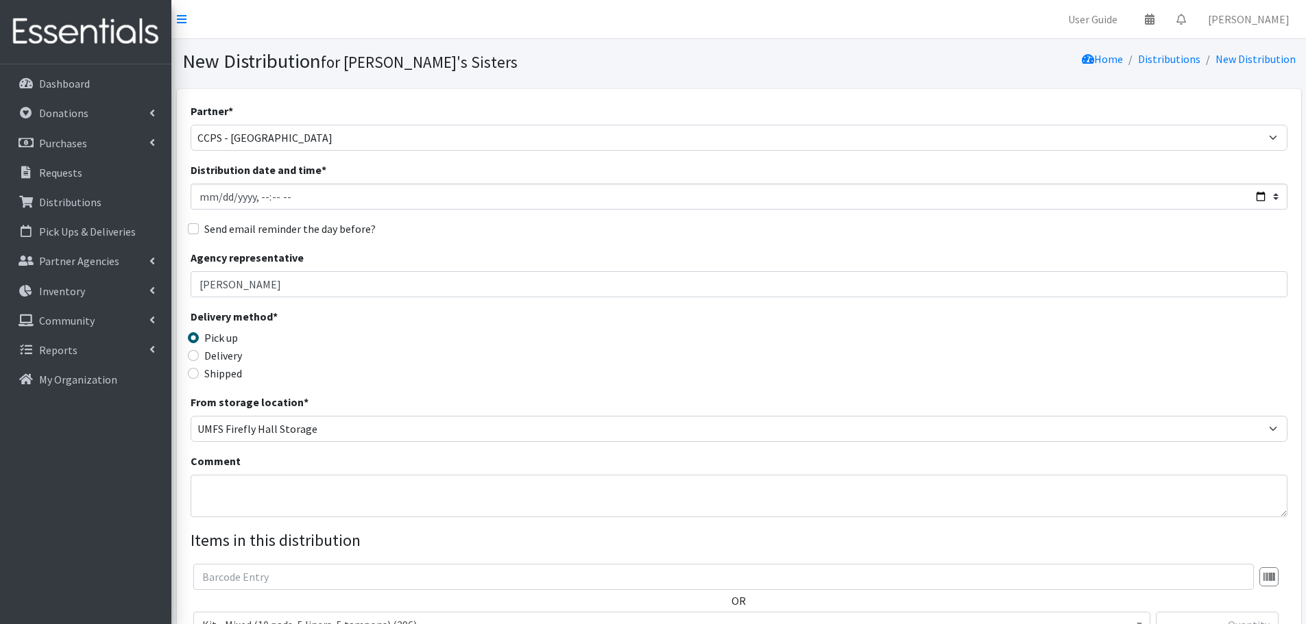
click at [228, 353] on label "Delivery" at bounding box center [223, 355] width 38 height 16
click at [199, 353] on input "Delivery" at bounding box center [193, 355] width 11 height 11
radio input "true"
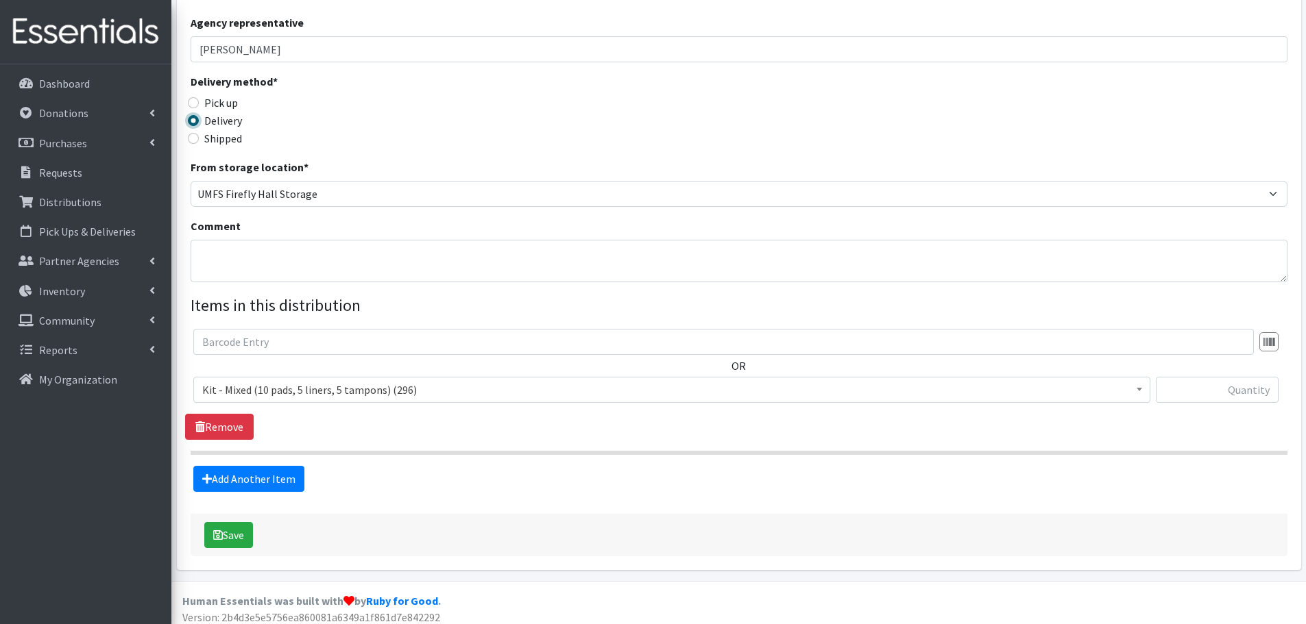
scroll to position [243, 0]
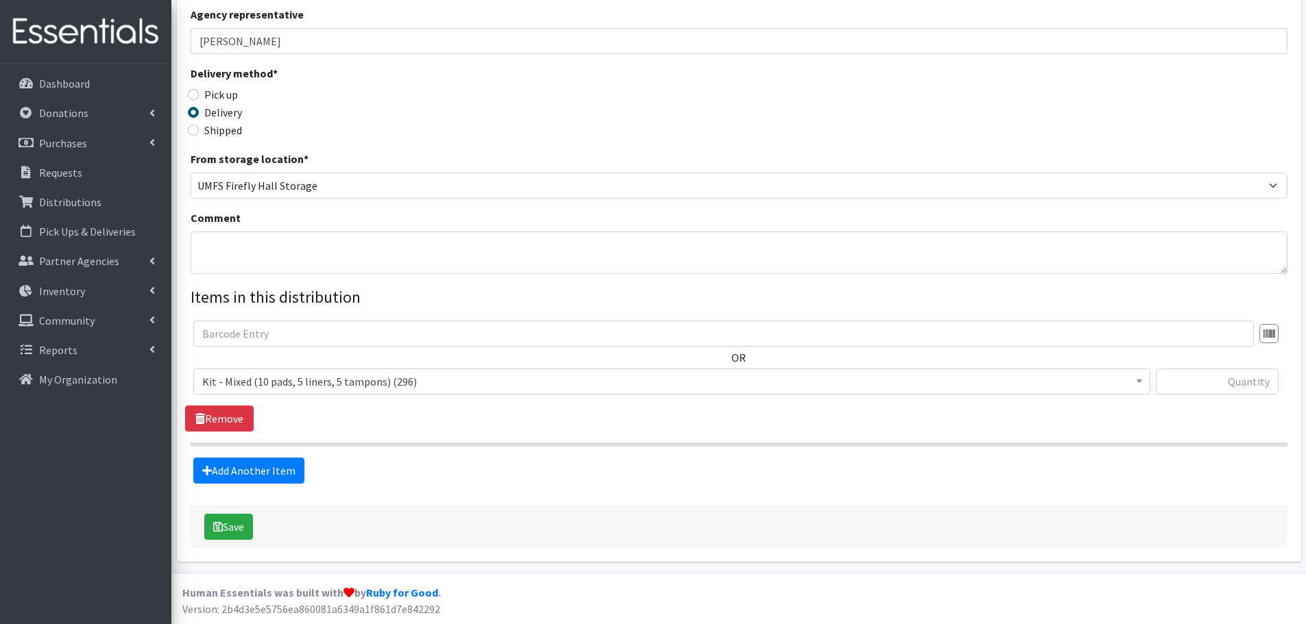
click at [316, 387] on span "Kit - Mixed (10 pads, 5 liners, 5 tampons) (296)" at bounding box center [671, 381] width 939 height 19
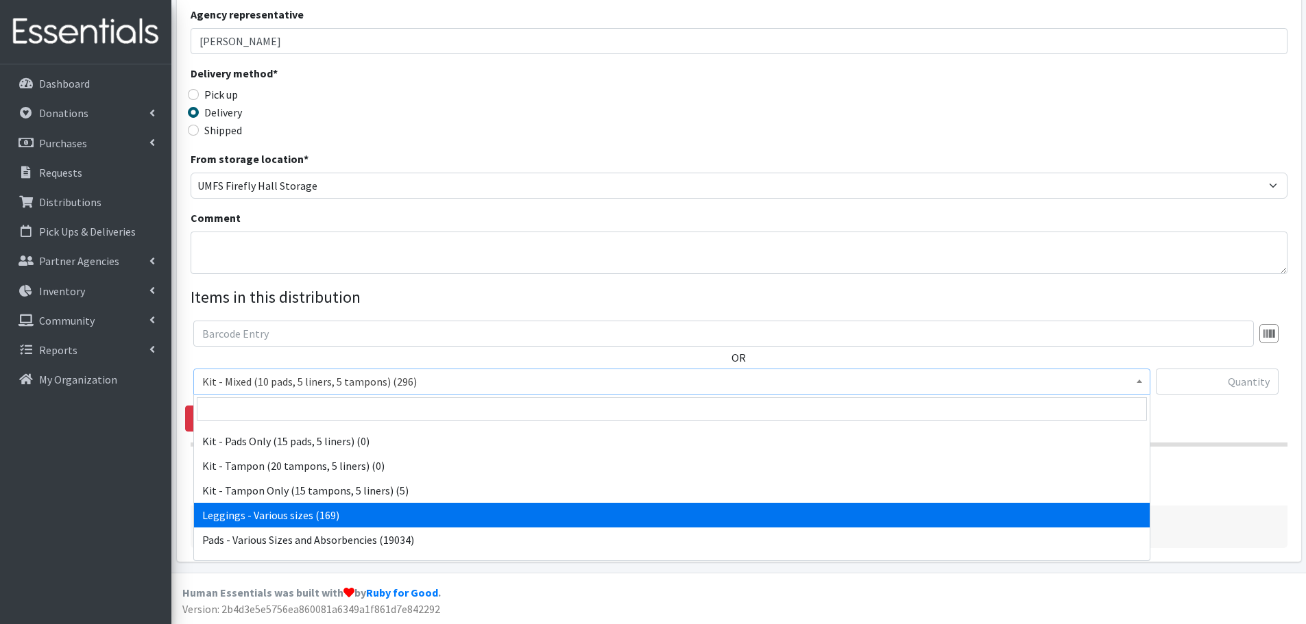
scroll to position [137, 0]
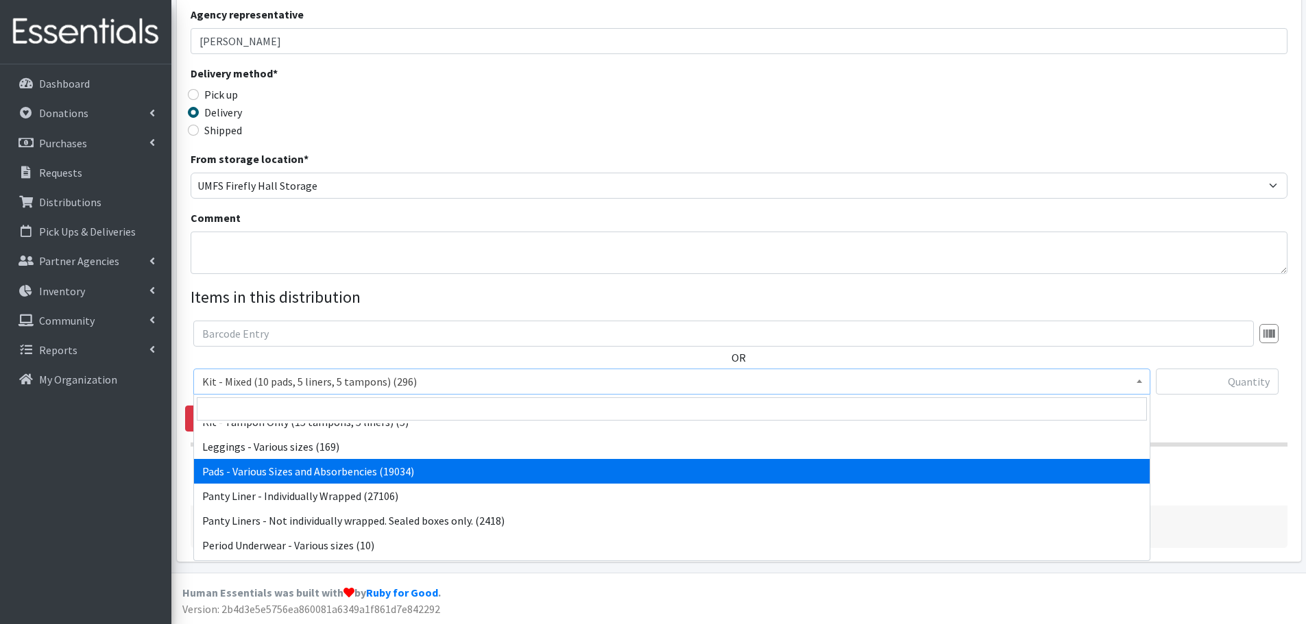
select select "10467"
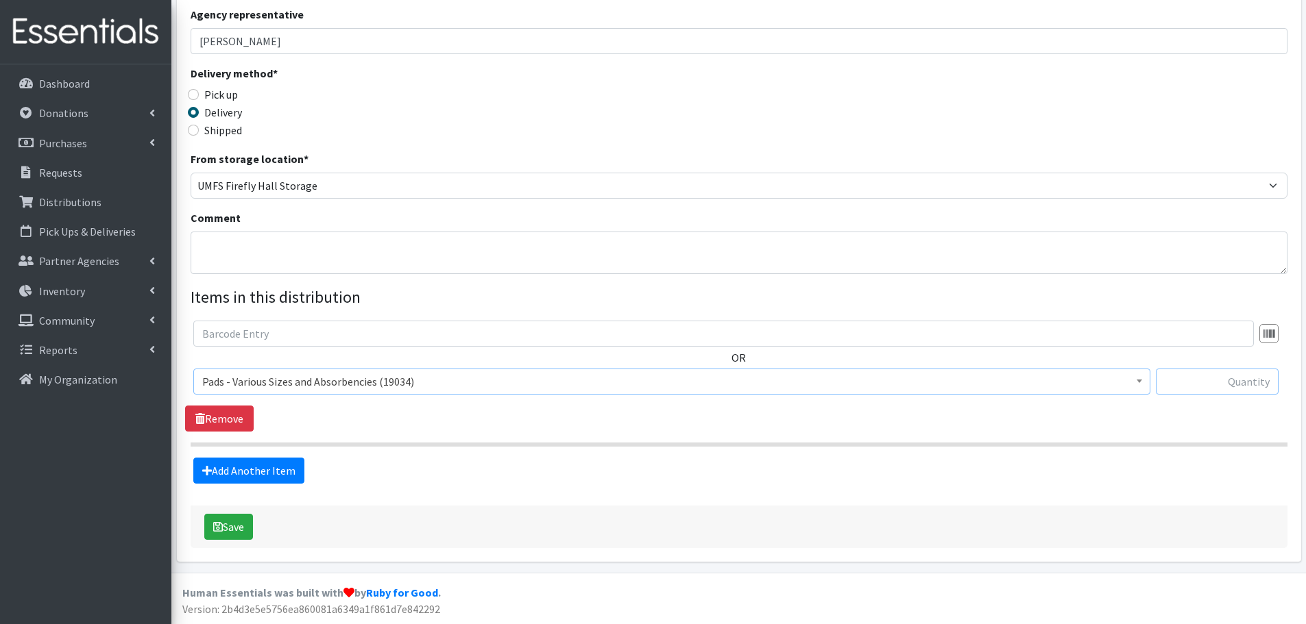
click at [1231, 386] on input "text" at bounding box center [1216, 382] width 123 height 26
paste input "100"
type input "100"
click at [879, 393] on span "Pads - Various Sizes and Absorbencies (19034)" at bounding box center [671, 382] width 957 height 26
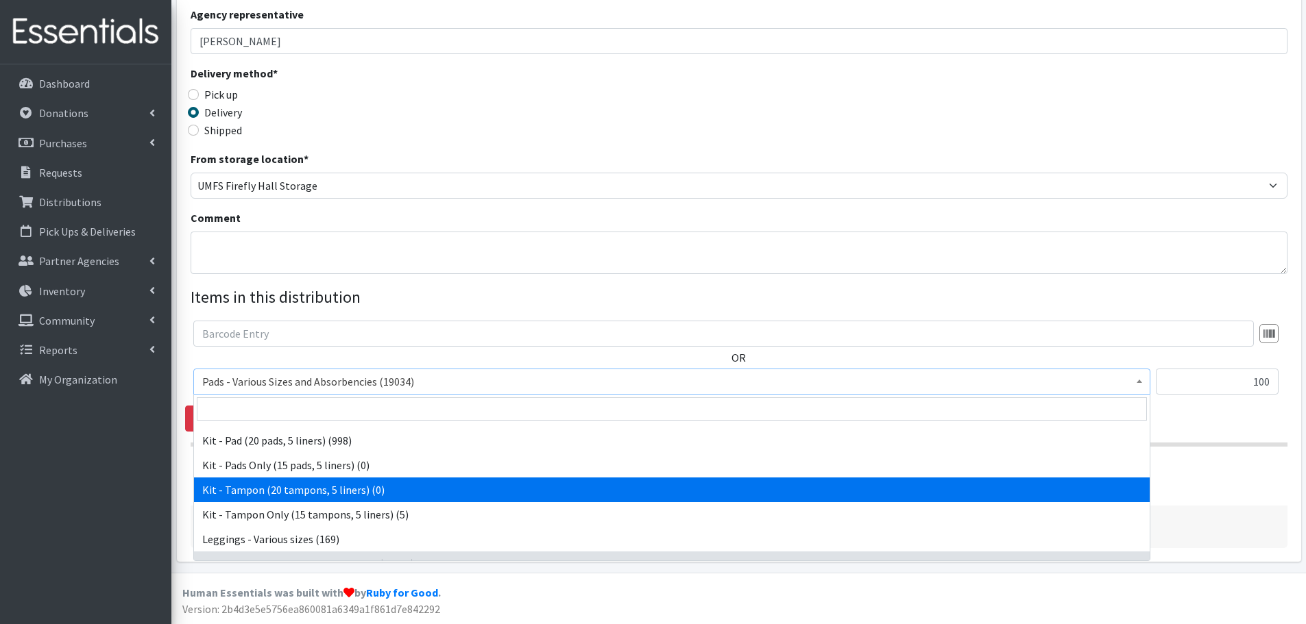
scroll to position [69, 0]
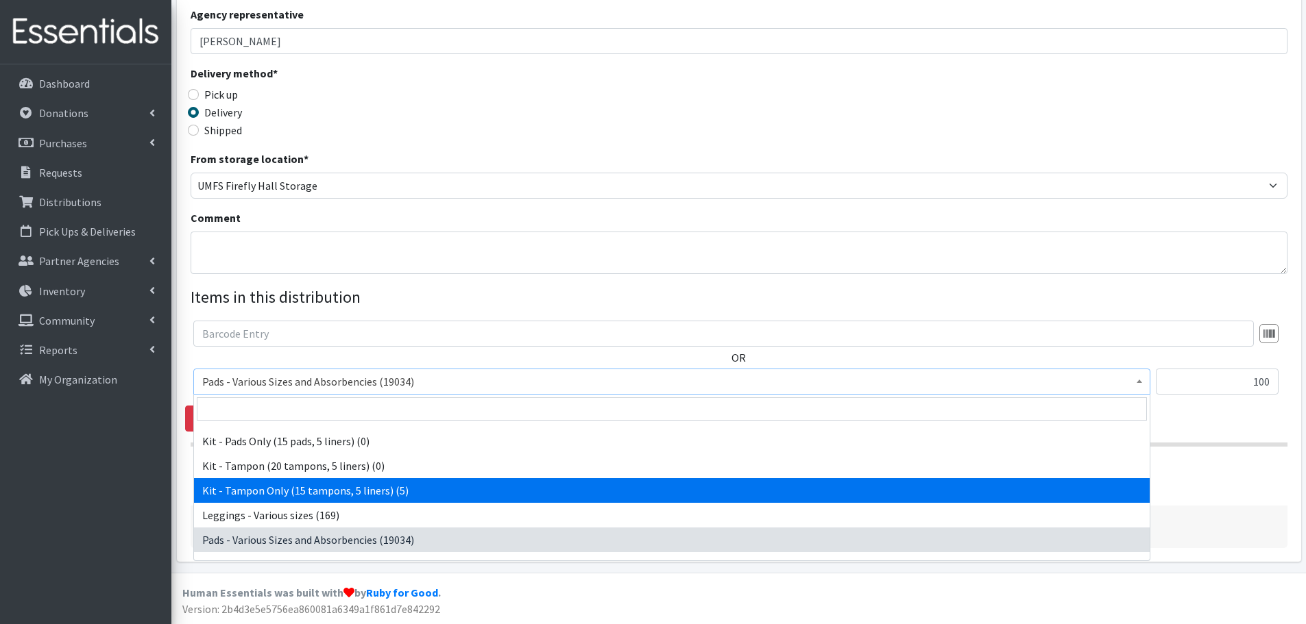
click at [1241, 475] on div "Add Another Item" at bounding box center [738, 471] width 1107 height 26
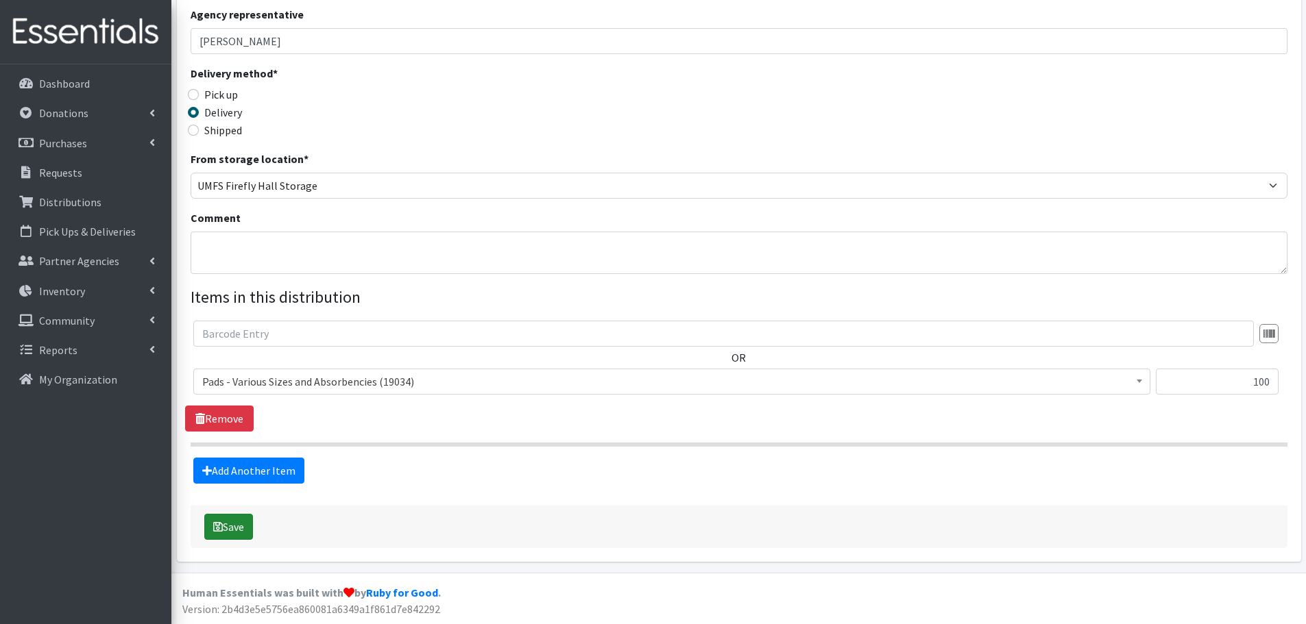
click at [248, 523] on button "Save" at bounding box center [228, 527] width 49 height 26
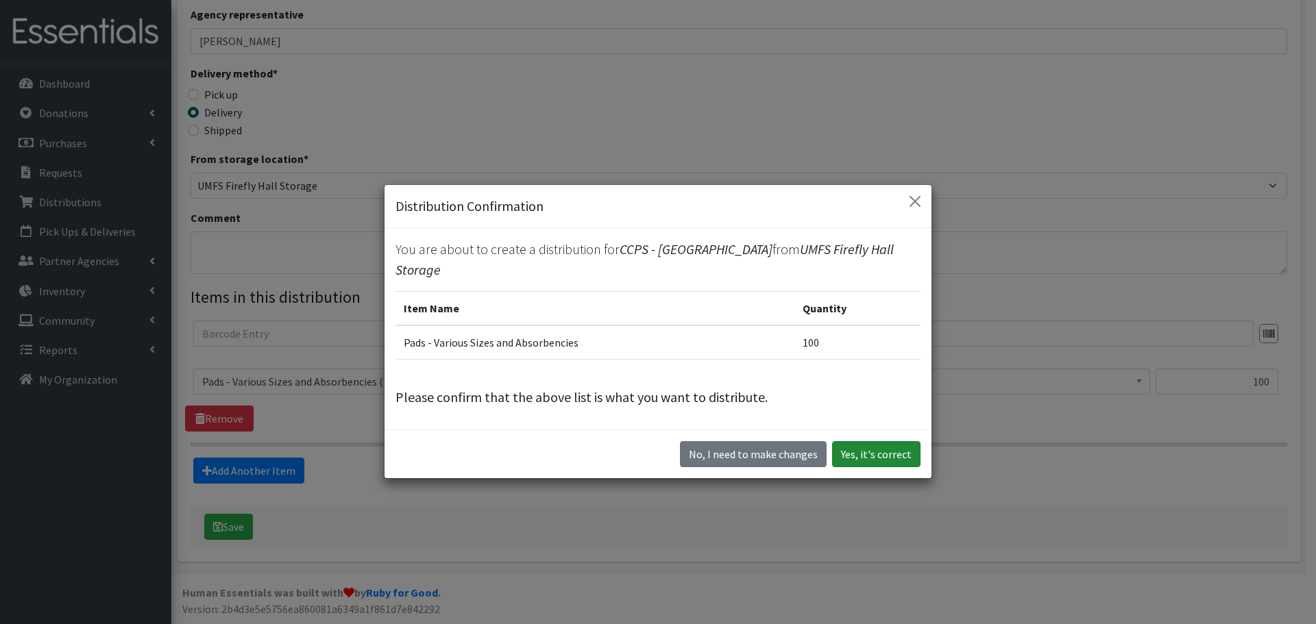
click at [874, 464] on button "Yes, it's correct" at bounding box center [876, 454] width 88 height 26
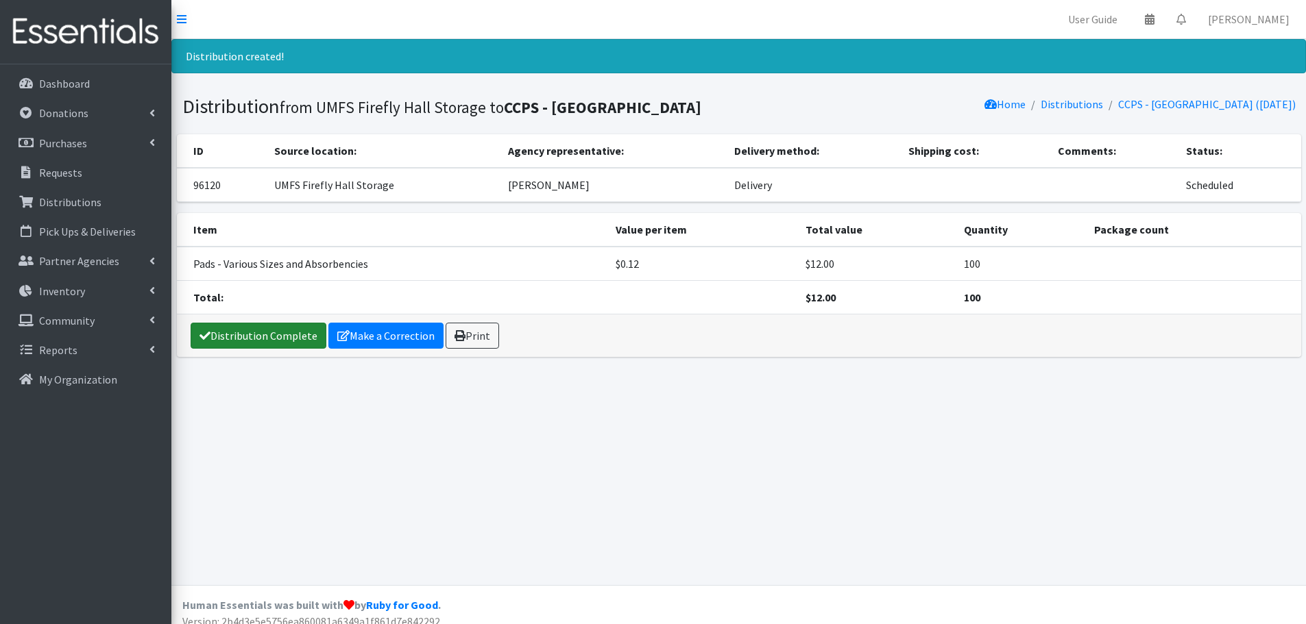
click at [212, 349] on link "Distribution Complete" at bounding box center [259, 336] width 136 height 26
